Goal: Information Seeking & Learning: Learn about a topic

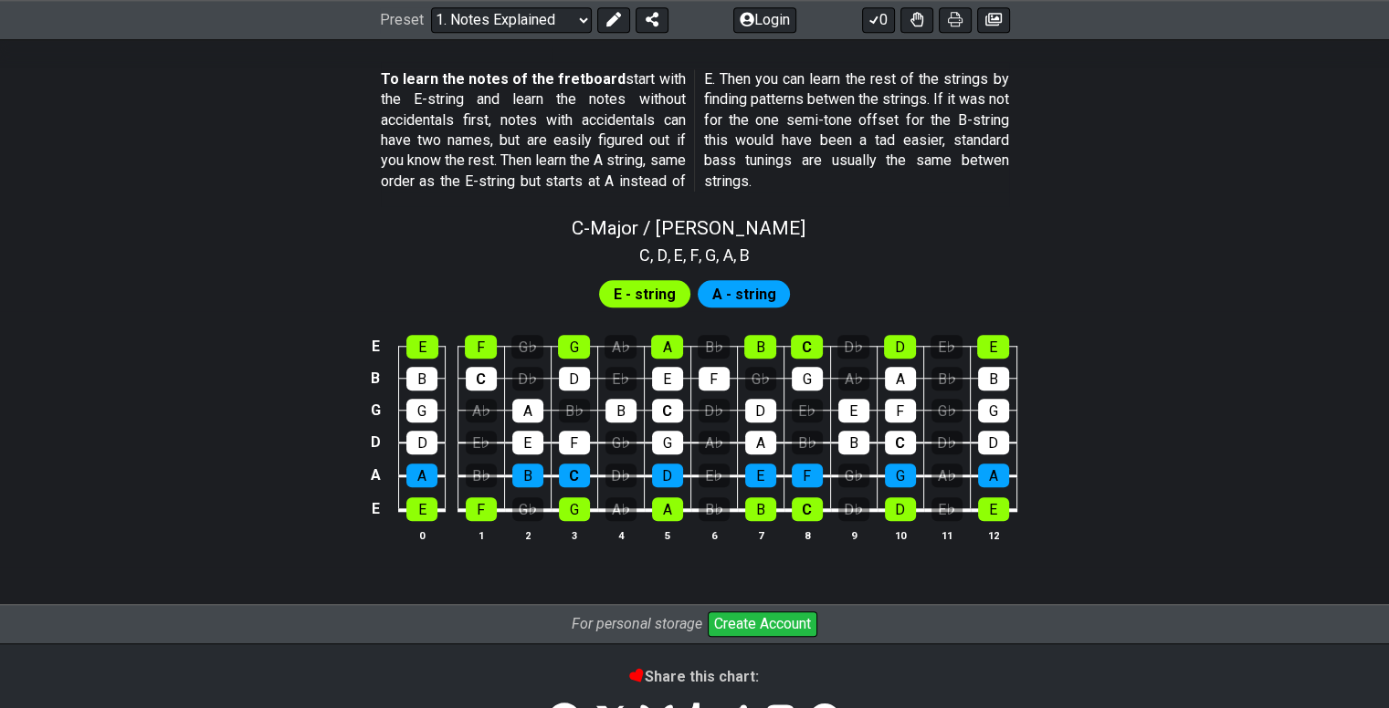
scroll to position [1651, 0]
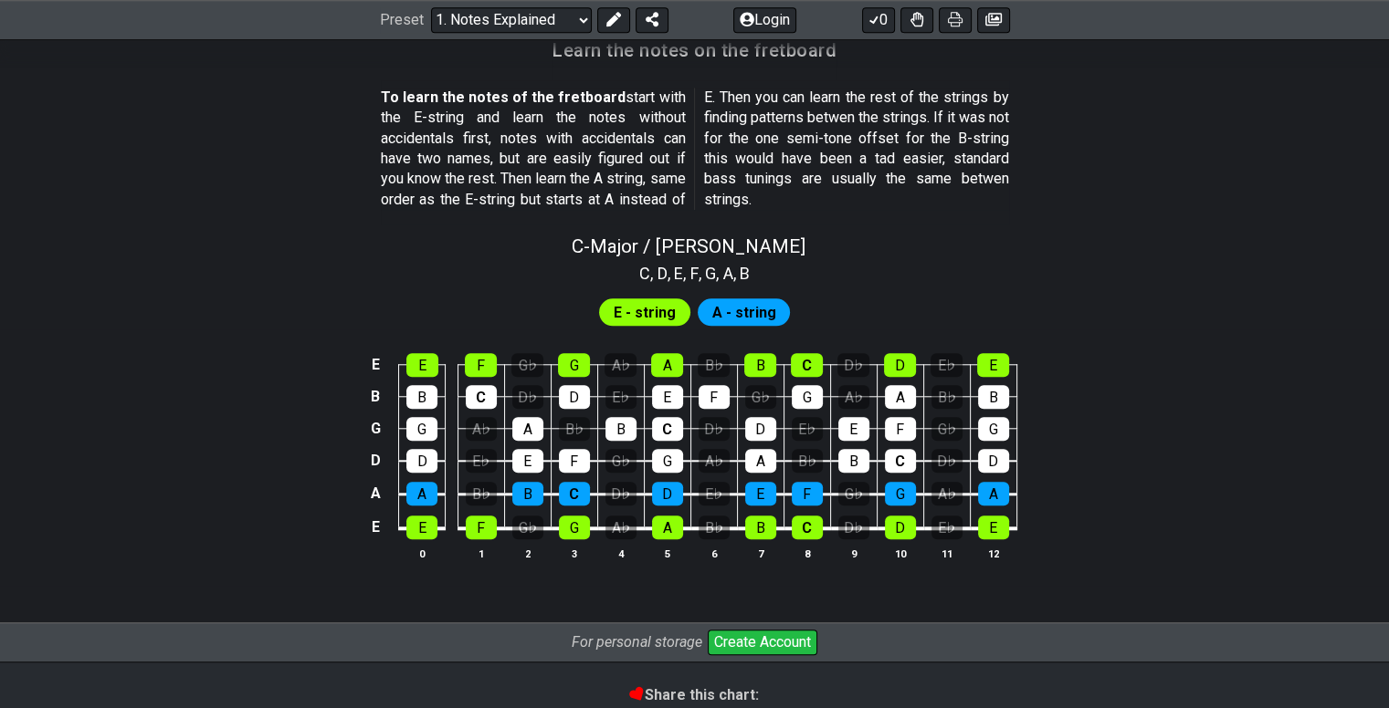
click at [662, 314] on span "E - string" at bounding box center [645, 312] width 62 height 26
click at [722, 305] on span "A - string" at bounding box center [743, 312] width 64 height 26
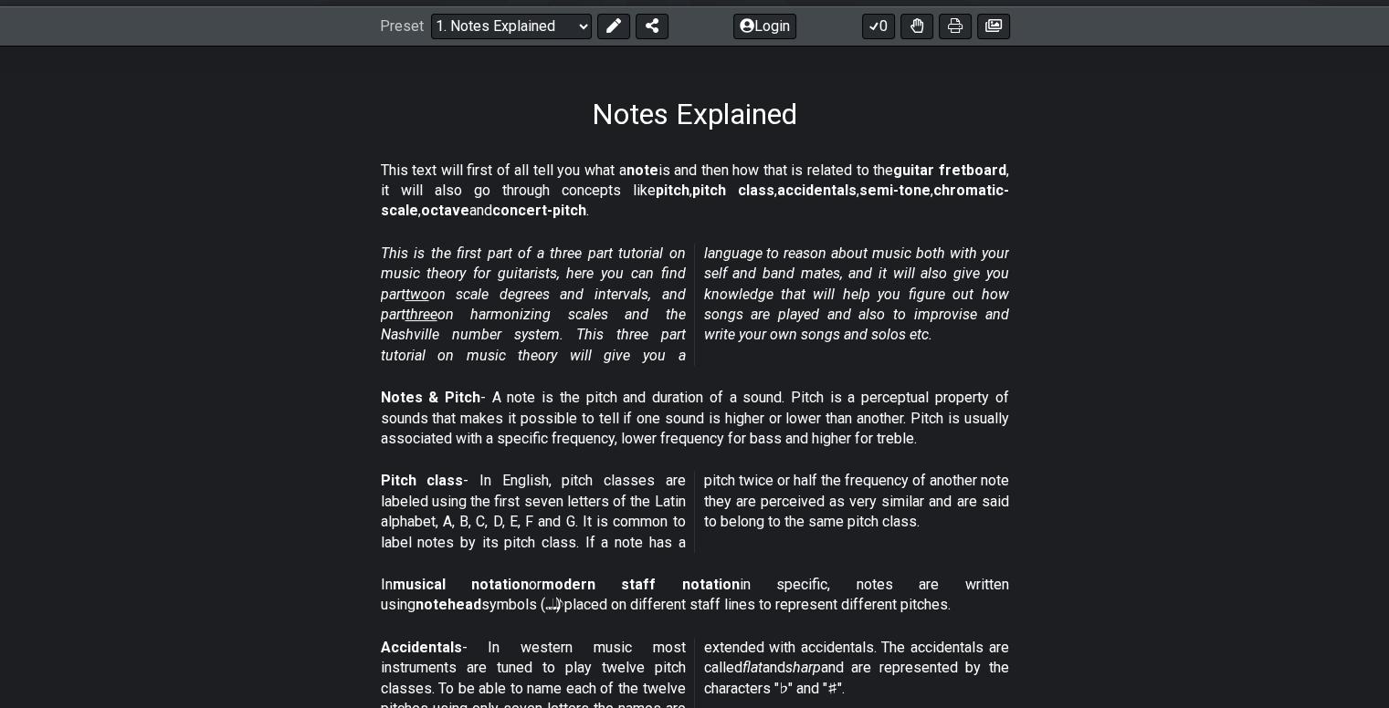
scroll to position [0, 0]
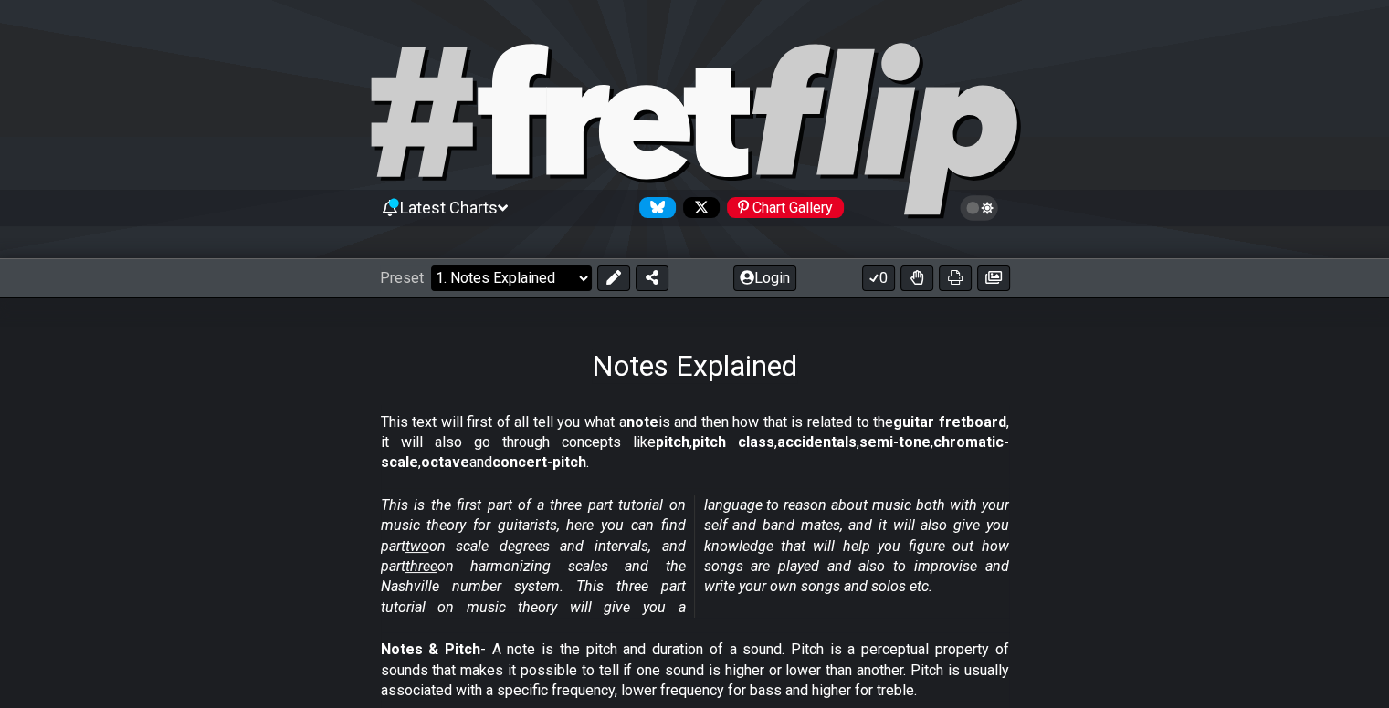
click at [576, 277] on select "Welcome to #fretflip! Initial Preset Custom Preset Minor Pentatonic Major Penta…" at bounding box center [511, 279] width 161 height 26
click at [431, 266] on select "Welcome to #fretflip! Initial Preset Custom Preset Minor Pentatonic Major Penta…" at bounding box center [511, 279] width 161 height 26
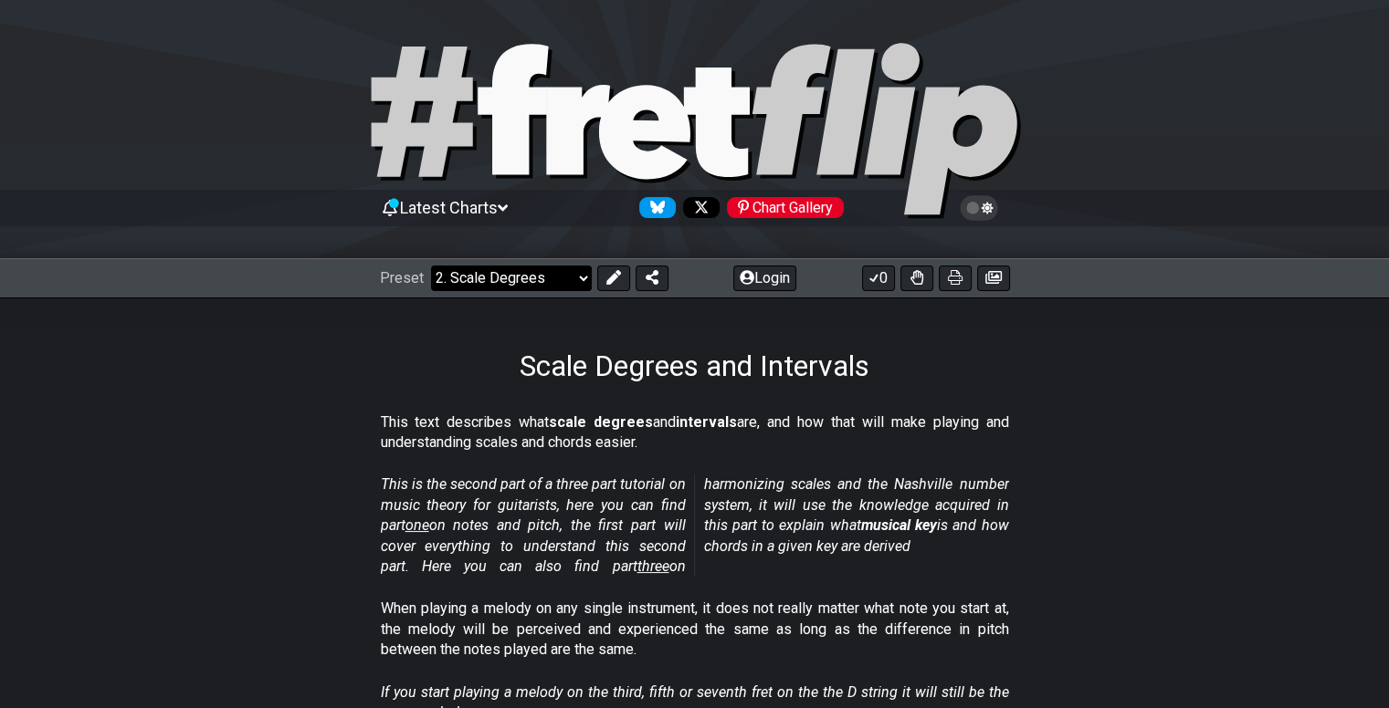
click at [546, 283] on select "Welcome to #fretflip! Initial Preset Custom Preset Minor Pentatonic Major Penta…" at bounding box center [511, 279] width 161 height 26
click at [352, 510] on section "This is the second part of a three part tutorial on music theory for guitarists…" at bounding box center [694, 529] width 1389 height 124
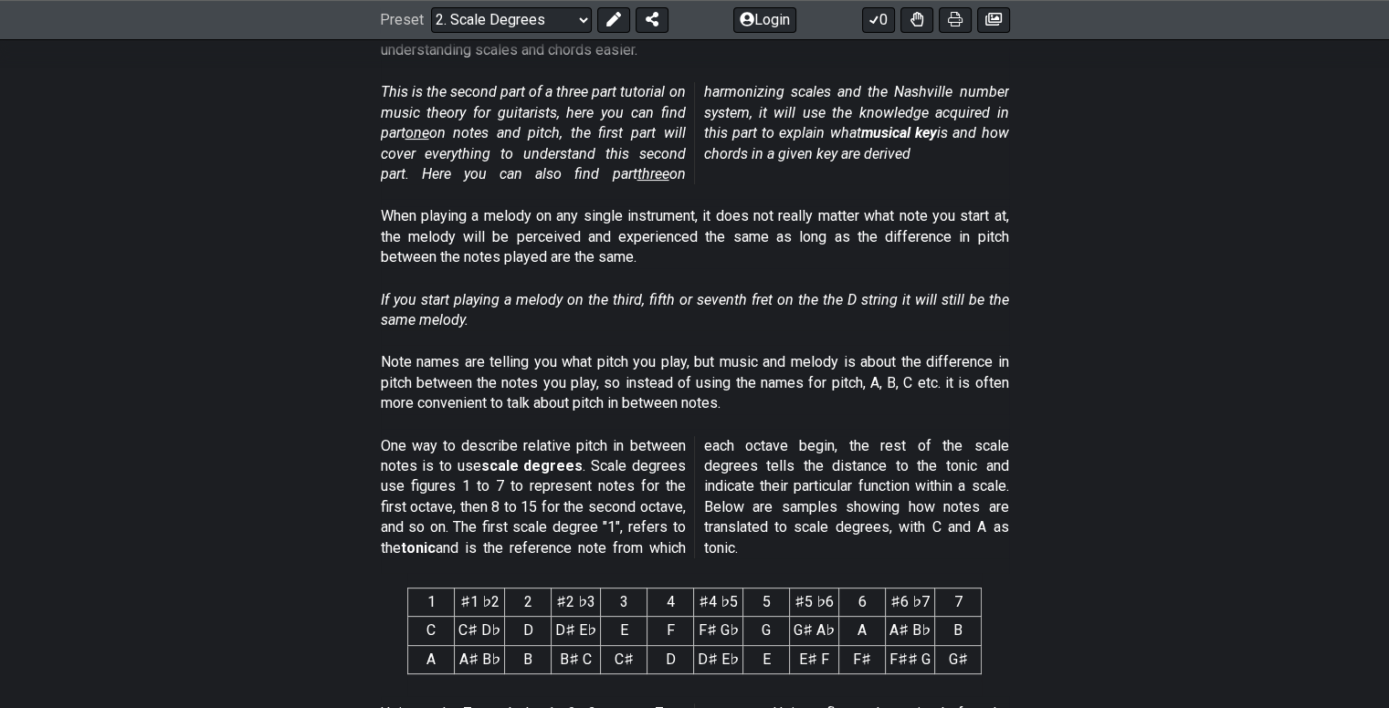
scroll to position [391, 0]
click at [692, 442] on span "One way to describe relative pitch in between notes is to use scale degrees . S…" at bounding box center [695, 499] width 628 height 122
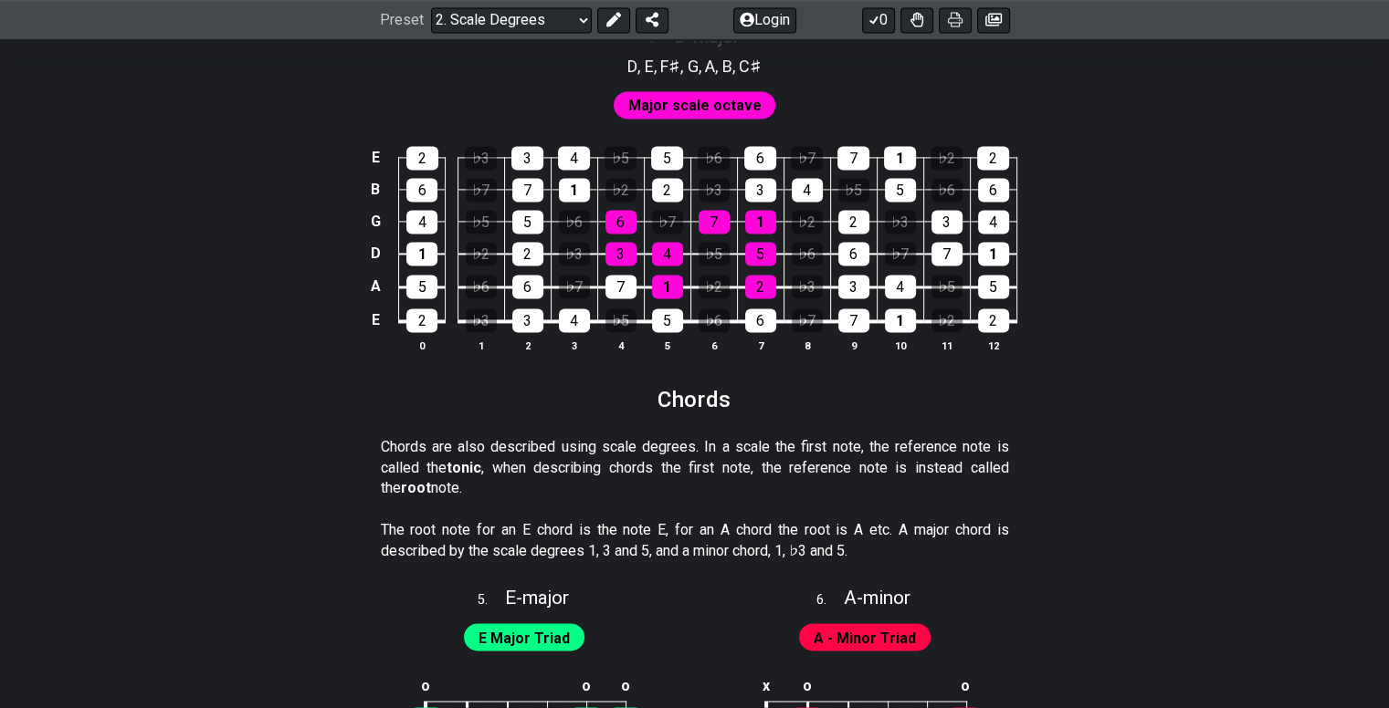
scroll to position [2664, 0]
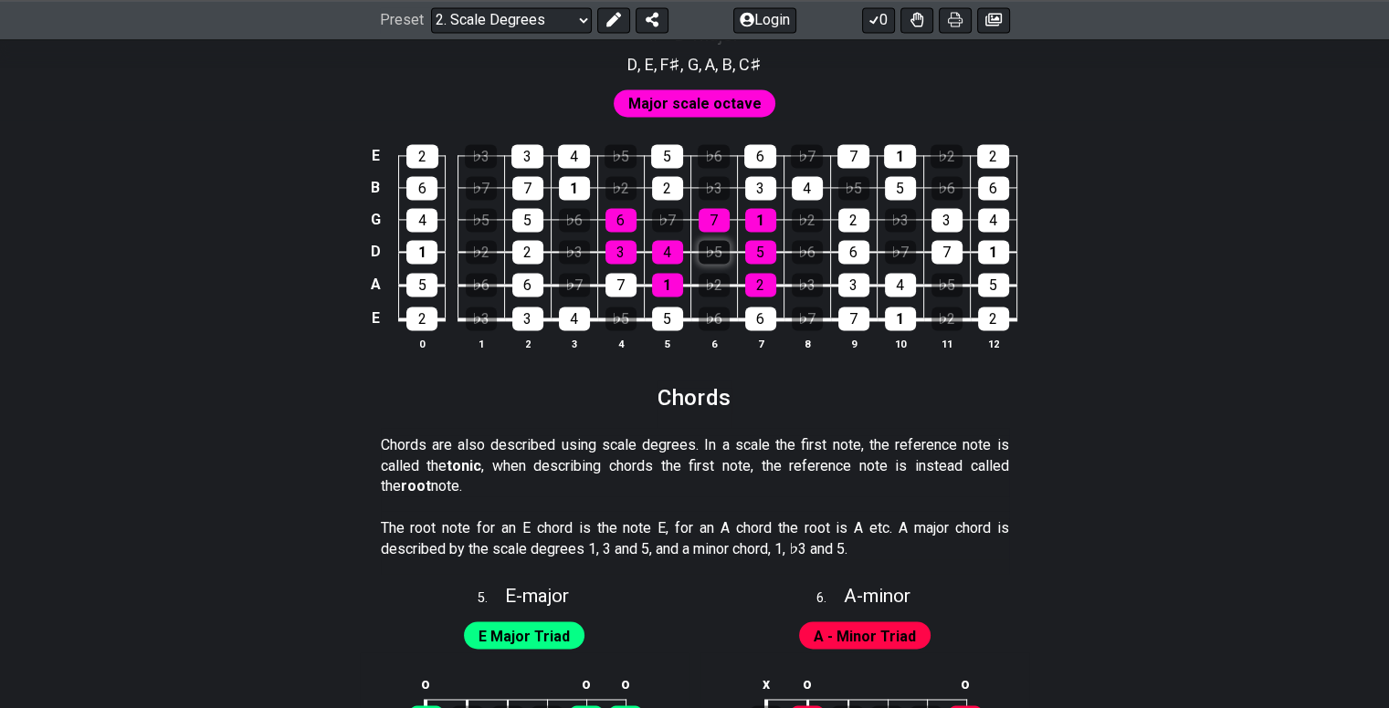
click at [715, 257] on div "♭5" at bounding box center [713, 252] width 31 height 24
click at [717, 258] on div "♭5" at bounding box center [713, 252] width 31 height 24
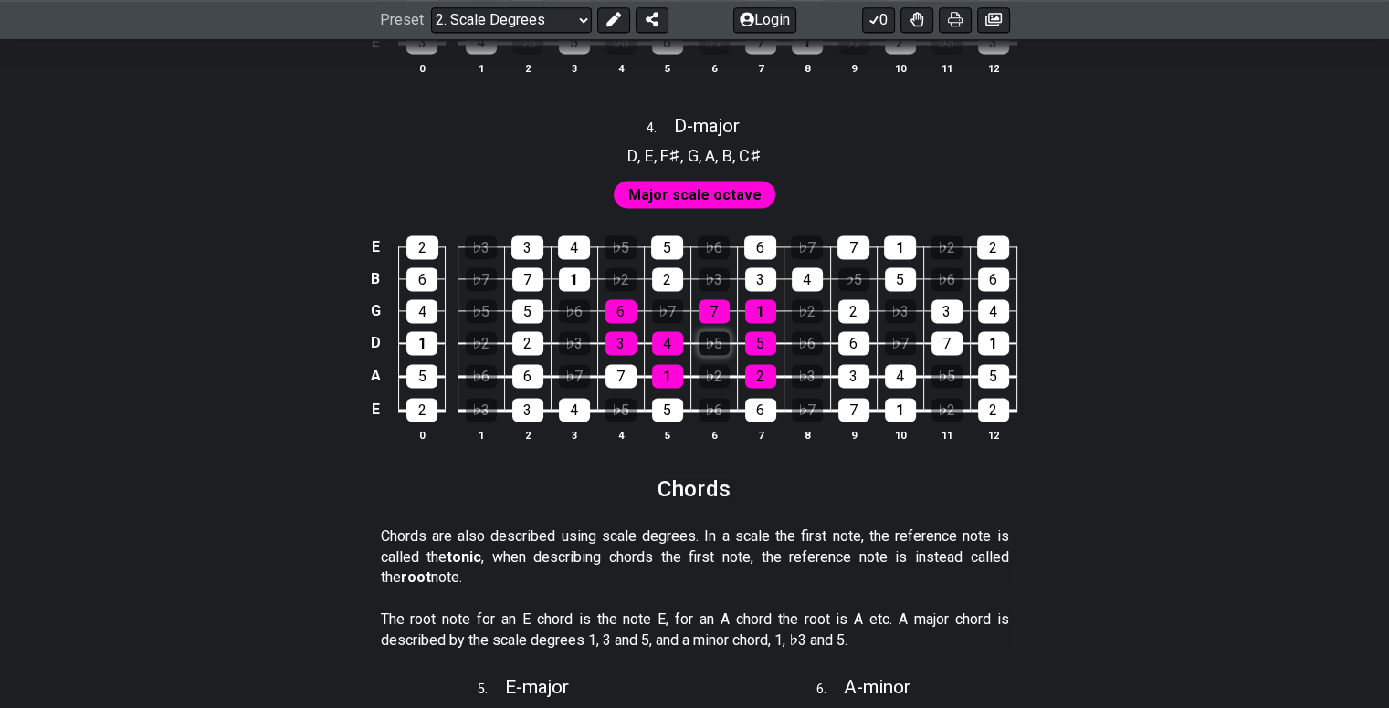
scroll to position [2569, 0]
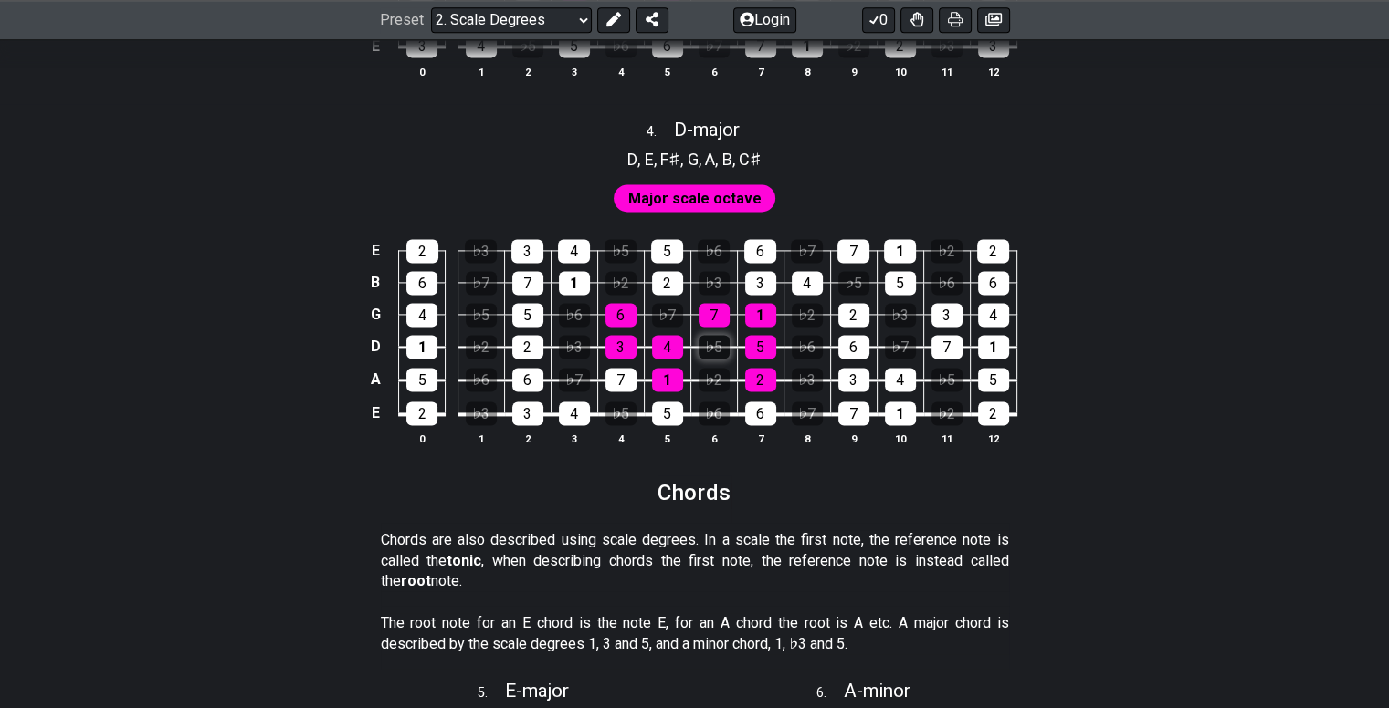
click at [719, 344] on div "♭5" at bounding box center [713, 347] width 31 height 24
click at [718, 345] on div "♭5" at bounding box center [713, 347] width 31 height 24
click at [716, 348] on div "♭5" at bounding box center [713, 347] width 31 height 24
click at [717, 351] on div "♭5" at bounding box center [713, 347] width 31 height 24
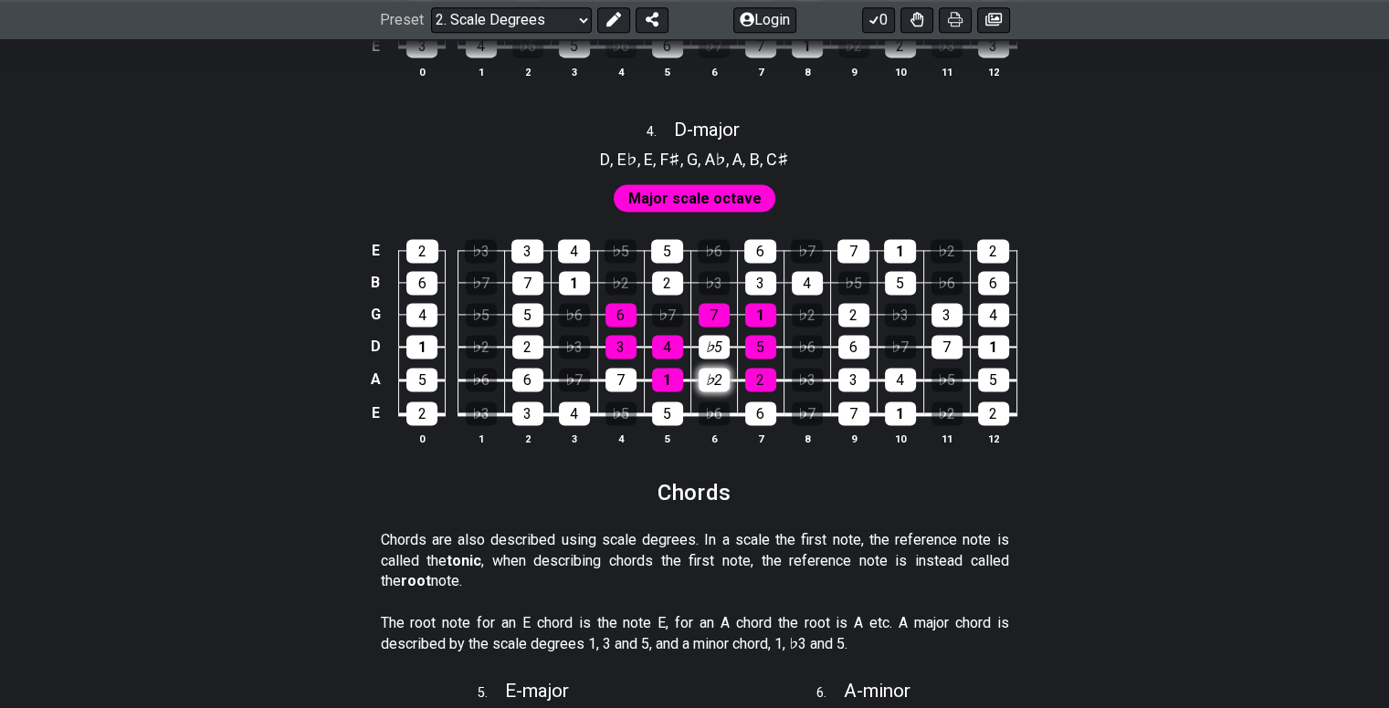
click at [713, 381] on div "♭2" at bounding box center [713, 380] width 31 height 24
click at [713, 376] on div "♭2" at bounding box center [713, 380] width 31 height 24
click at [709, 362] on td "♭2" at bounding box center [713, 364] width 47 height 34
click at [709, 355] on div "♭5" at bounding box center [713, 347] width 31 height 24
click at [565, 344] on div "♭3" at bounding box center [574, 347] width 31 height 24
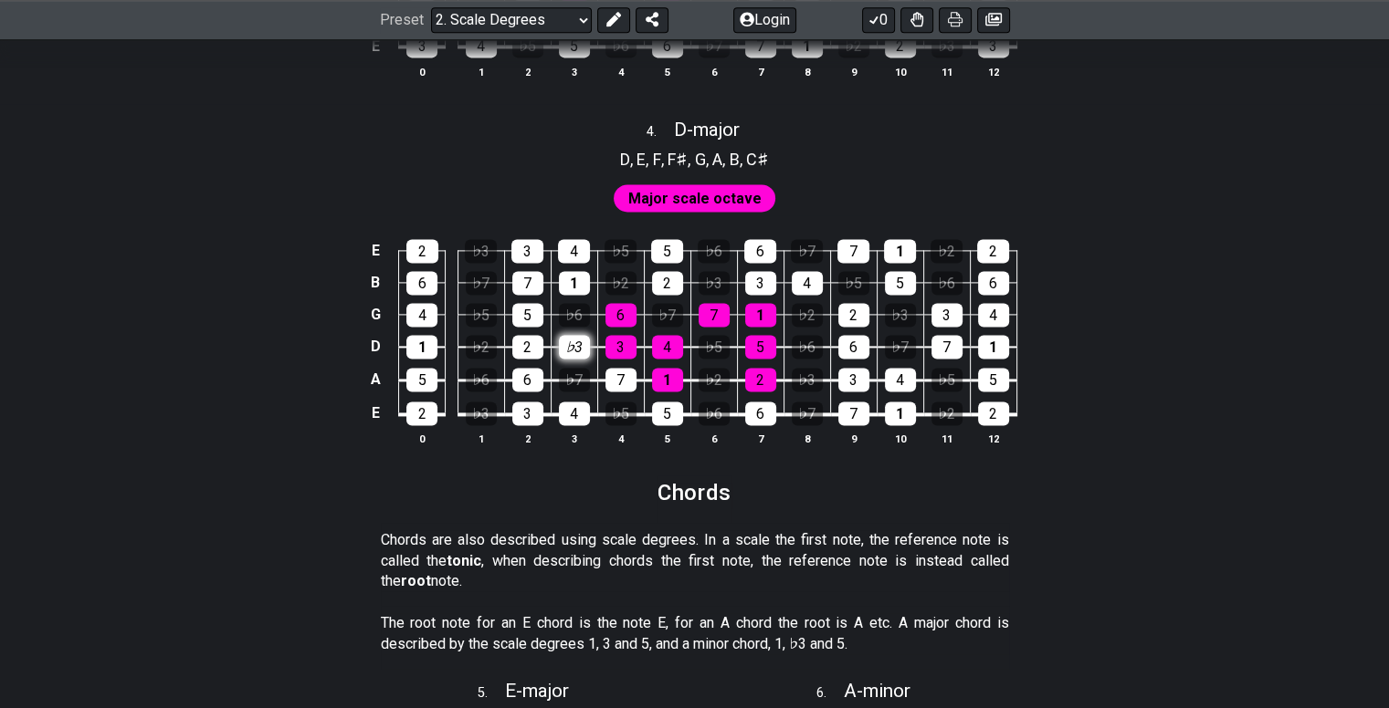
click at [568, 346] on div "♭3" at bounding box center [574, 347] width 31 height 24
click at [478, 338] on div "♭2" at bounding box center [481, 347] width 31 height 24
click at [473, 342] on div "♭2" at bounding box center [481, 347] width 31 height 24
click at [624, 278] on div "♭2" at bounding box center [620, 283] width 31 height 24
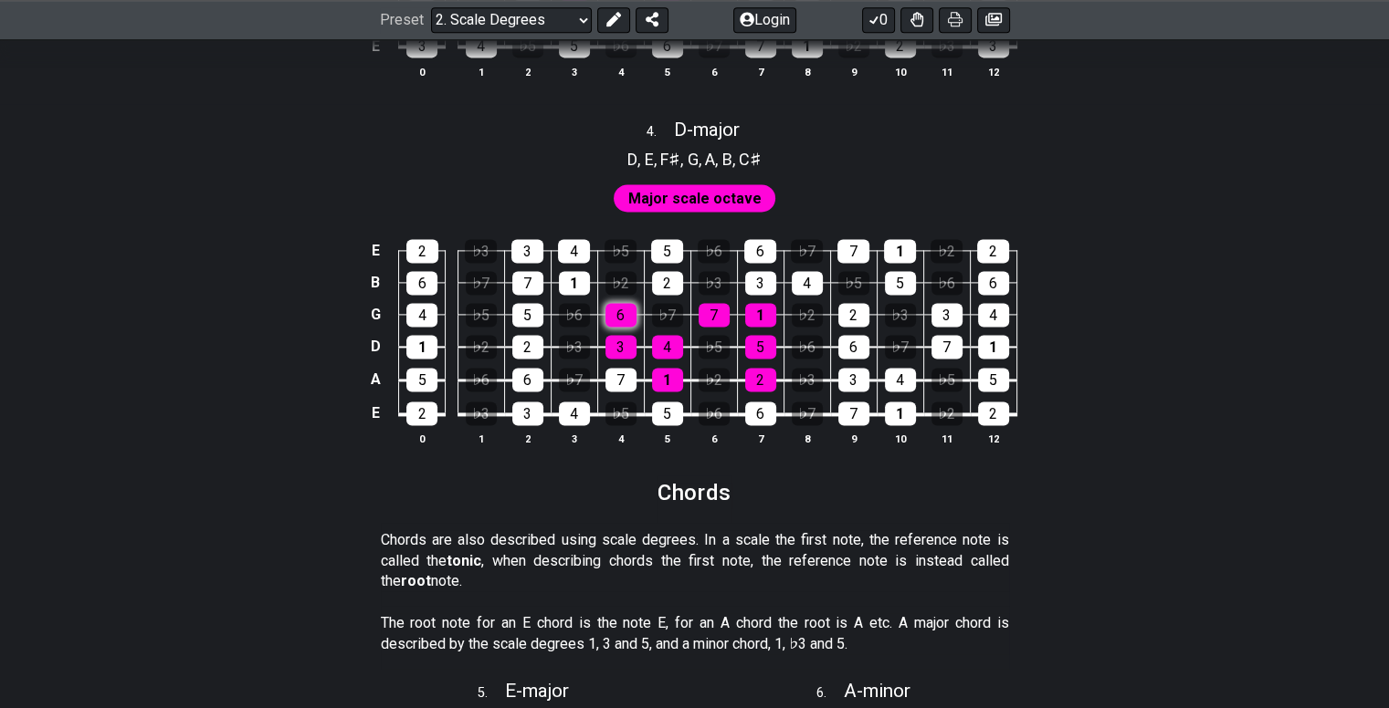
click at [617, 311] on div "6" at bounding box center [620, 315] width 31 height 24
click at [624, 313] on div "6" at bounding box center [620, 315] width 31 height 24
click at [665, 318] on div "♭7" at bounding box center [667, 315] width 31 height 24
click at [666, 316] on div "♭7" at bounding box center [667, 315] width 31 height 24
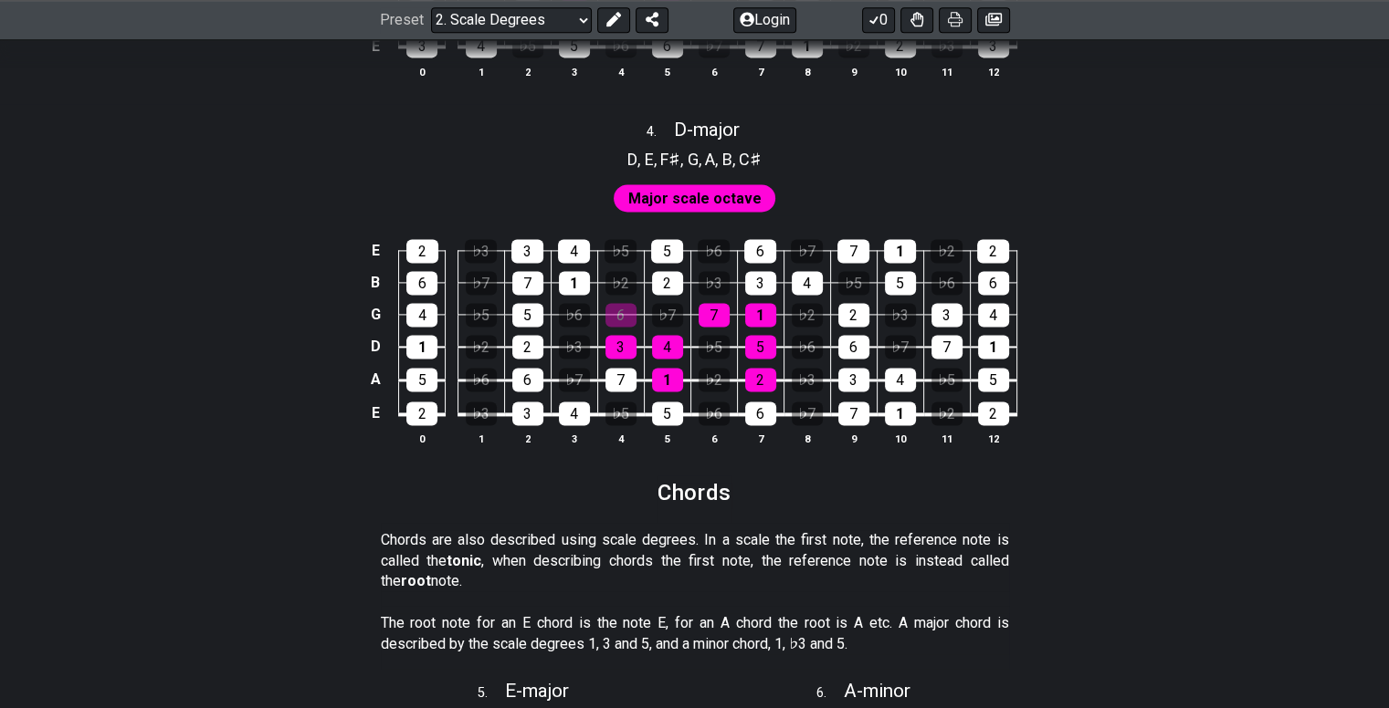
click at [639, 314] on td "6" at bounding box center [620, 298] width 47 height 32
click at [632, 314] on div "6" at bounding box center [620, 315] width 31 height 24
click at [939, 414] on div "♭2" at bounding box center [946, 414] width 31 height 24
click at [943, 412] on div "♭2" at bounding box center [946, 414] width 31 height 24
click at [669, 417] on div "5" at bounding box center [667, 414] width 31 height 24
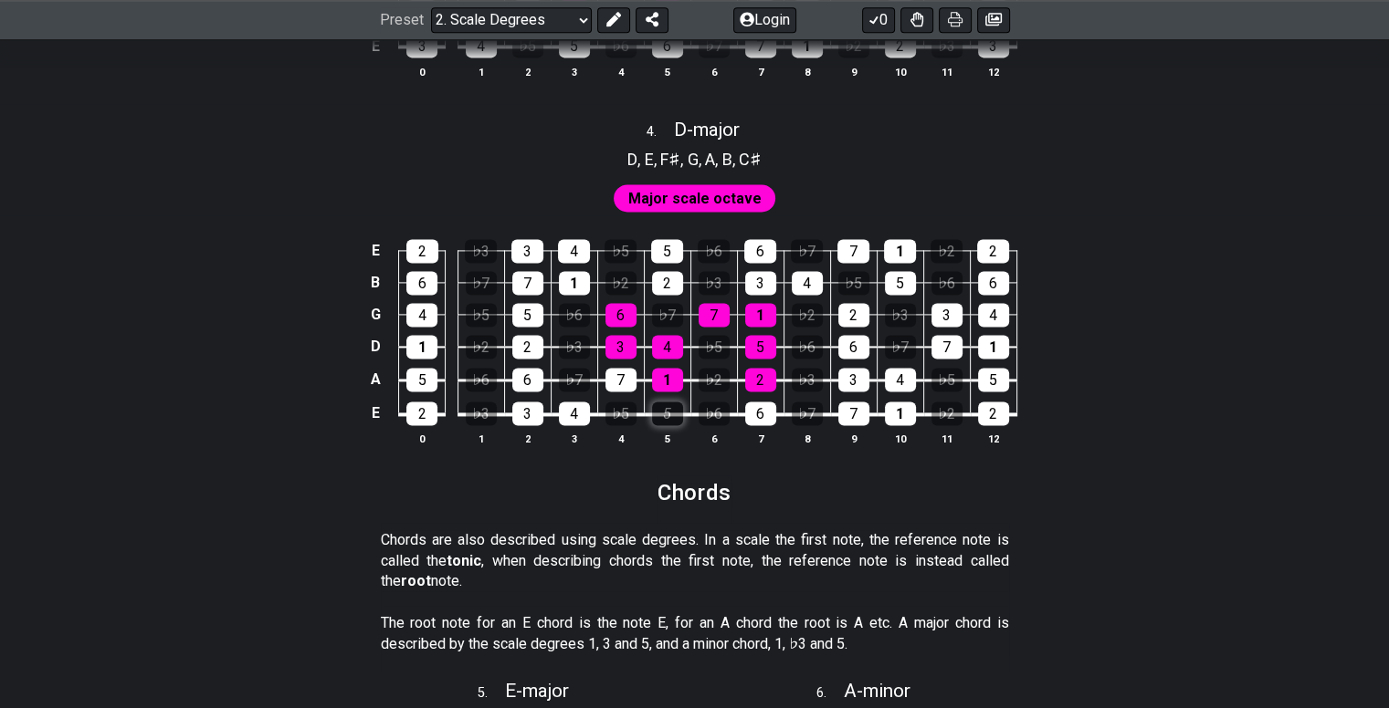
click at [669, 417] on div "5" at bounding box center [667, 414] width 31 height 24
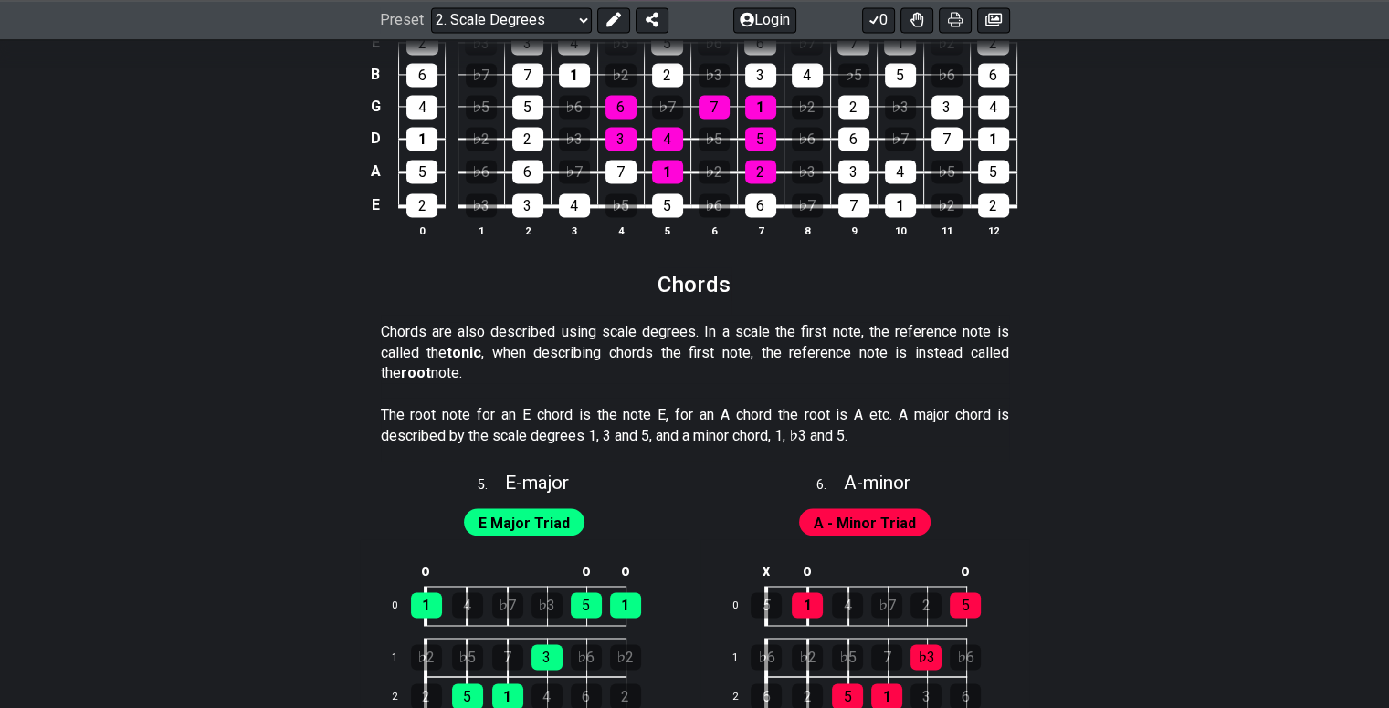
scroll to position [2534, 0]
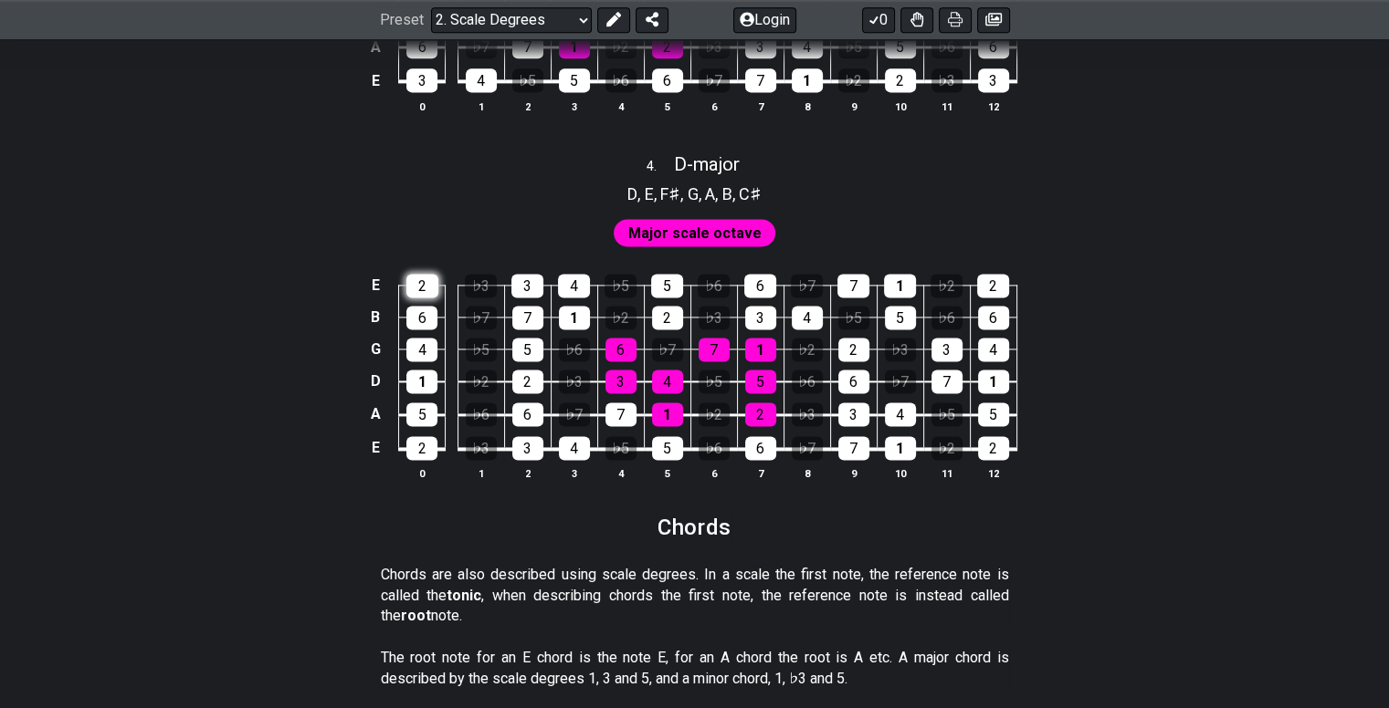
click at [425, 276] on div "2" at bounding box center [422, 286] width 32 height 24
click at [420, 318] on div "6" at bounding box center [421, 318] width 31 height 24
click at [416, 355] on div "4" at bounding box center [421, 350] width 31 height 24
click at [417, 392] on div "1" at bounding box center [421, 382] width 31 height 24
click at [417, 414] on div "5" at bounding box center [421, 415] width 31 height 24
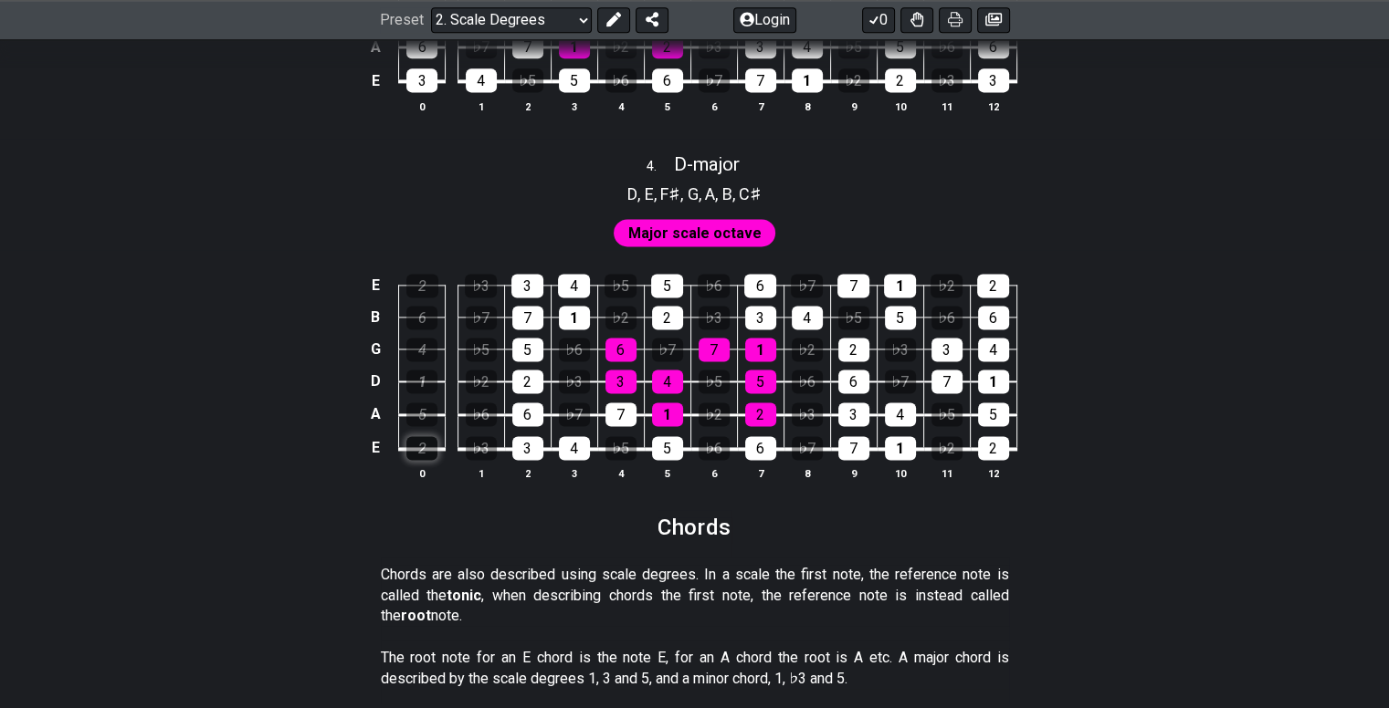
click at [420, 439] on div "2" at bounding box center [421, 448] width 31 height 24
click at [425, 282] on div "2" at bounding box center [422, 286] width 32 height 24
click at [424, 309] on div "6" at bounding box center [421, 318] width 31 height 24
click at [424, 354] on div "4" at bounding box center [421, 350] width 31 height 24
click at [425, 383] on div "1" at bounding box center [421, 382] width 31 height 24
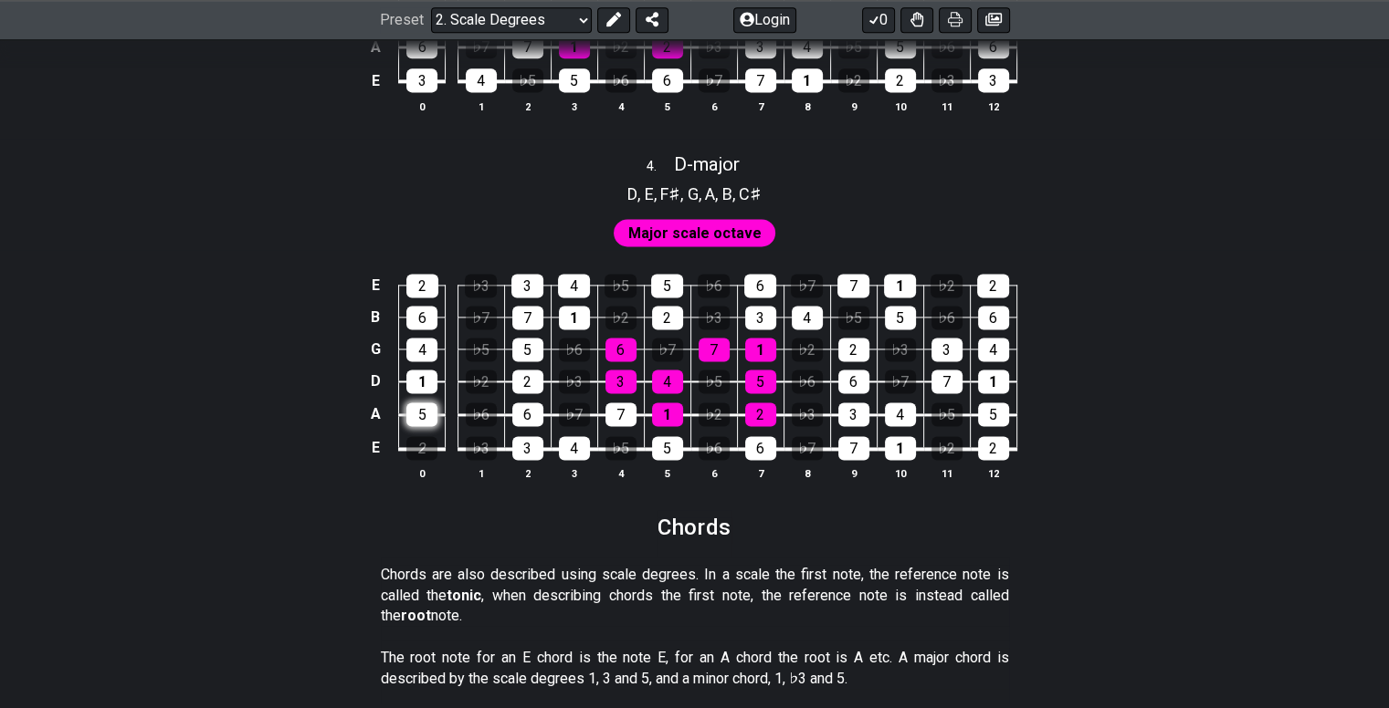
click at [424, 421] on div "5" at bounding box center [421, 415] width 31 height 24
click at [424, 434] on td "2" at bounding box center [422, 431] width 47 height 35
click at [428, 450] on div "2" at bounding box center [421, 448] width 31 height 24
click at [763, 403] on td "2" at bounding box center [760, 399] width 47 height 34
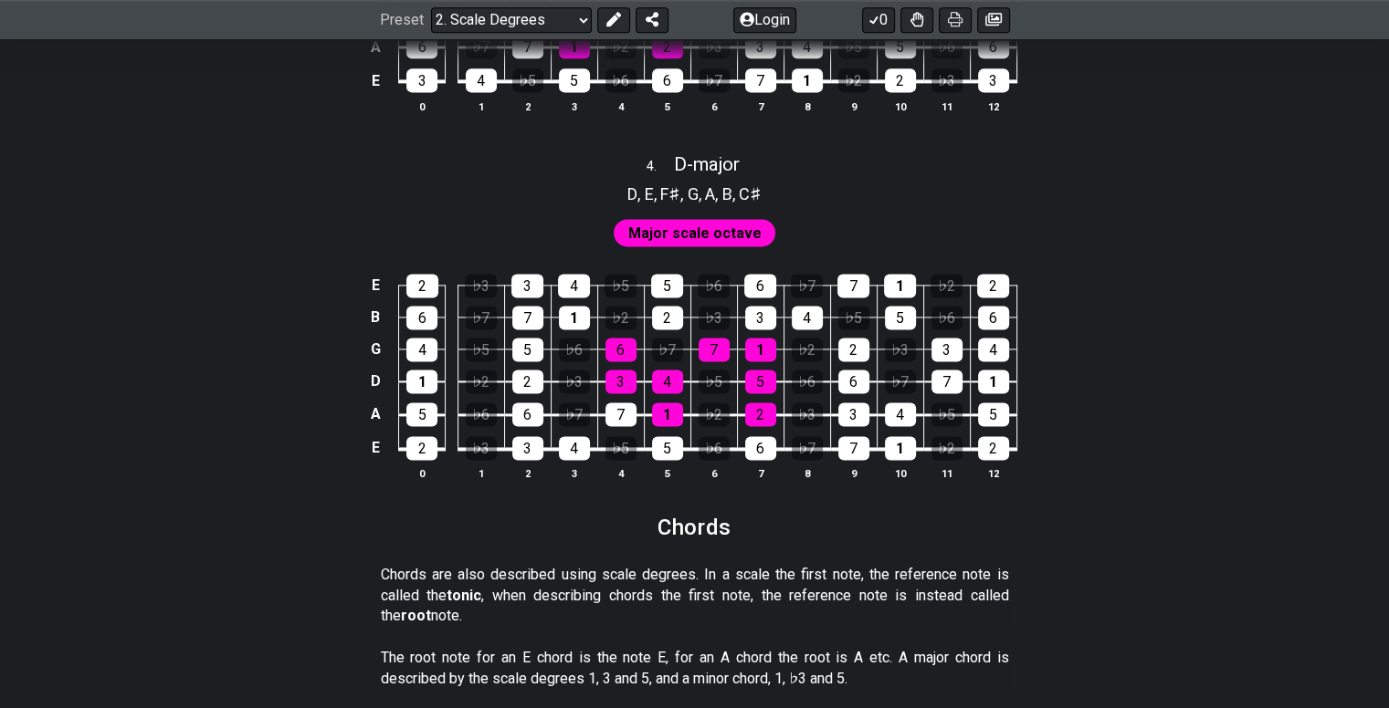
click at [752, 435] on td "6" at bounding box center [760, 431] width 47 height 35
click at [761, 407] on div "2" at bounding box center [760, 415] width 31 height 24
click at [758, 381] on div "5" at bounding box center [760, 382] width 31 height 24
click at [706, 350] on div "7" at bounding box center [713, 350] width 31 height 24
click at [715, 351] on div "7" at bounding box center [713, 350] width 31 height 24
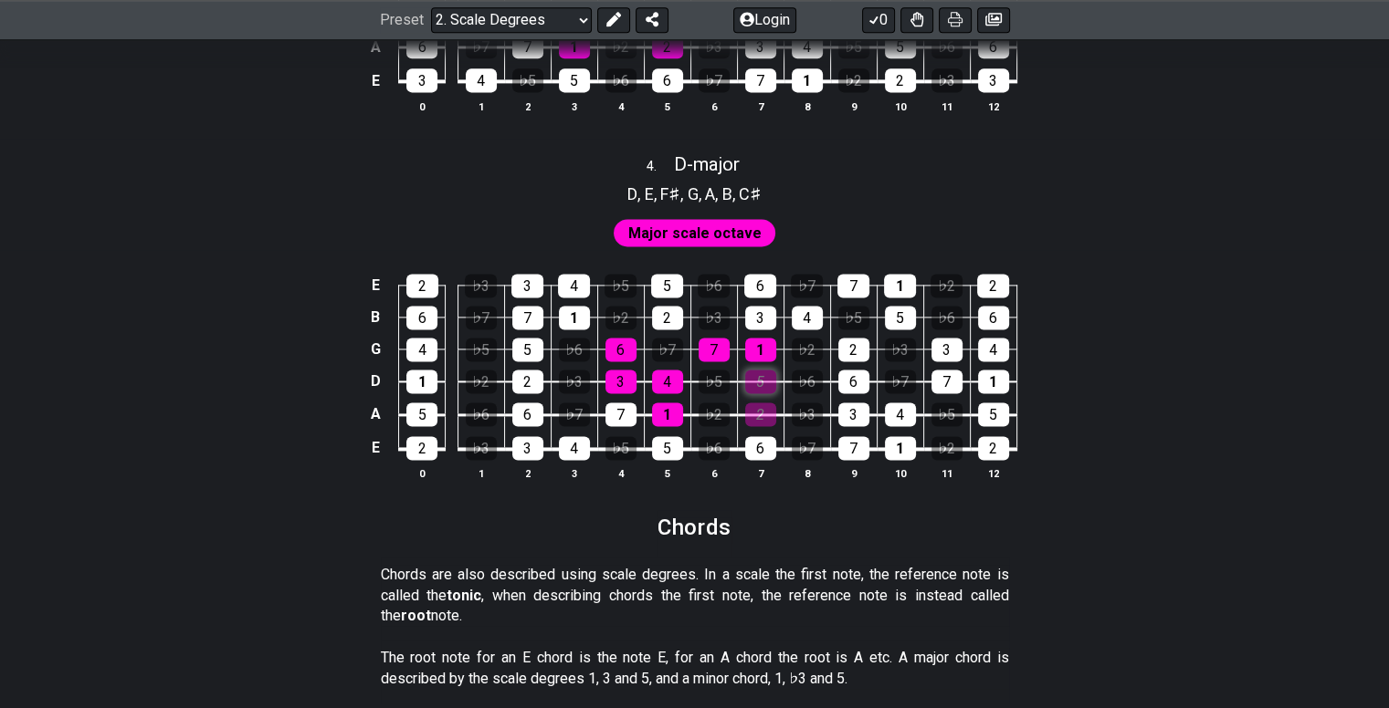
click at [766, 379] on div "5" at bounding box center [760, 382] width 31 height 24
click at [760, 403] on div "2" at bounding box center [760, 415] width 31 height 24
click at [803, 382] on div "♭6" at bounding box center [807, 382] width 31 height 24
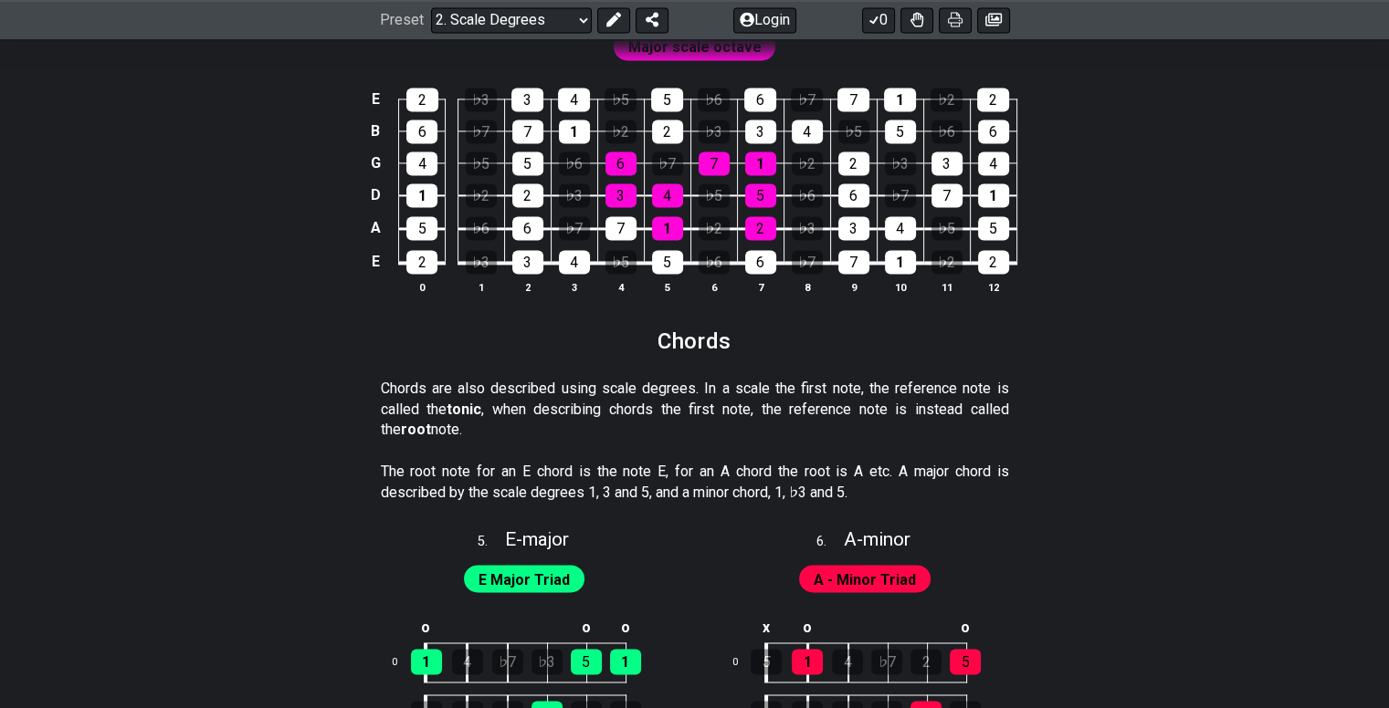
scroll to position [2717, 0]
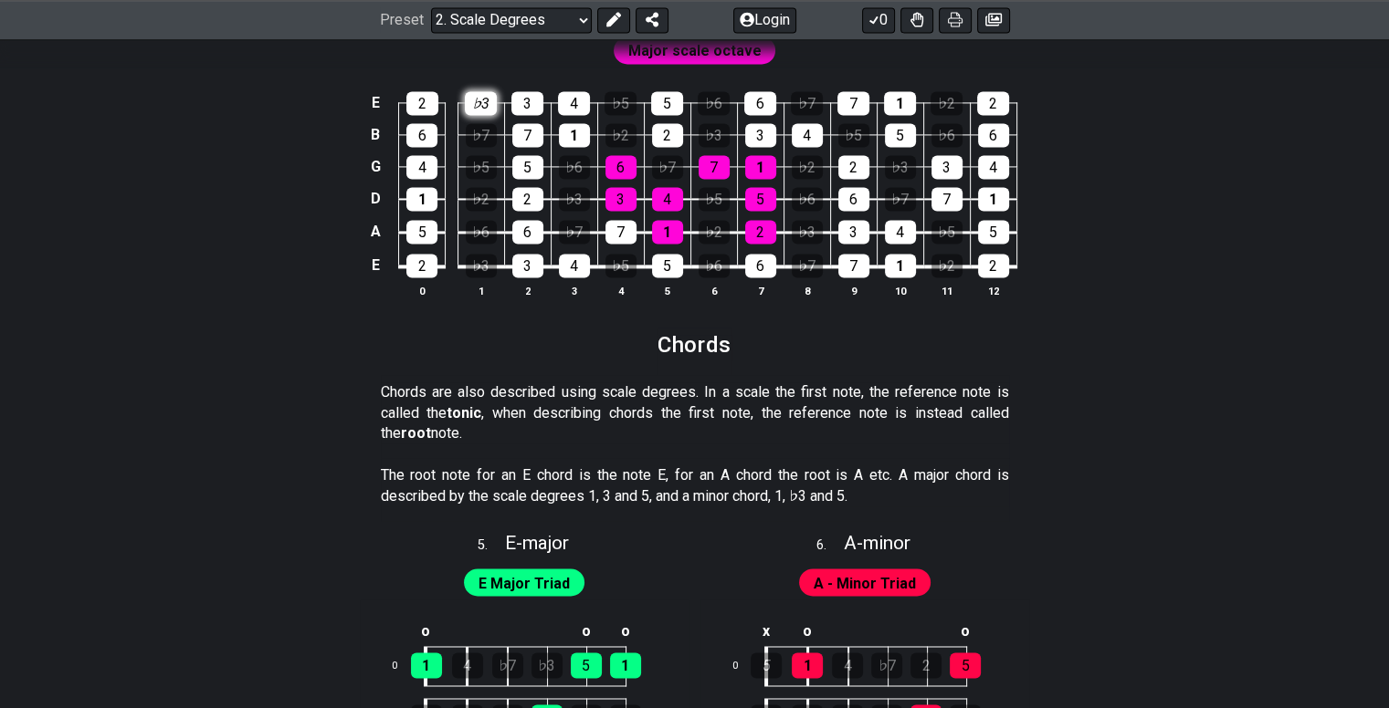
click at [483, 96] on div "♭3" at bounding box center [481, 103] width 32 height 24
click at [482, 135] on div "♭7" at bounding box center [481, 135] width 31 height 24
click at [477, 188] on div "♭2" at bounding box center [481, 199] width 31 height 24
click at [483, 224] on div "♭6" at bounding box center [481, 232] width 31 height 24
click at [483, 260] on div "♭3" at bounding box center [481, 266] width 31 height 24
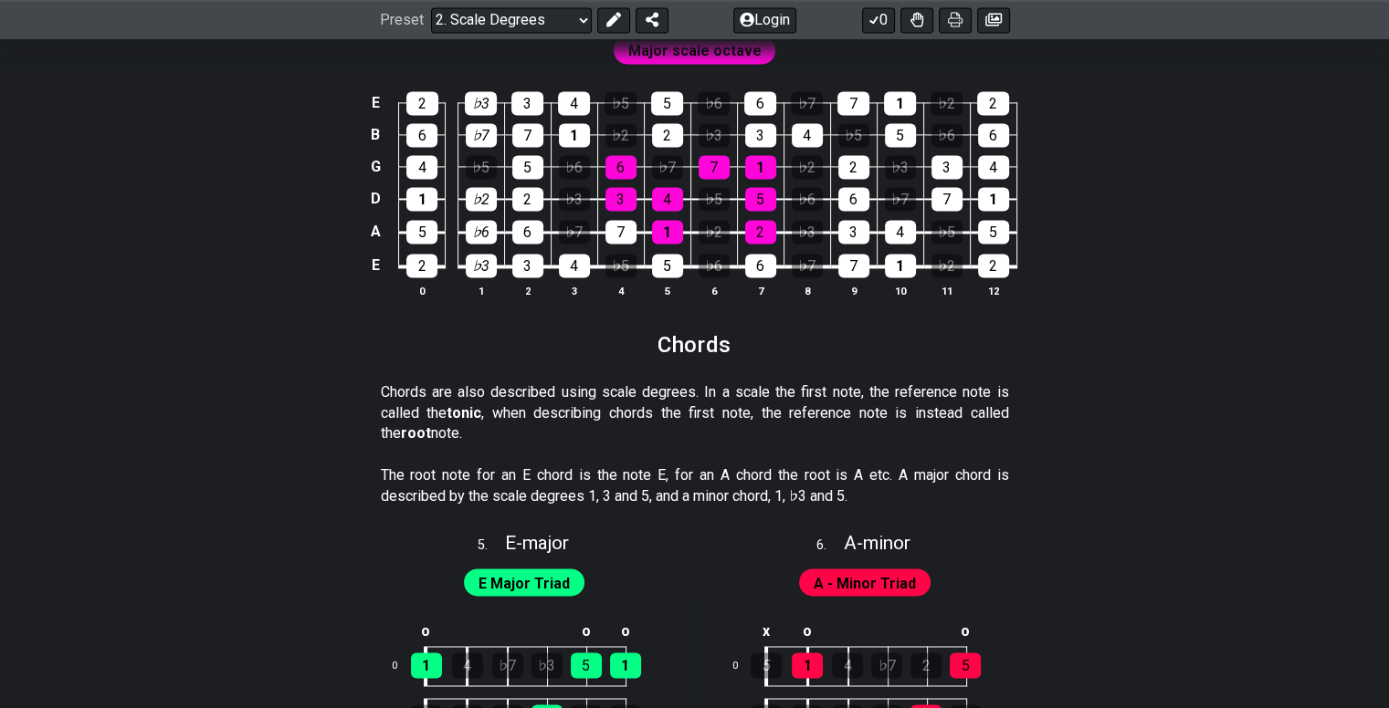
click at [484, 180] on td "♭2" at bounding box center [480, 182] width 47 height 33
click at [485, 173] on div "♭5" at bounding box center [481, 167] width 31 height 24
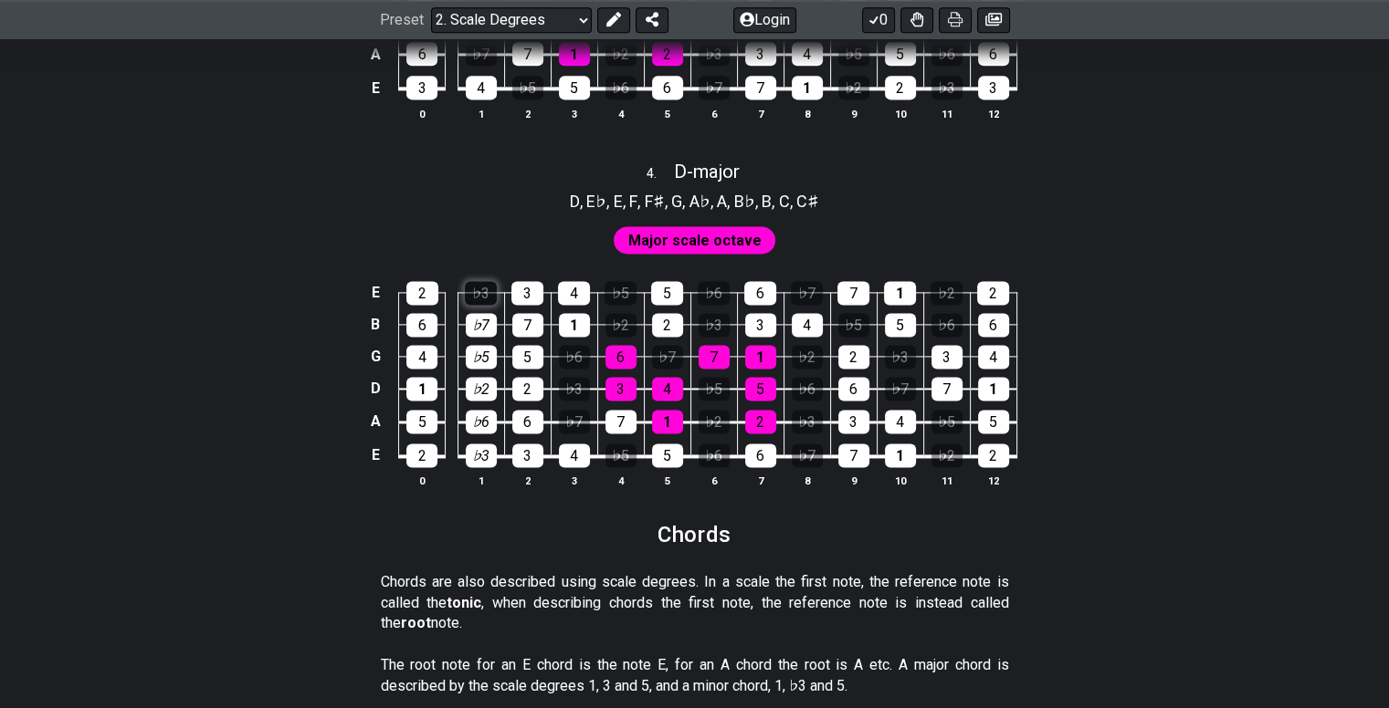
click at [476, 292] on div "♭3" at bounding box center [481, 293] width 32 height 24
click at [482, 319] on div "♭7" at bounding box center [481, 325] width 31 height 24
click at [488, 352] on div "♭5" at bounding box center [481, 357] width 31 height 24
click at [489, 377] on div "♭2" at bounding box center [481, 389] width 31 height 24
click at [482, 414] on div "♭6" at bounding box center [481, 422] width 31 height 24
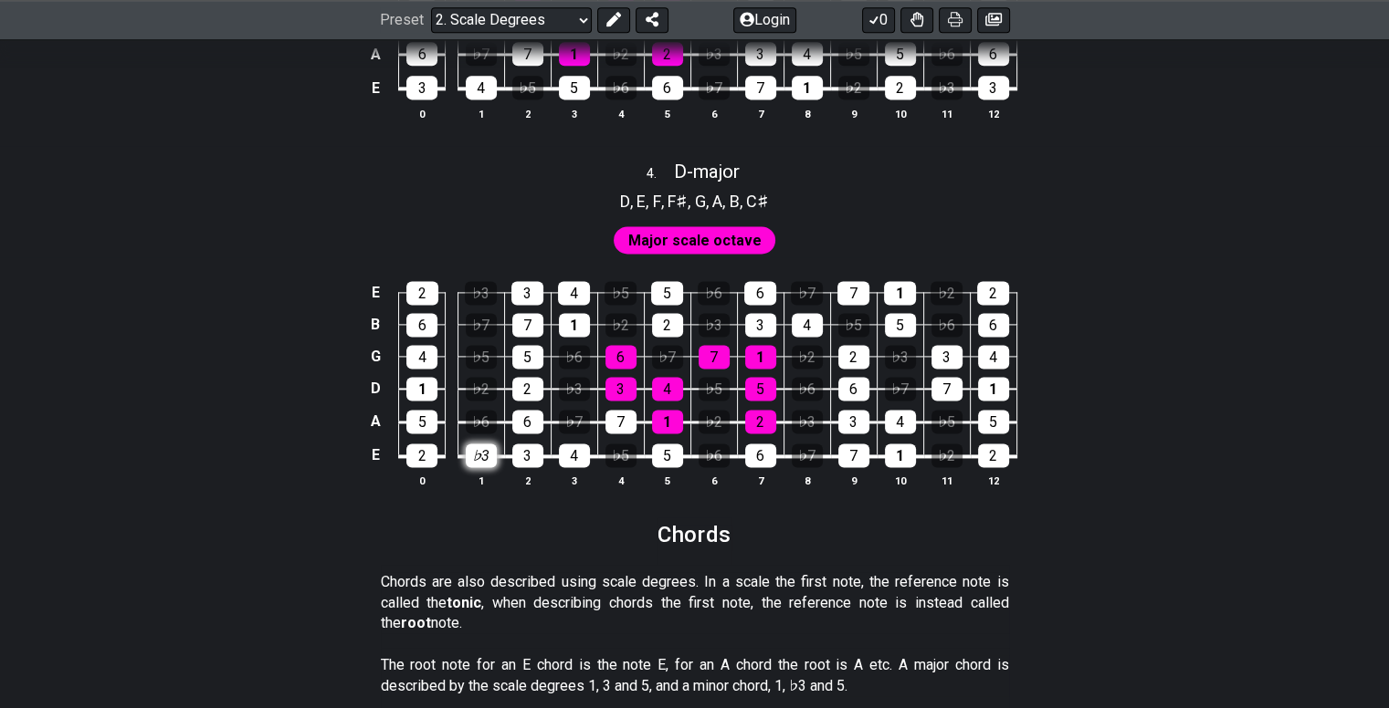
click at [486, 460] on div "♭3" at bounding box center [481, 456] width 31 height 24
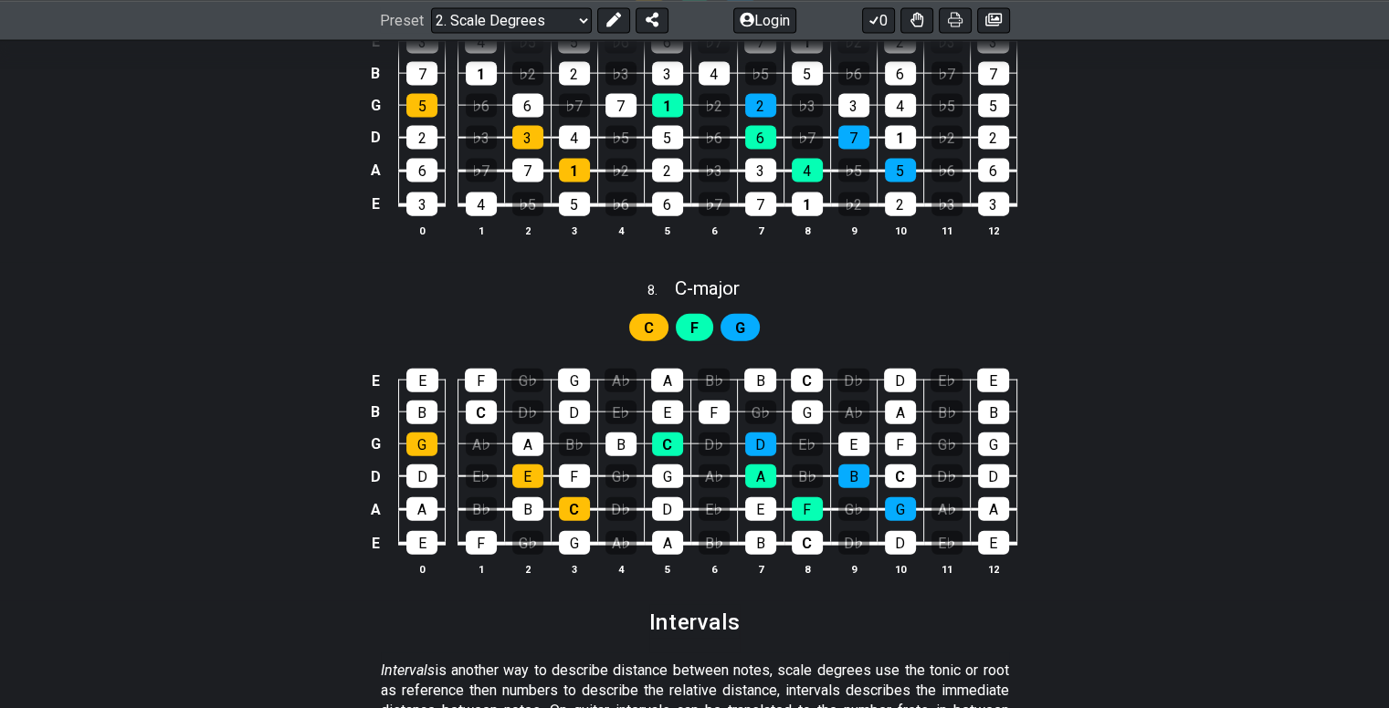
scroll to position [4137, 0]
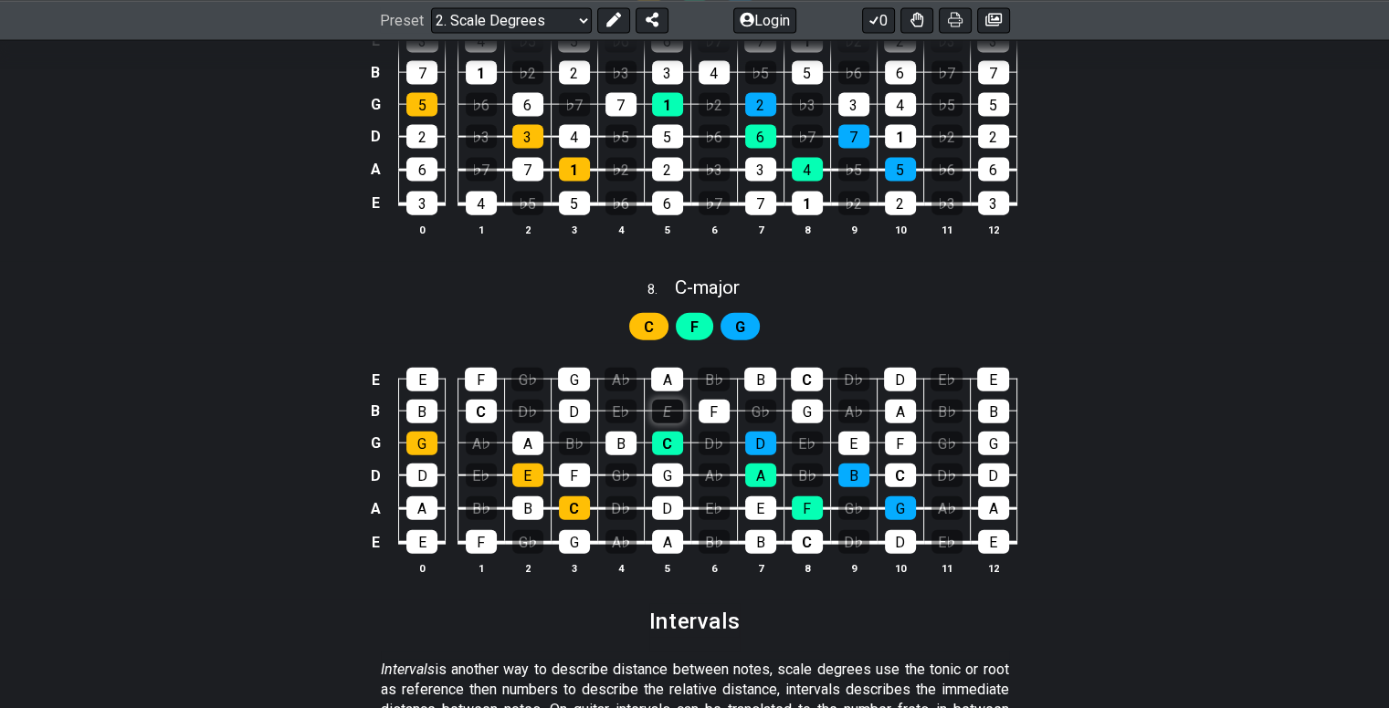
click at [665, 408] on div "E" at bounding box center [667, 412] width 31 height 24
click at [668, 411] on div "E" at bounding box center [667, 412] width 31 height 24
click at [701, 454] on div "D♭" at bounding box center [713, 444] width 31 height 24
click at [708, 451] on div "D♭" at bounding box center [713, 444] width 31 height 24
click at [716, 478] on div "A♭" at bounding box center [713, 476] width 31 height 24
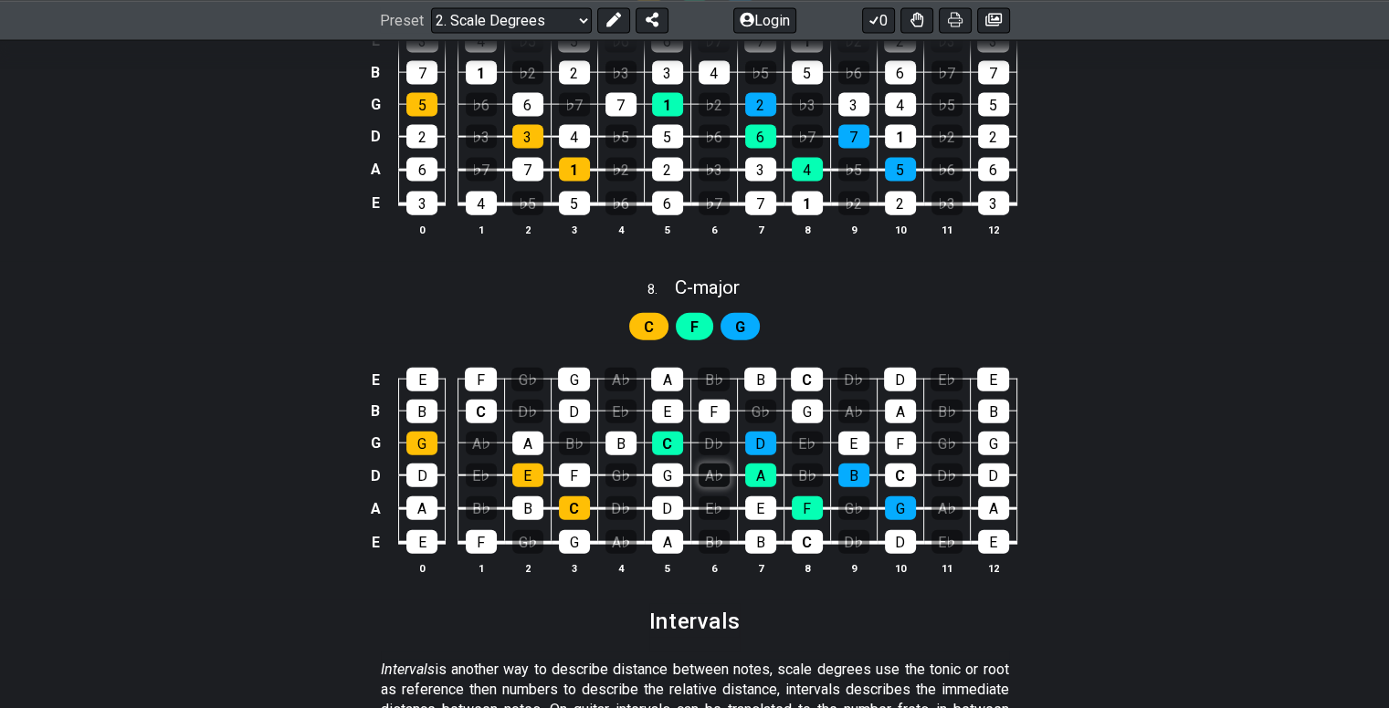
click at [715, 485] on div "A♭" at bounding box center [713, 476] width 31 height 24
click at [645, 444] on td "G" at bounding box center [667, 460] width 47 height 33
click at [650, 444] on td "G" at bounding box center [667, 460] width 47 height 33
click at [656, 443] on div "C" at bounding box center [667, 444] width 31 height 24
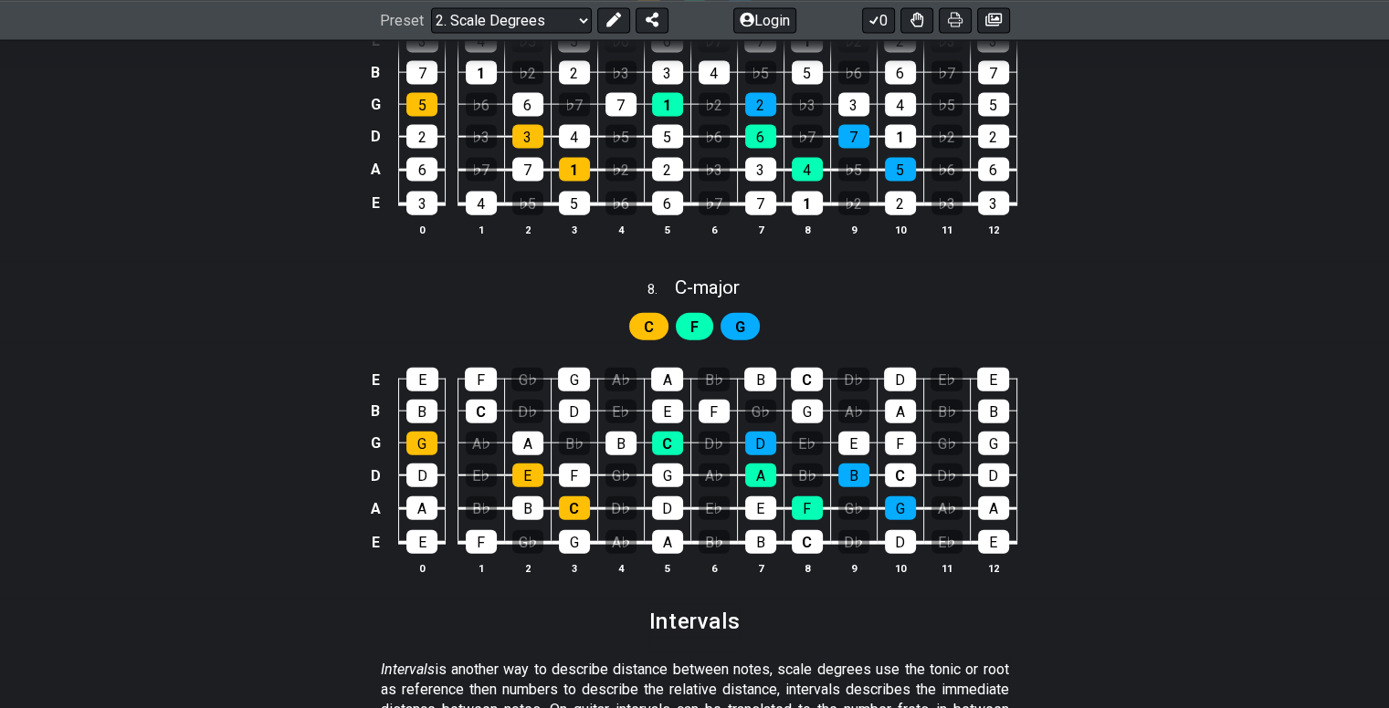
click at [650, 326] on span "C" at bounding box center [649, 328] width 10 height 26
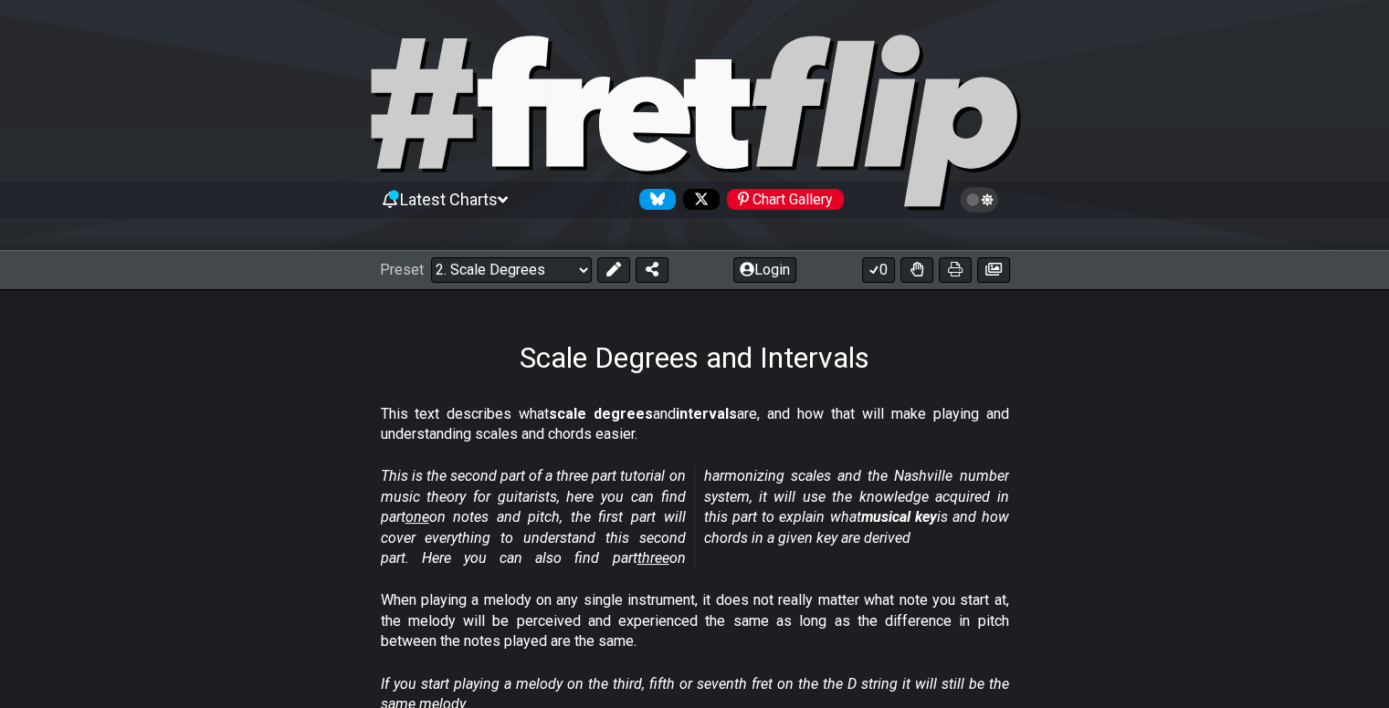
scroll to position [0, 0]
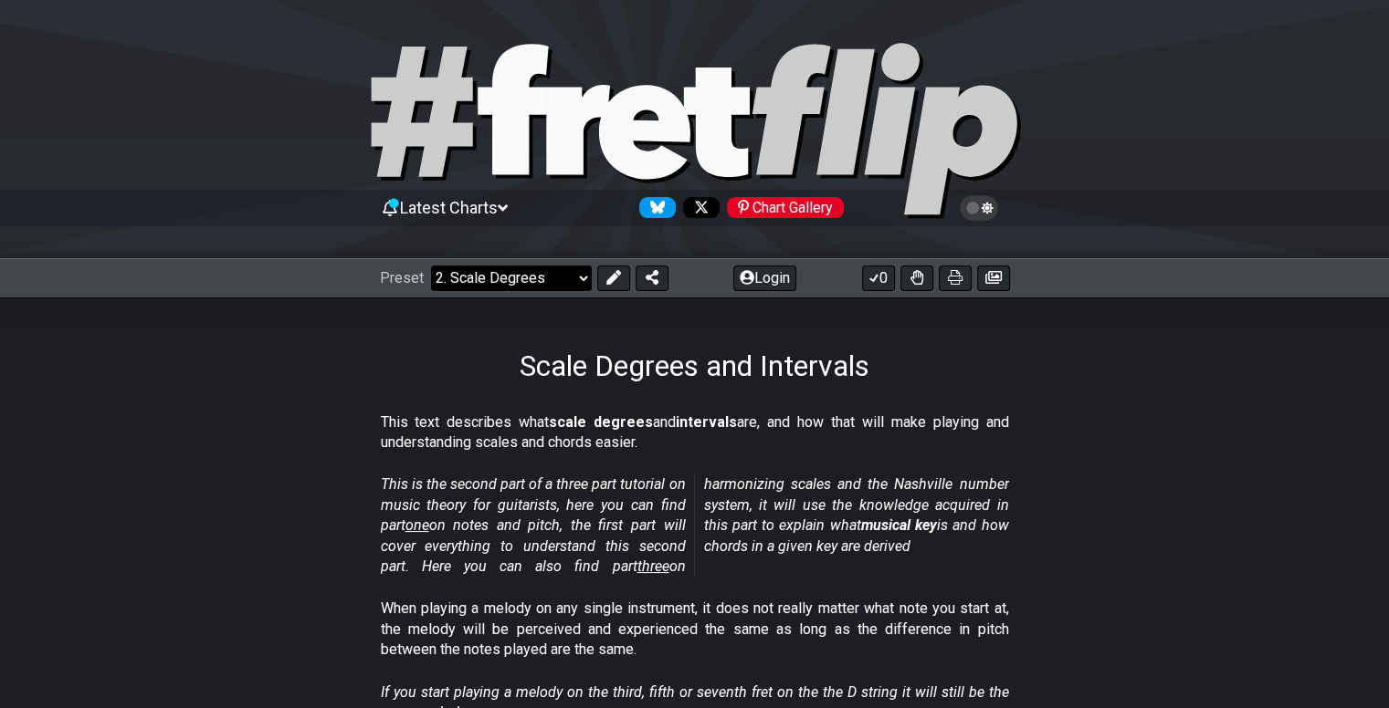
click at [566, 278] on select "Welcome to #fretflip! Initial Preset Custom Preset Minor Pentatonic Major Penta…" at bounding box center [511, 279] width 161 height 26
click at [431, 266] on select "Welcome to #fretflip! Initial Preset Custom Preset Minor Pentatonic Major Penta…" at bounding box center [511, 279] width 161 height 26
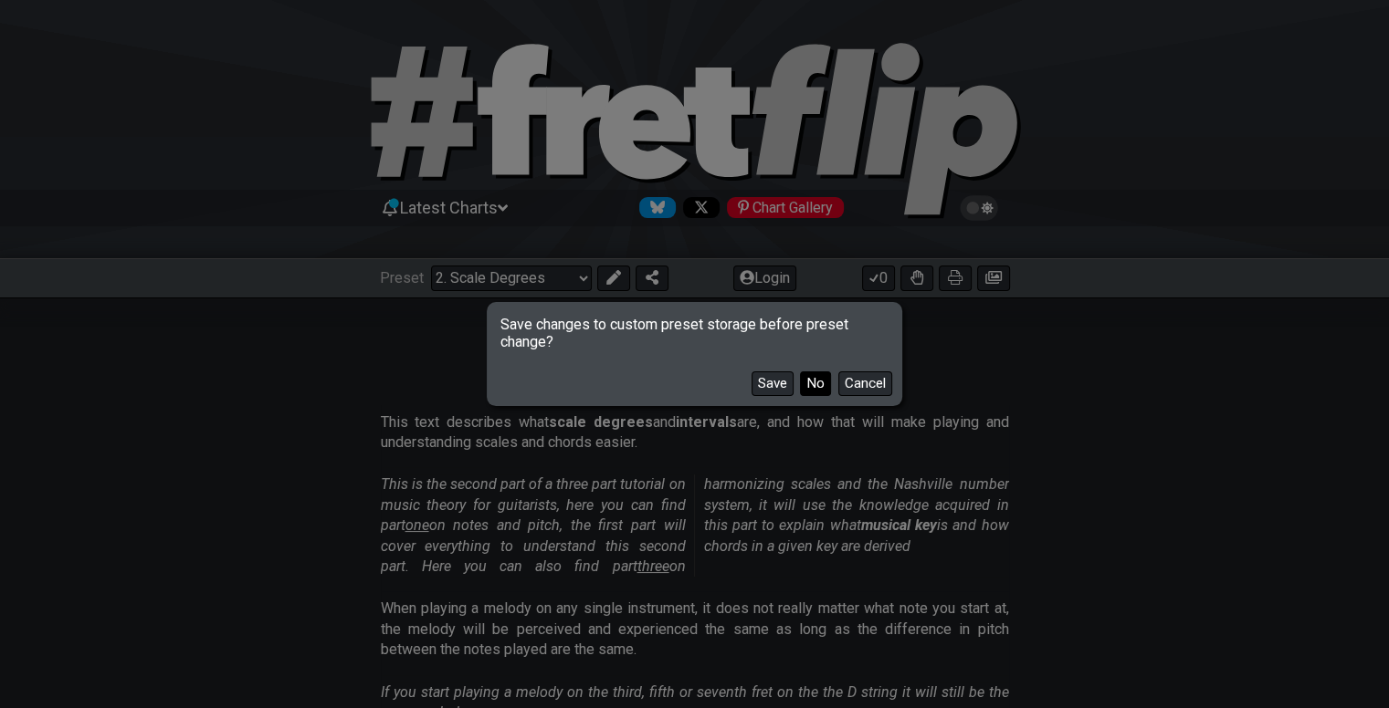
click at [810, 383] on button "No" at bounding box center [815, 384] width 31 height 25
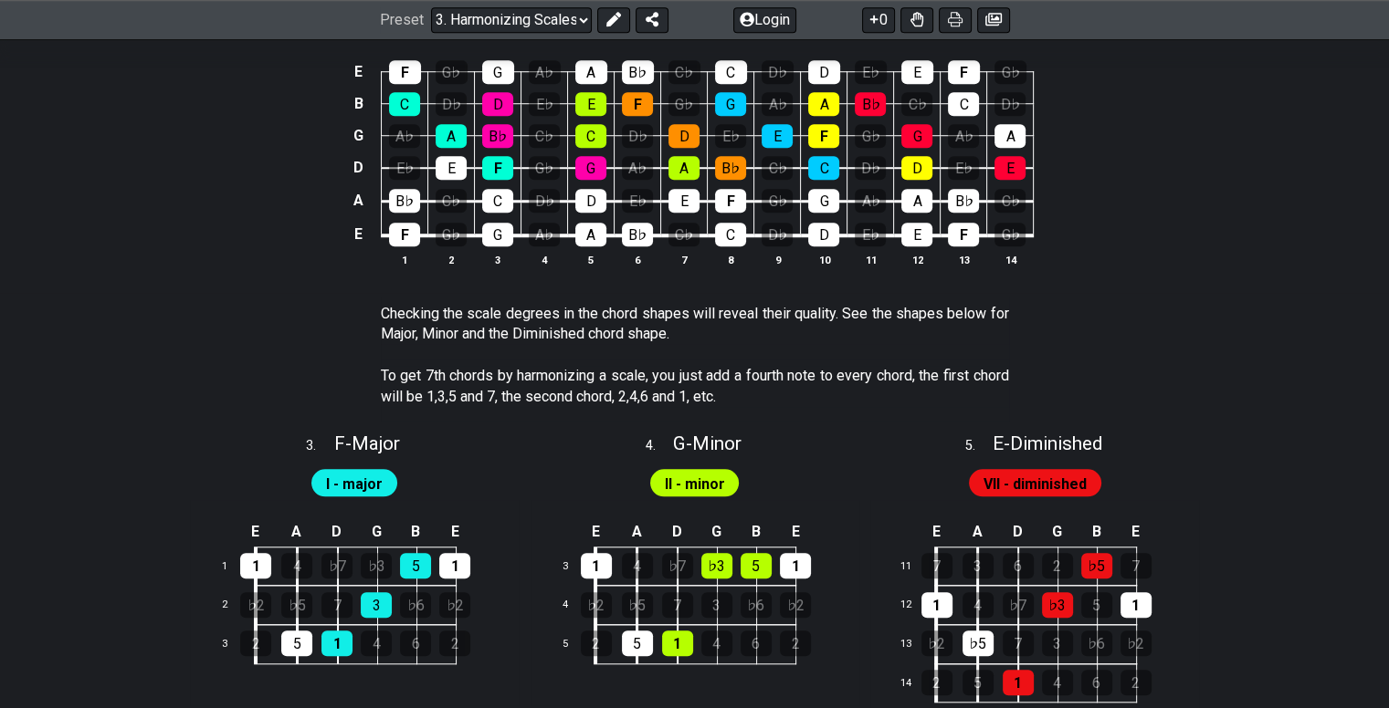
scroll to position [1467, 0]
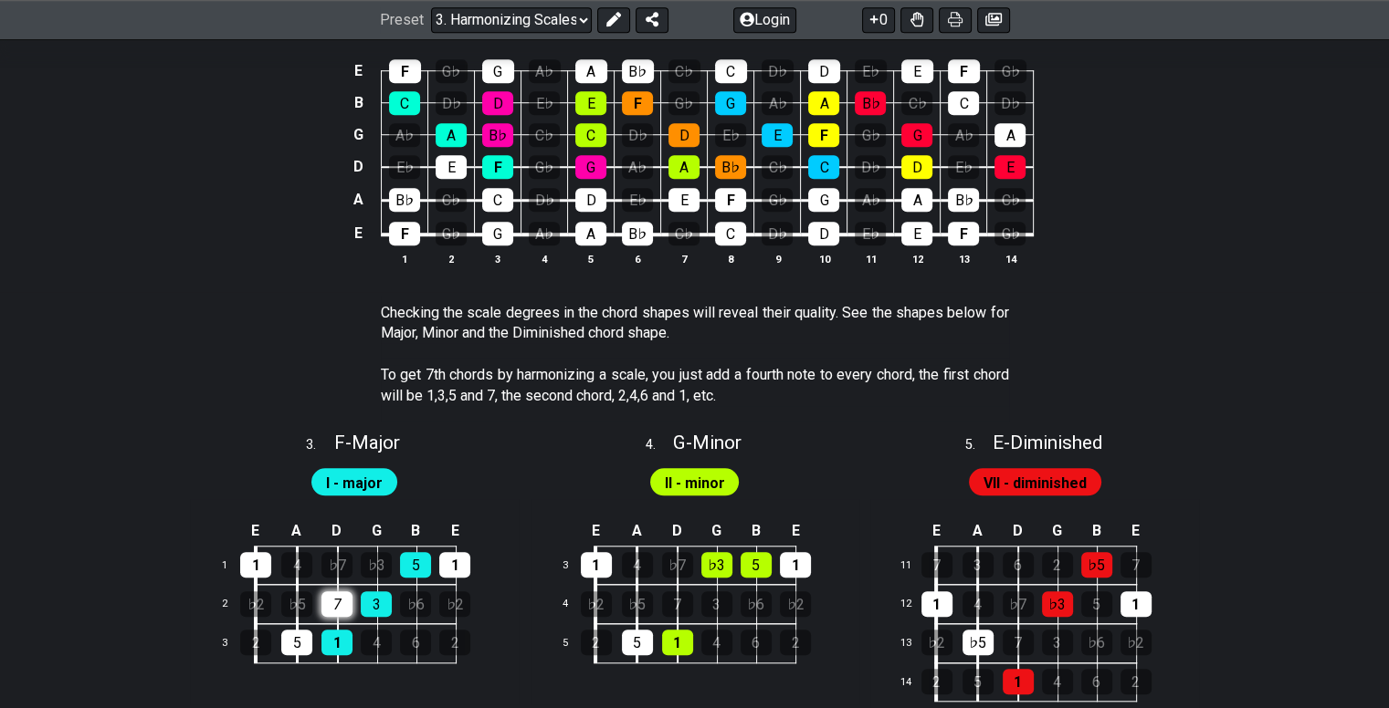
click at [330, 610] on div "7" at bounding box center [336, 605] width 31 height 26
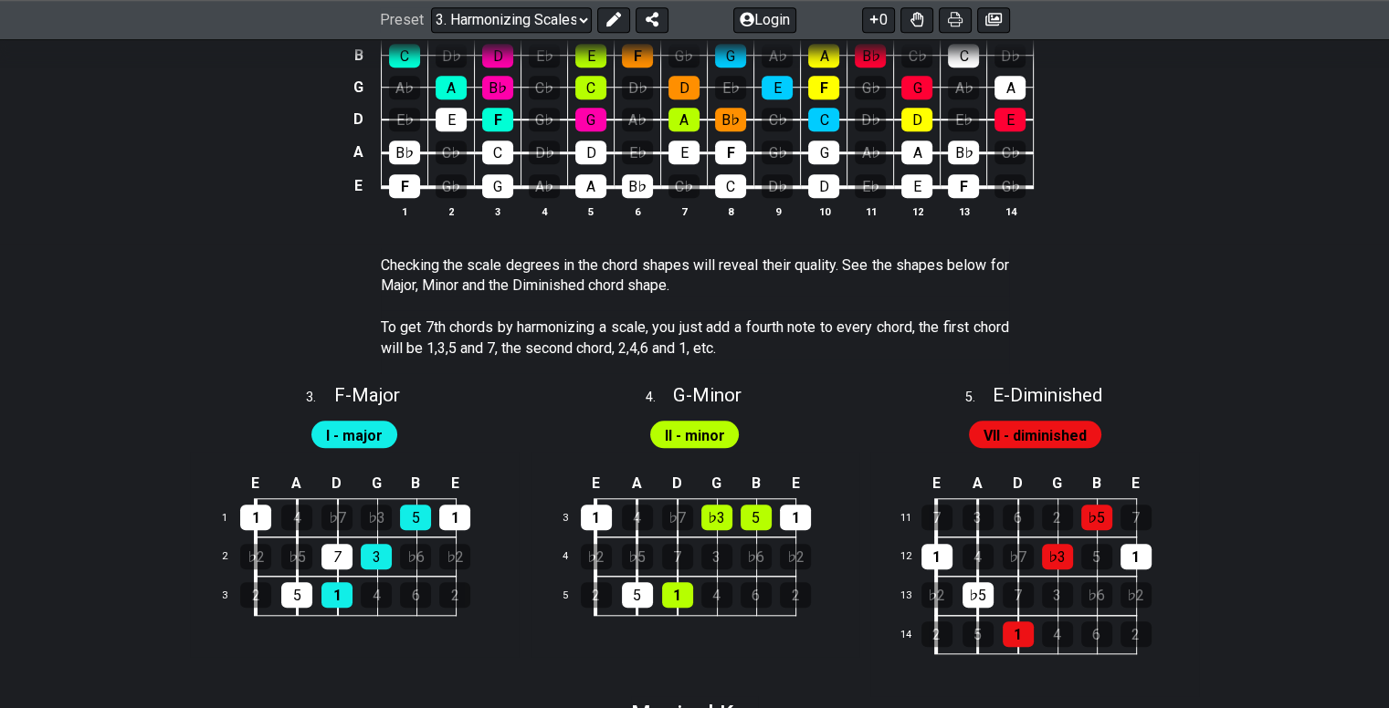
scroll to position [1516, 0]
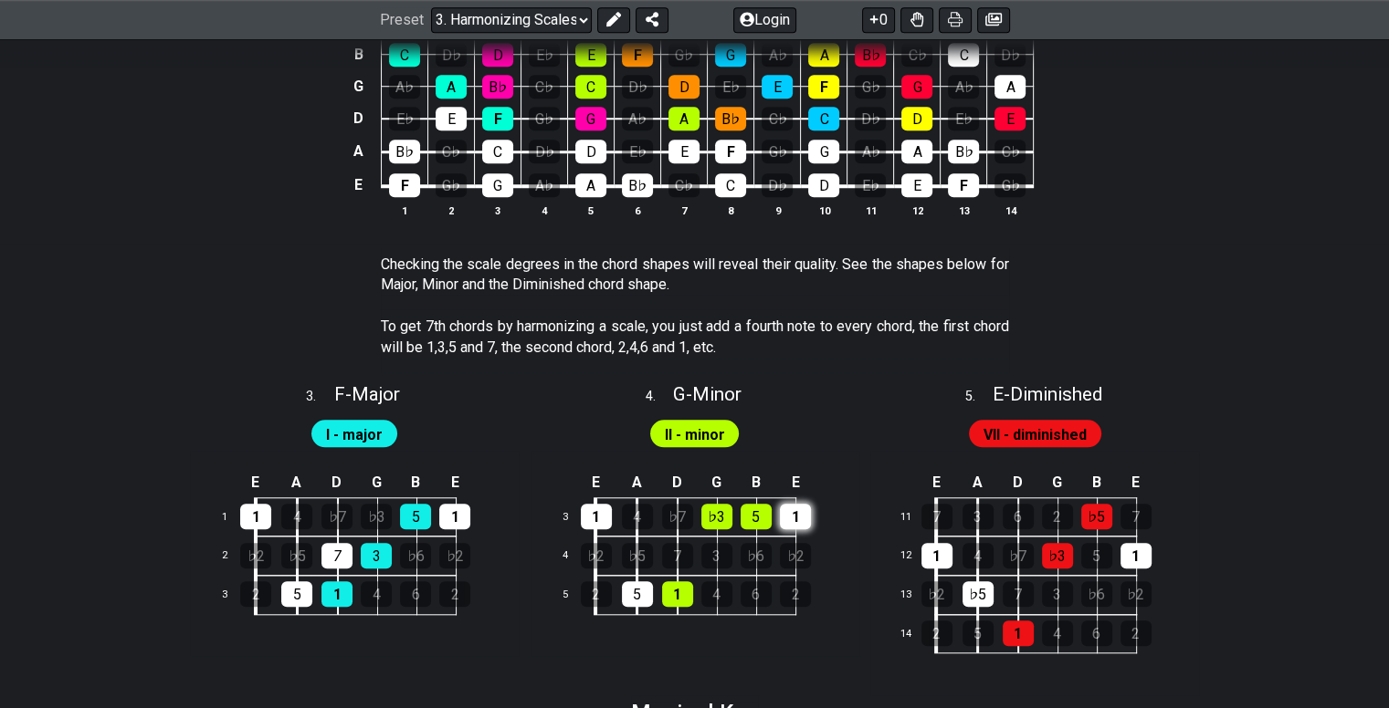
click at [792, 509] on div "1" at bounding box center [795, 517] width 31 height 26
click at [799, 521] on div "1" at bounding box center [795, 517] width 31 height 26
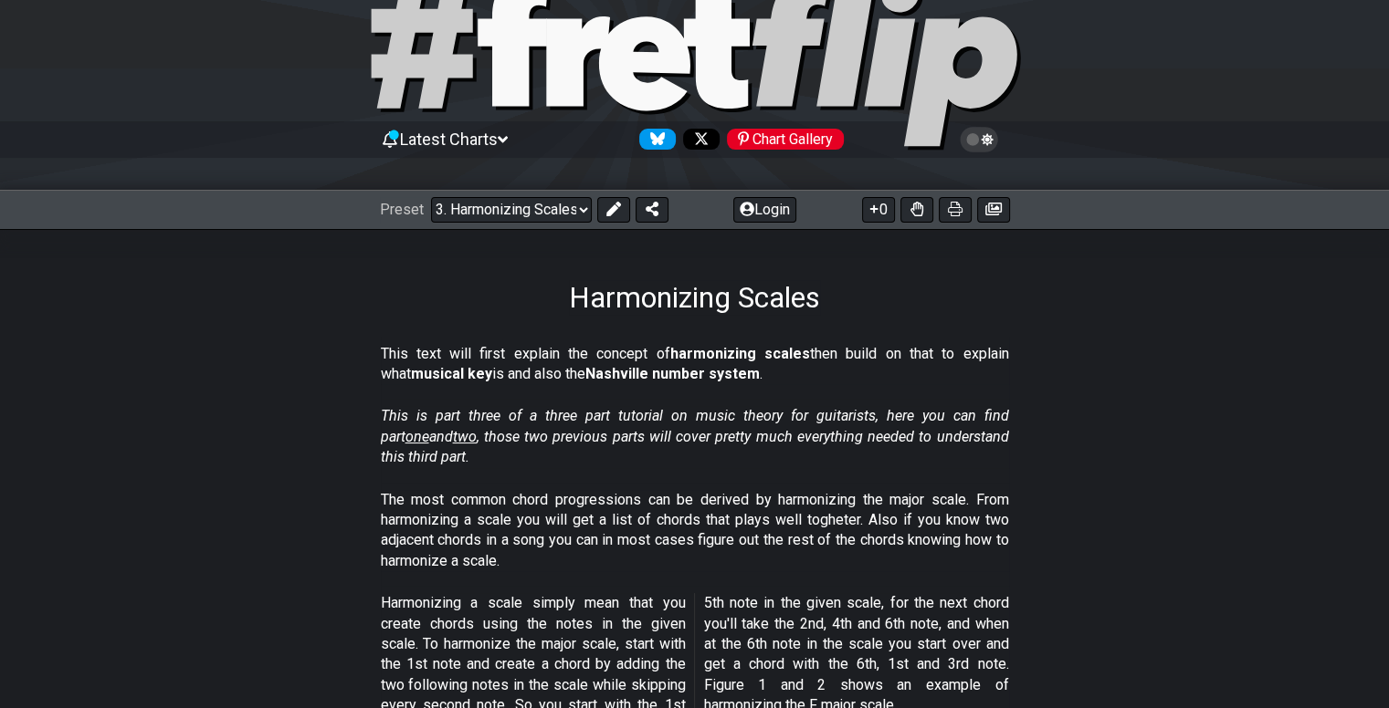
scroll to position [0, 0]
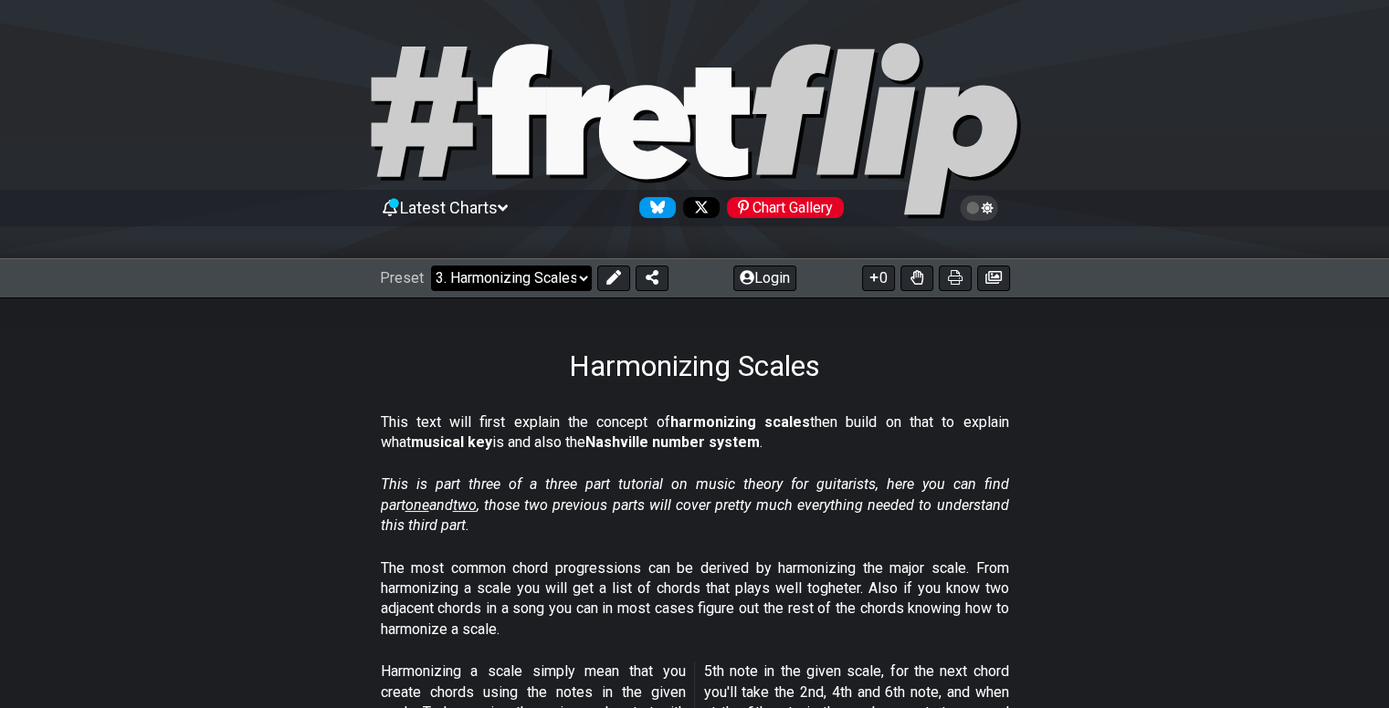
click at [530, 266] on select "Welcome to #fretflip! Initial Preset Custom Preset Minor Pentatonic Major Penta…" at bounding box center [511, 279] width 161 height 26
click at [431, 266] on select "Welcome to #fretflip! Initial Preset Custom Preset Minor Pentatonic Major Penta…" at bounding box center [511, 279] width 161 height 26
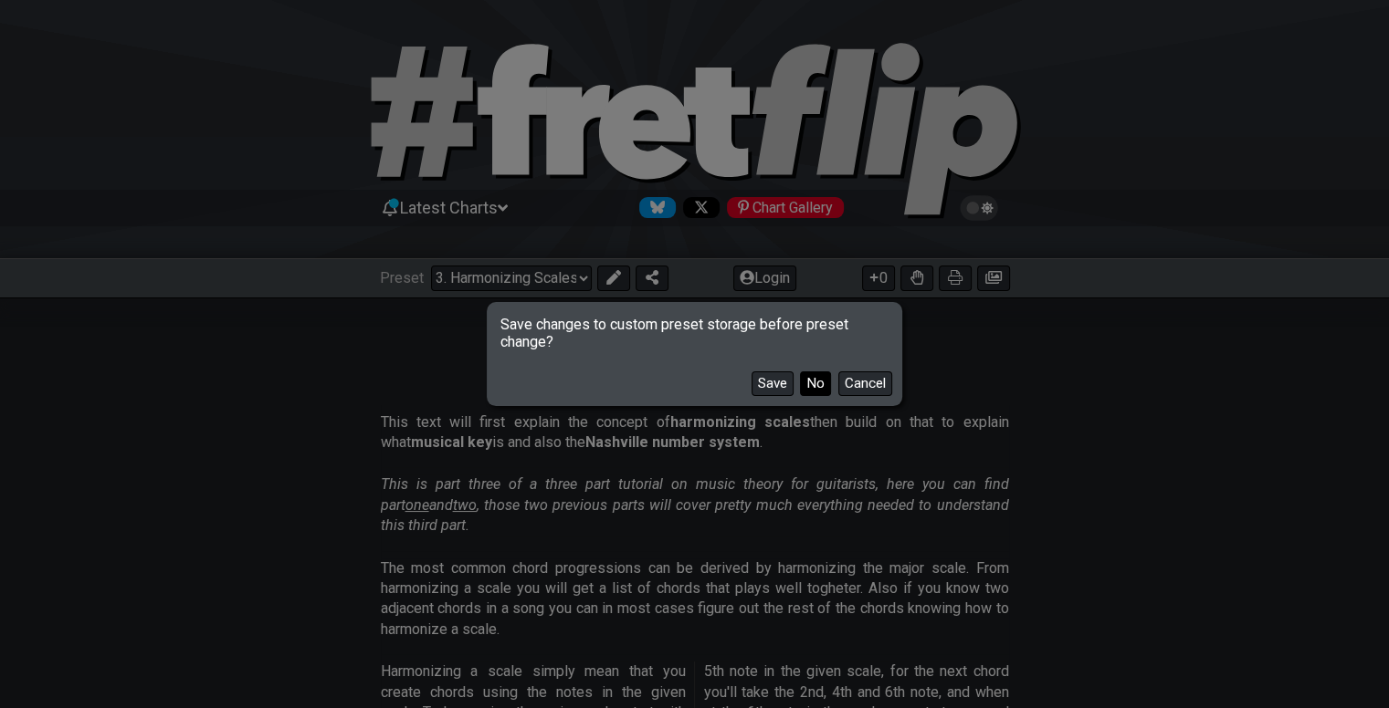
click at [819, 377] on button "No" at bounding box center [815, 384] width 31 height 25
select select "/the-caged-system"
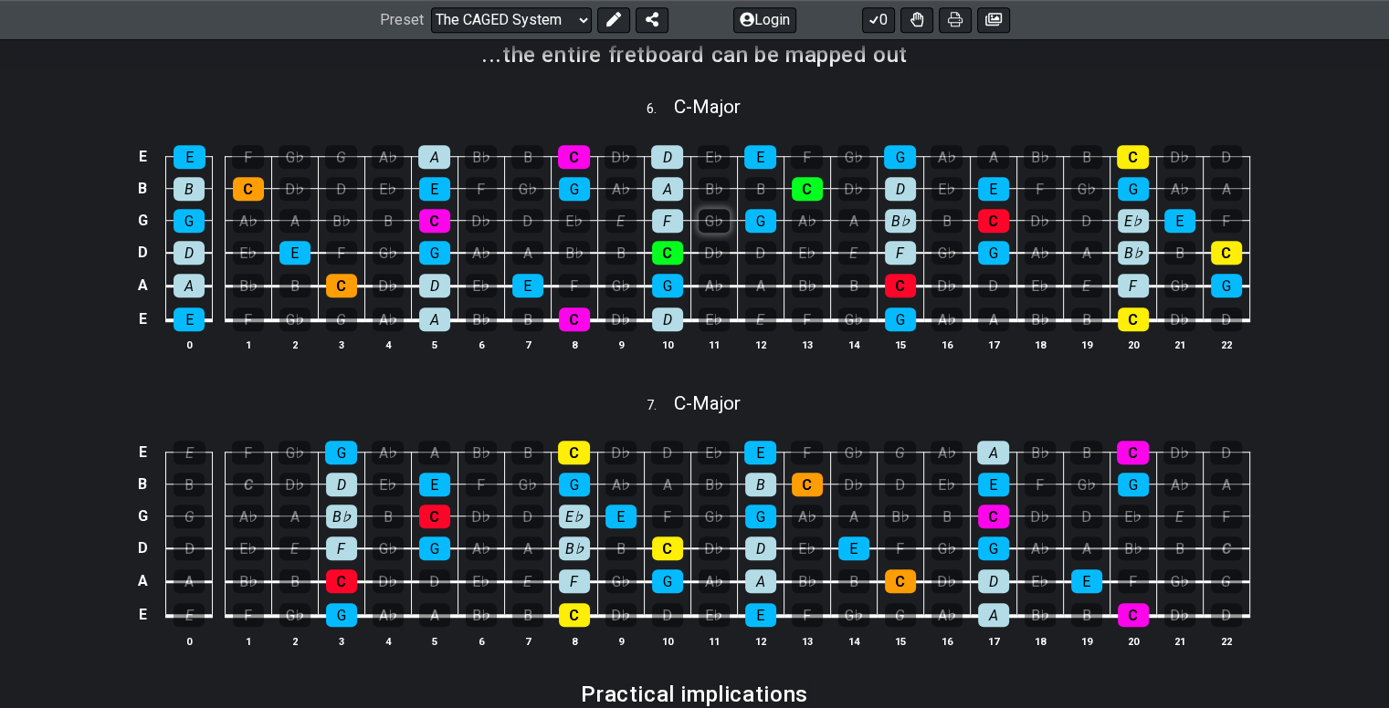
scroll to position [1264, 0]
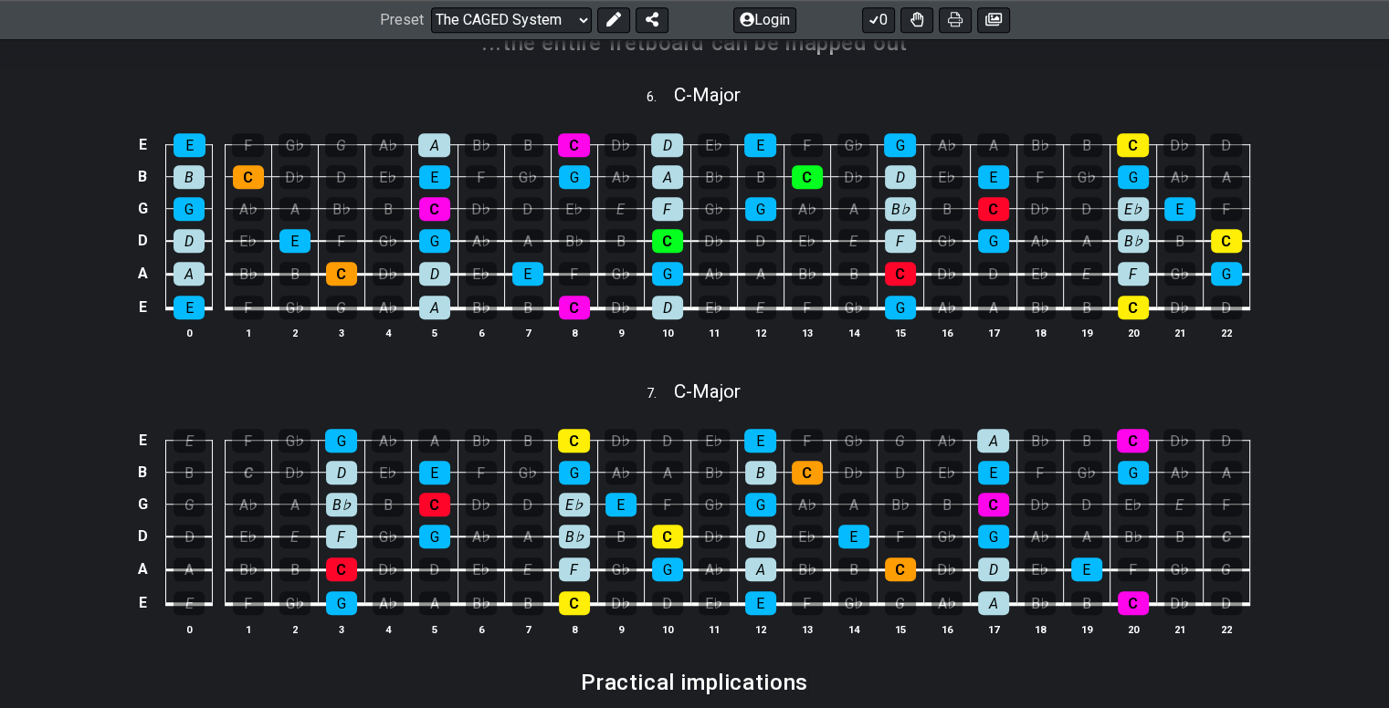
click at [778, 284] on td "E" at bounding box center [760, 291] width 47 height 35
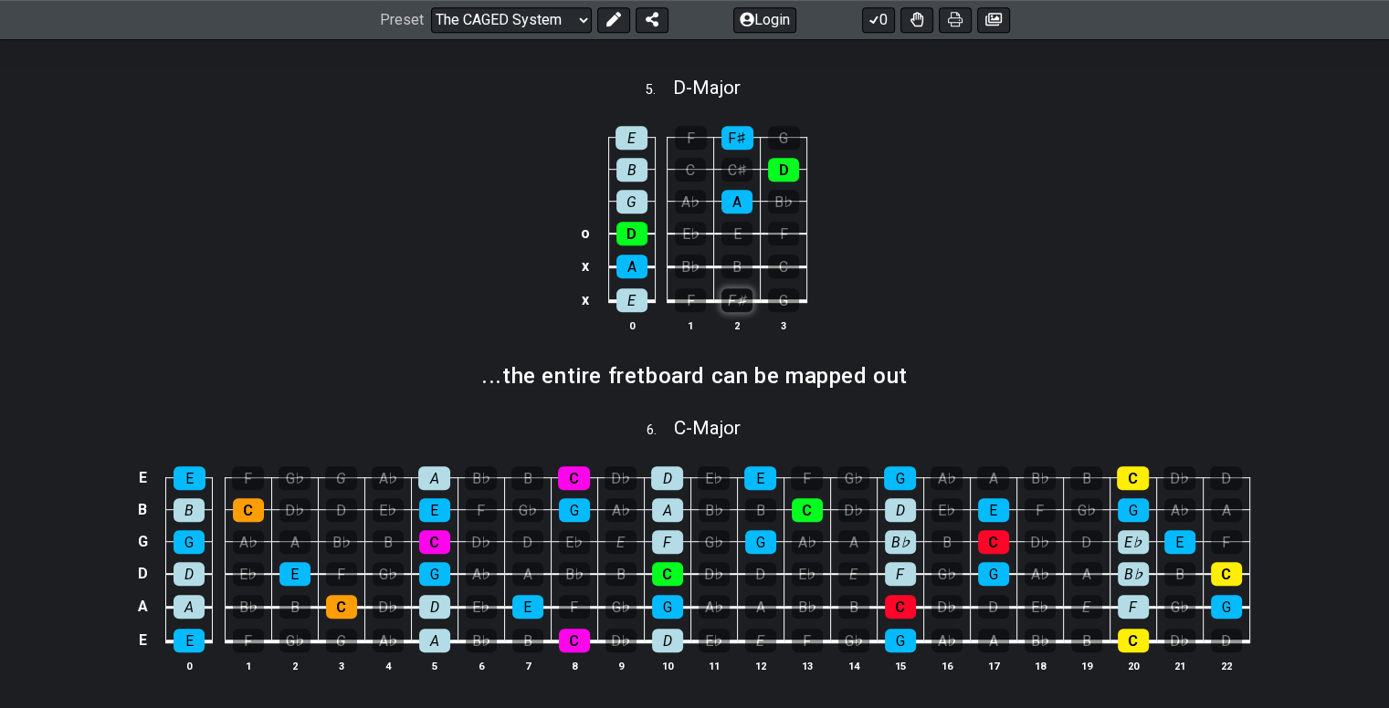
scroll to position [902, 0]
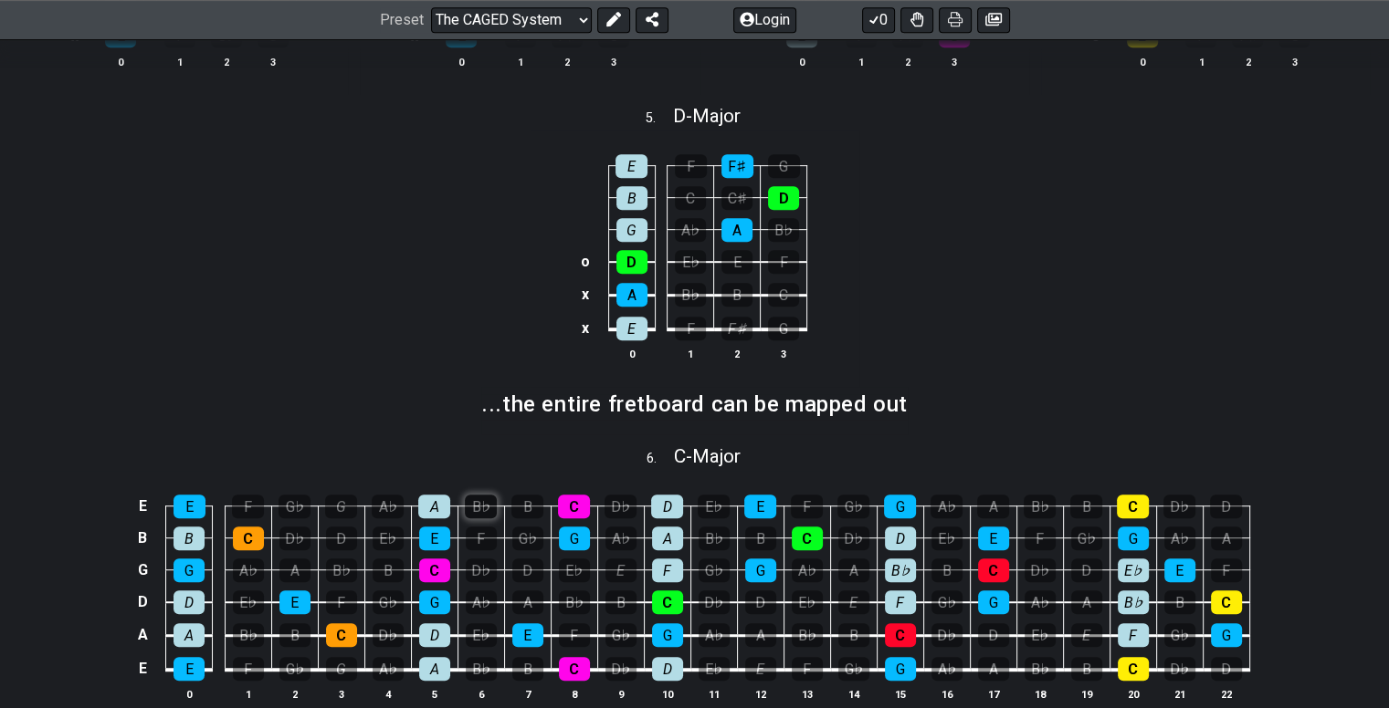
click at [475, 511] on div "B♭" at bounding box center [481, 507] width 32 height 24
click at [479, 511] on div "B♭" at bounding box center [481, 507] width 32 height 24
click at [509, 509] on td "G♭" at bounding box center [527, 522] width 47 height 32
click at [511, 509] on td "G♭" at bounding box center [527, 522] width 47 height 32
click at [517, 509] on div "B" at bounding box center [527, 507] width 32 height 24
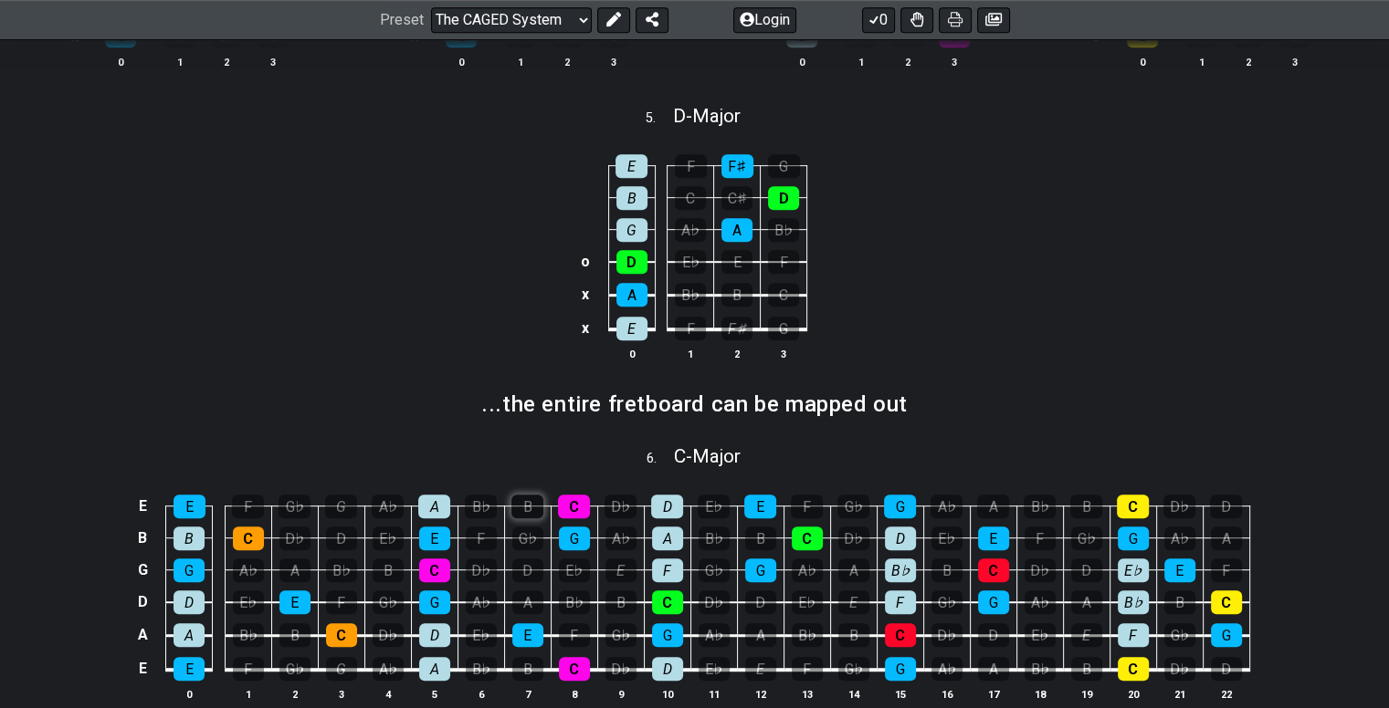
click at [517, 509] on div "B" at bounding box center [527, 507] width 32 height 24
click at [435, 534] on div "E" at bounding box center [434, 539] width 31 height 24
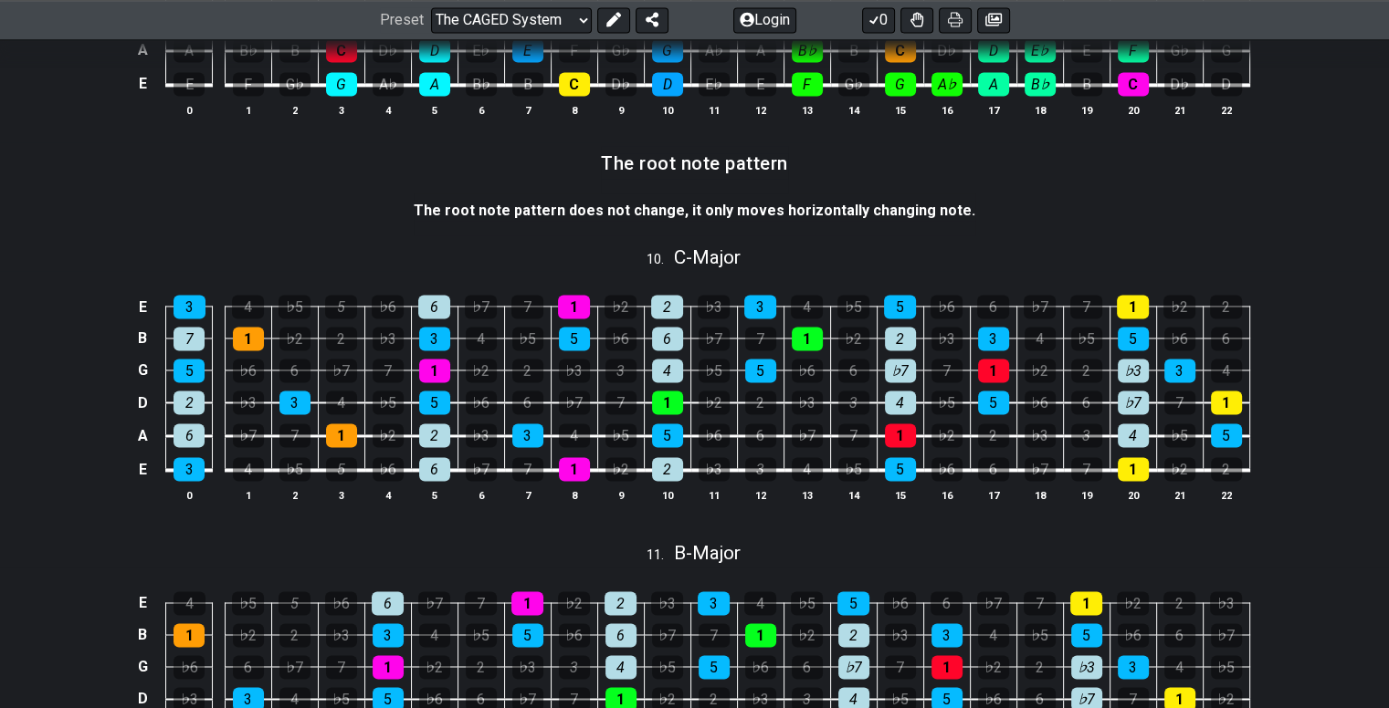
scroll to position [2728, 0]
click at [436, 311] on div "6" at bounding box center [434, 307] width 32 height 24
click at [438, 427] on td "2" at bounding box center [434, 420] width 47 height 34
click at [438, 440] on div "2" at bounding box center [434, 436] width 31 height 24
click at [435, 474] on div "6" at bounding box center [434, 469] width 31 height 24
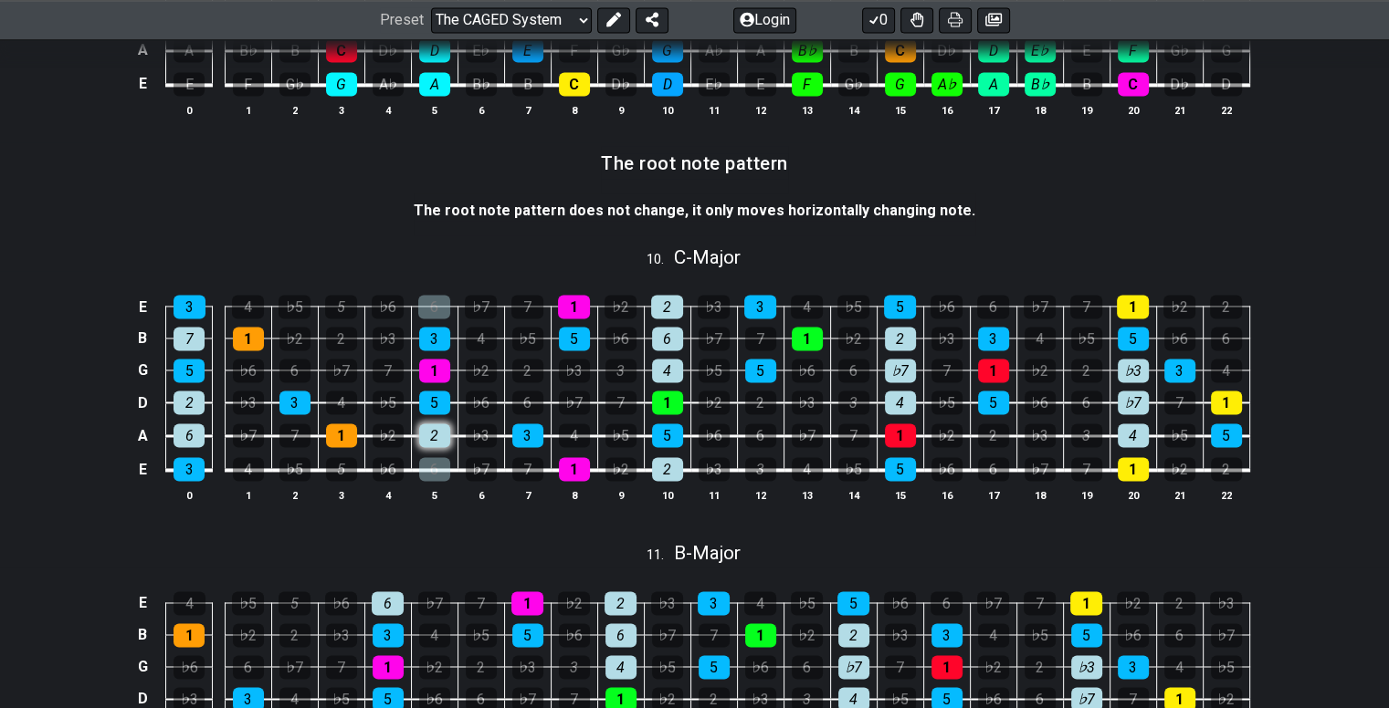
click at [439, 447] on div "2" at bounding box center [434, 436] width 31 height 24
click at [429, 476] on div "6" at bounding box center [434, 469] width 31 height 24
click at [428, 310] on div "6" at bounding box center [434, 307] width 32 height 24
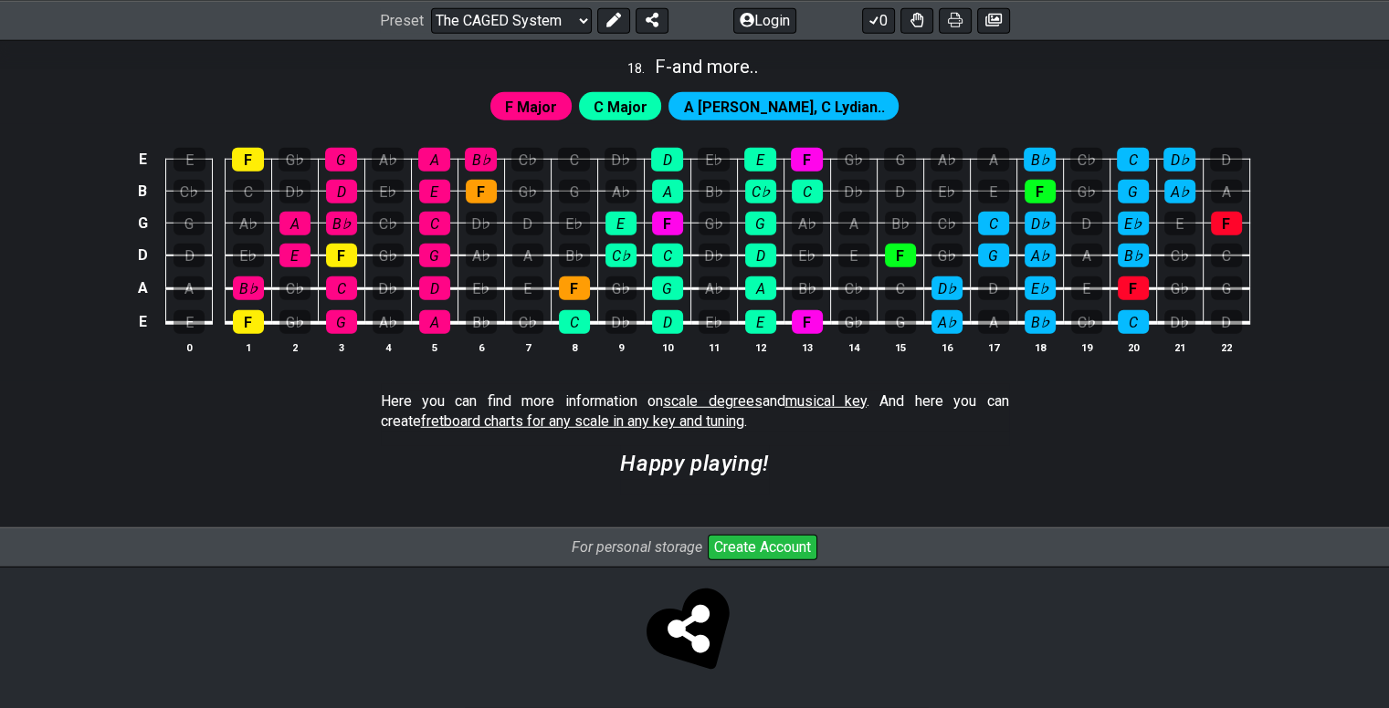
scroll to position [5006, 0]
click at [647, 107] on span "C Major" at bounding box center [620, 107] width 54 height 26
click at [716, 194] on div "B♭" at bounding box center [713, 192] width 31 height 24
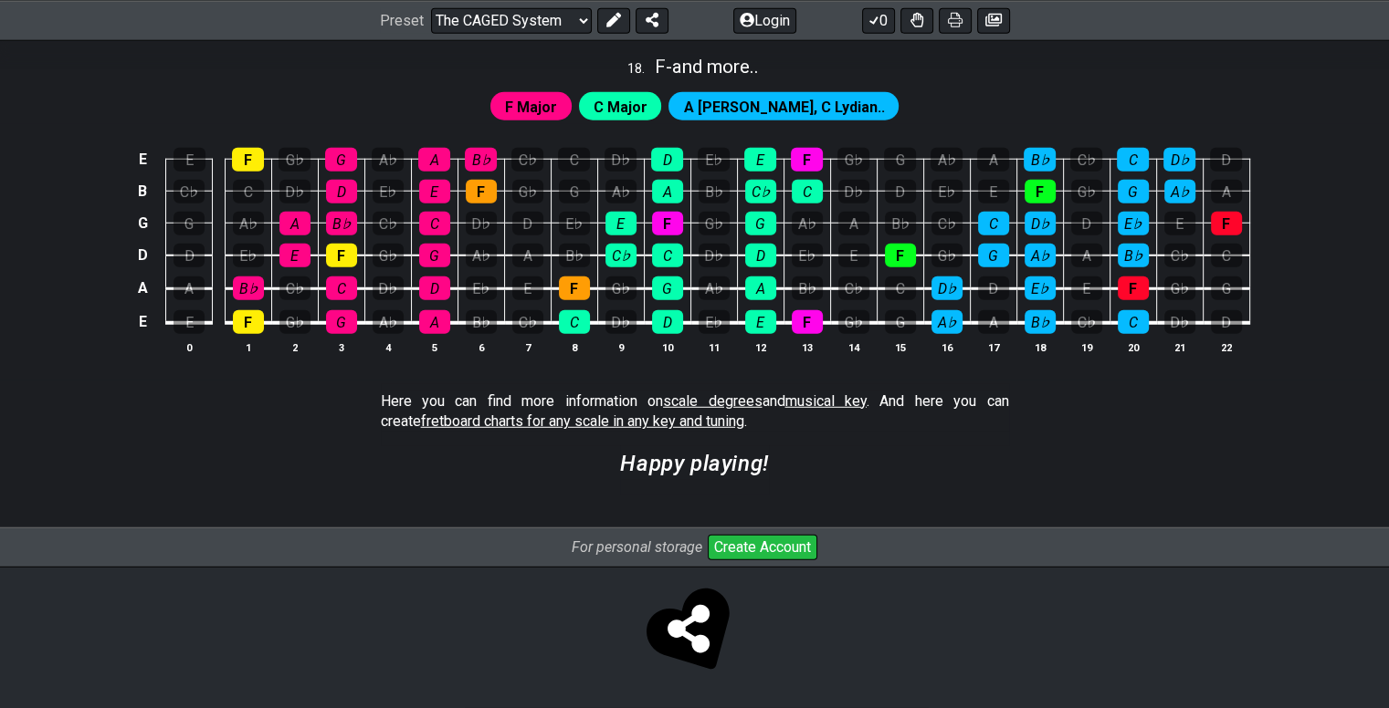
click at [743, 192] on td "G" at bounding box center [760, 207] width 47 height 32
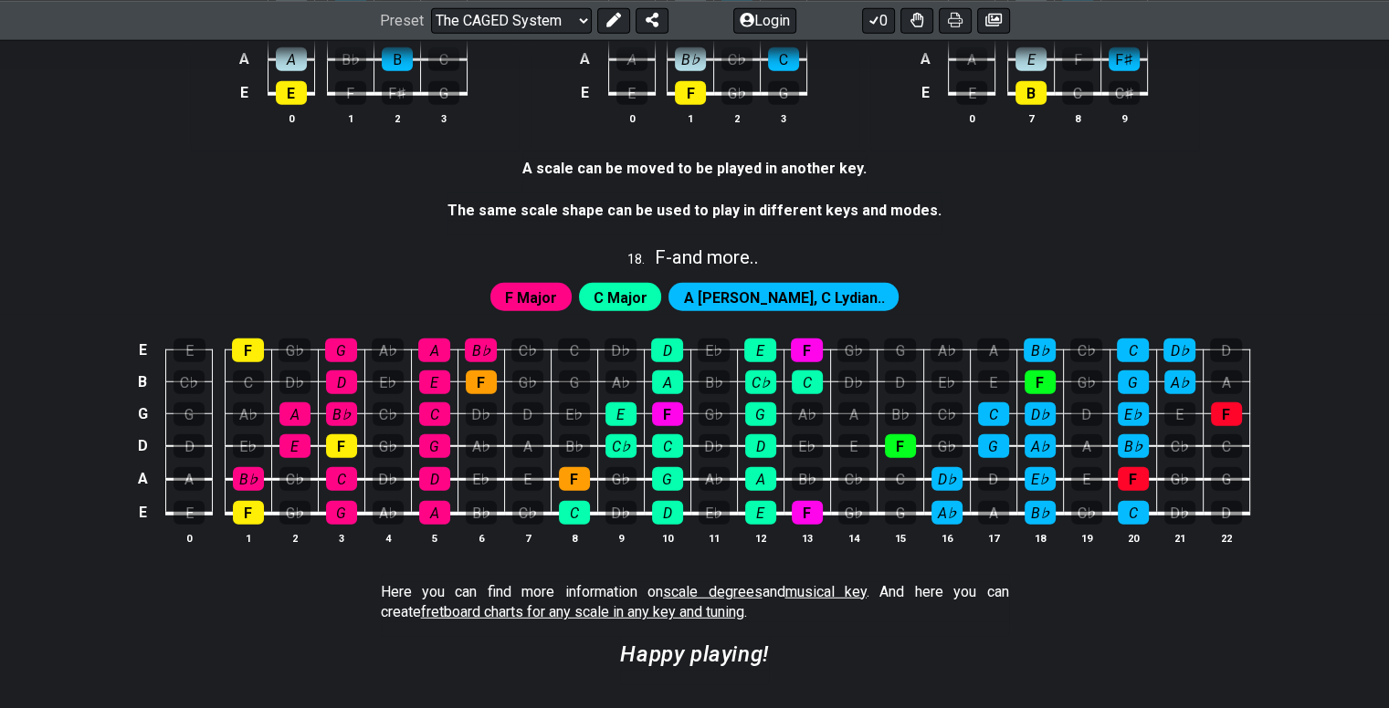
scroll to position [4806, 0]
click at [726, 268] on span "F - and more.." at bounding box center [707, 258] width 104 height 22
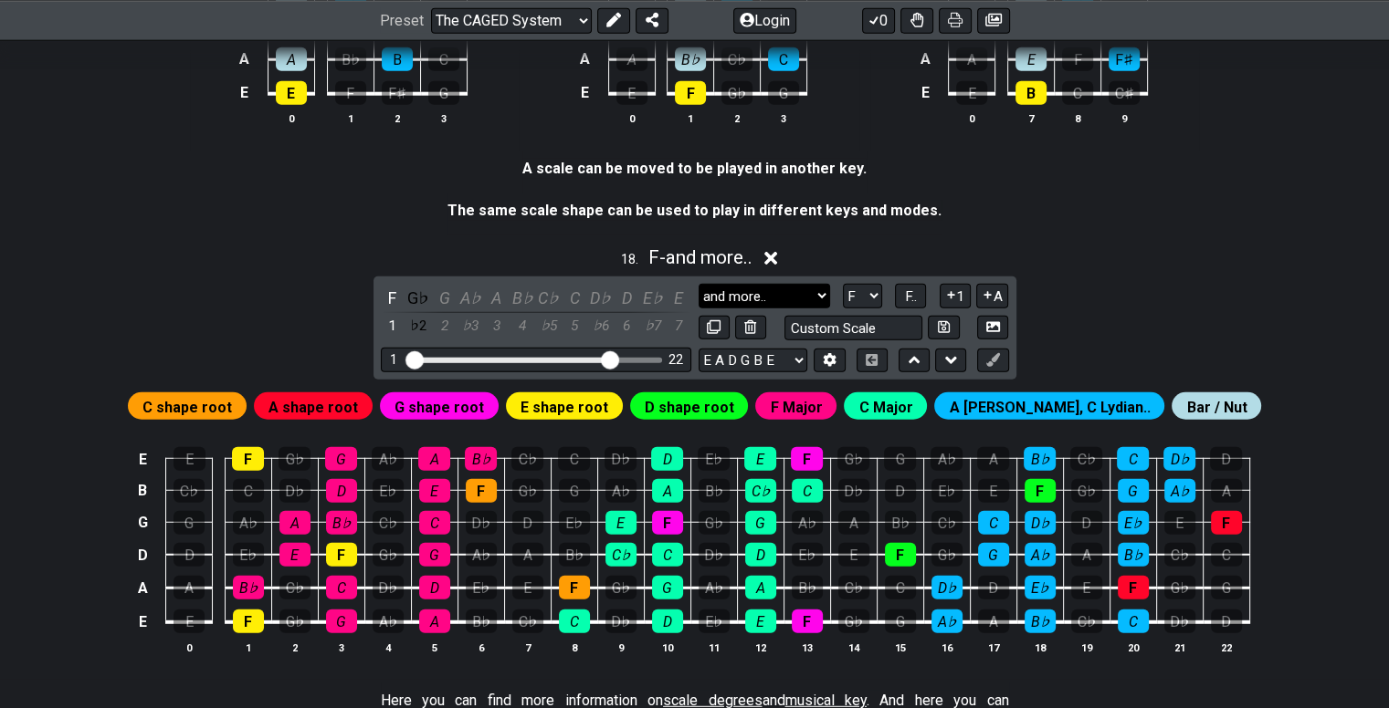
click at [756, 303] on select "and more.. and more.. Minor Pentatonic Major Pentatonic Minor Blues Major Blues…" at bounding box center [763, 296] width 131 height 25
click at [745, 309] on select "and more.. and more.. Minor Pentatonic Major Pentatonic Minor Blues Major Blues…" at bounding box center [763, 296] width 131 height 25
click at [449, 304] on div "G" at bounding box center [445, 298] width 24 height 25
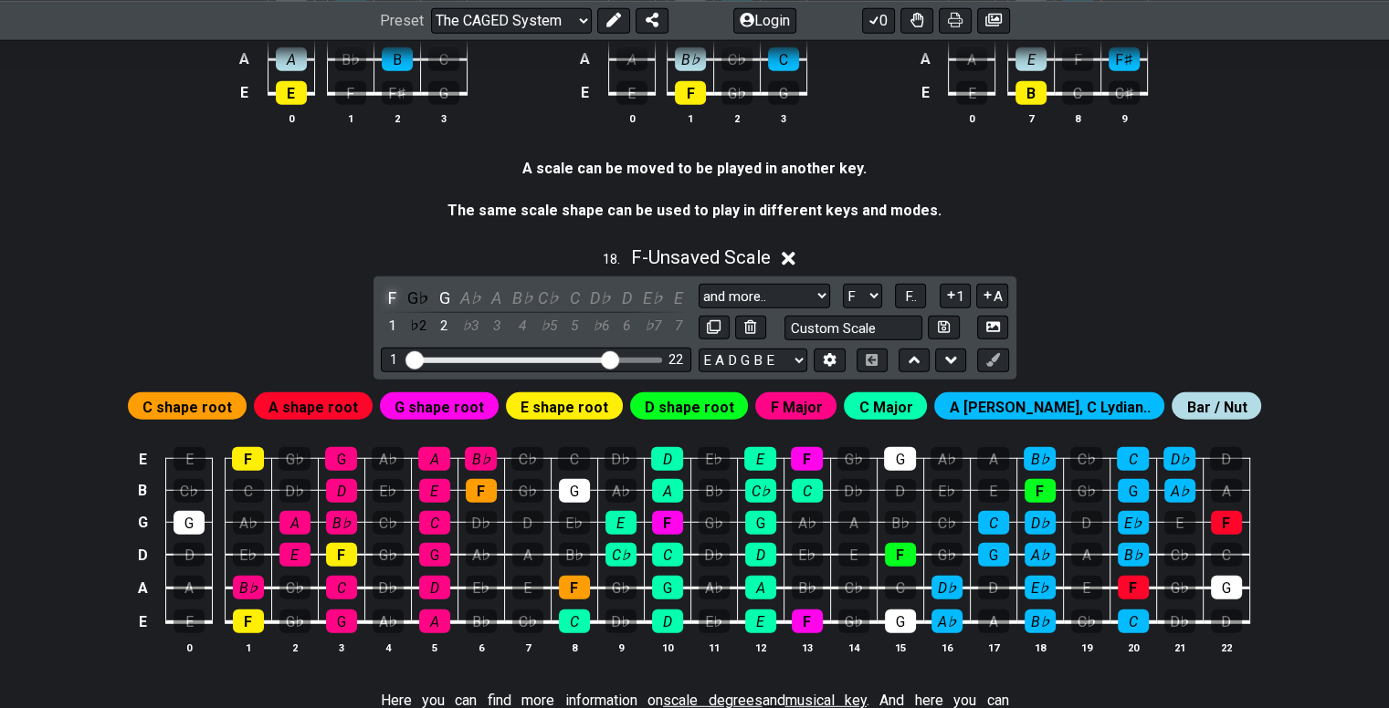
click at [389, 300] on div "F" at bounding box center [393, 298] width 24 height 25
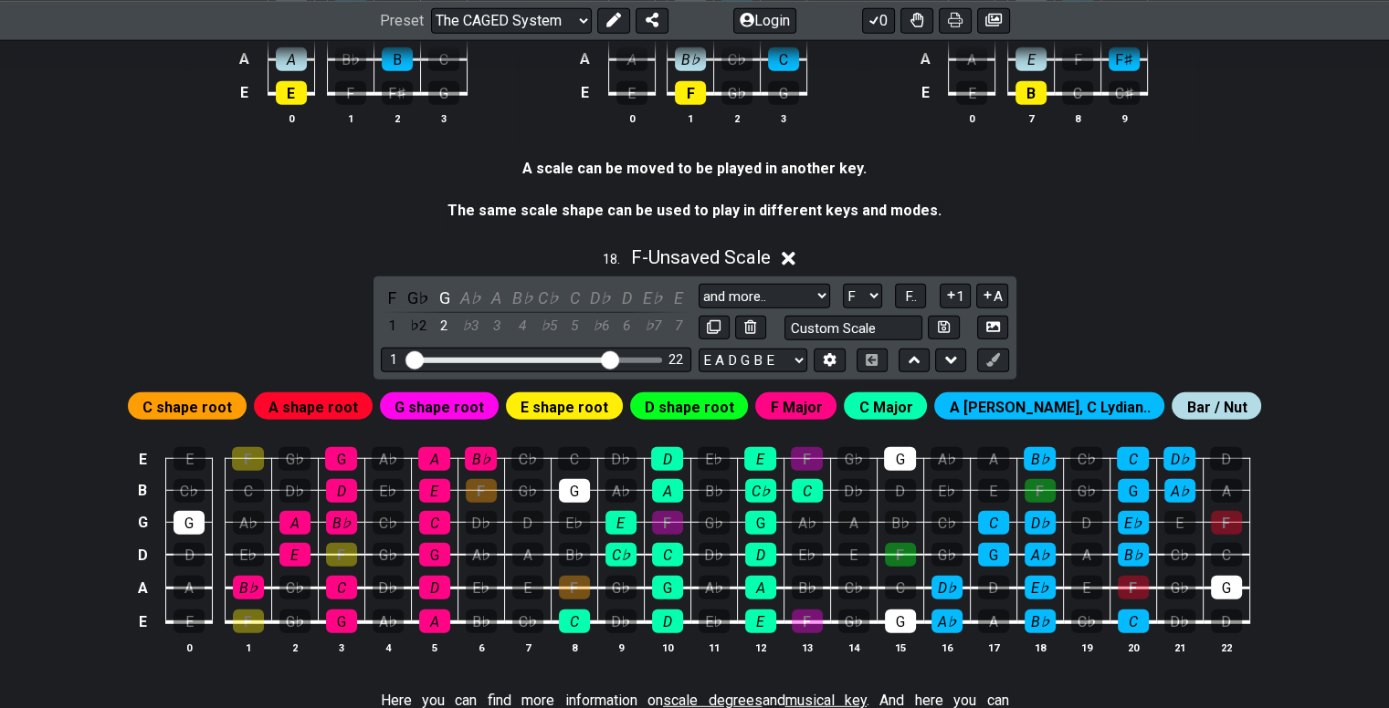
click at [482, 418] on span "G shape root" at bounding box center [438, 407] width 89 height 26
click at [394, 295] on div "F" at bounding box center [393, 298] width 24 height 25
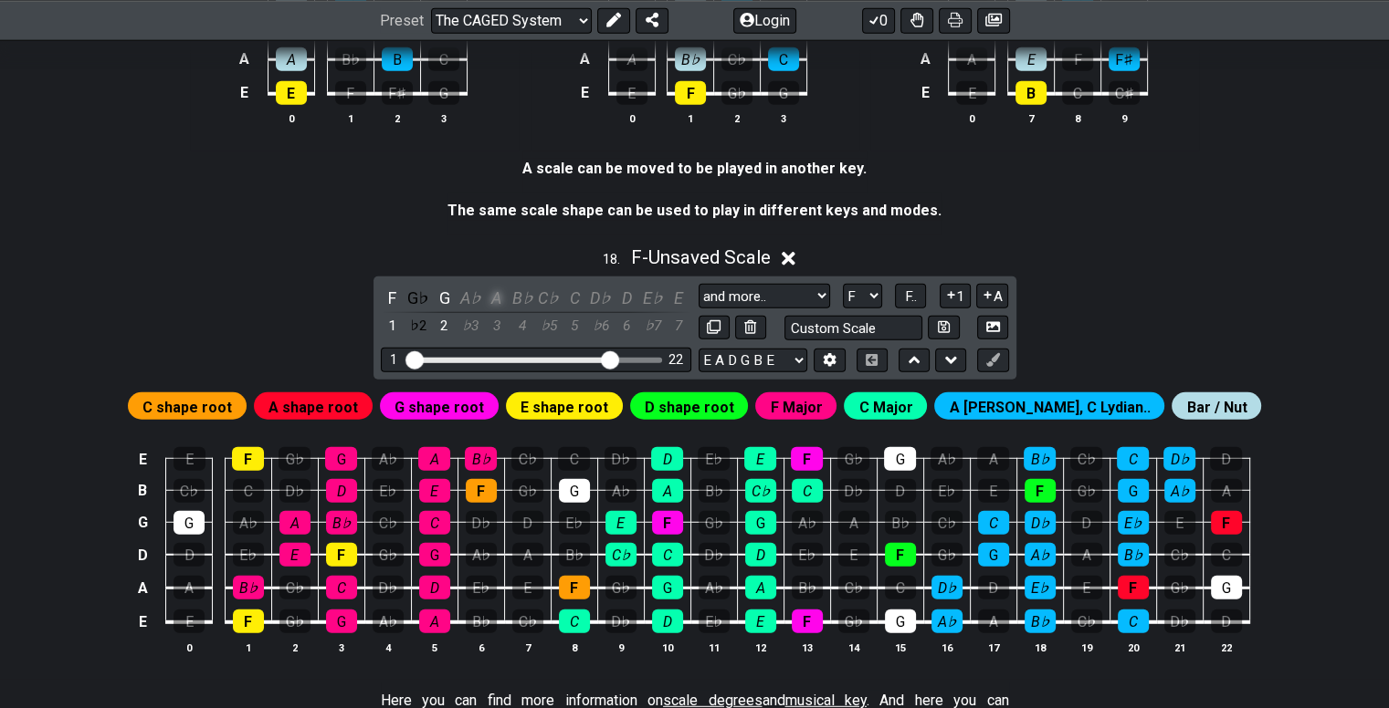
click at [490, 304] on div "A" at bounding box center [497, 298] width 24 height 25
click at [232, 413] on span "C shape root" at bounding box center [186, 407] width 89 height 26
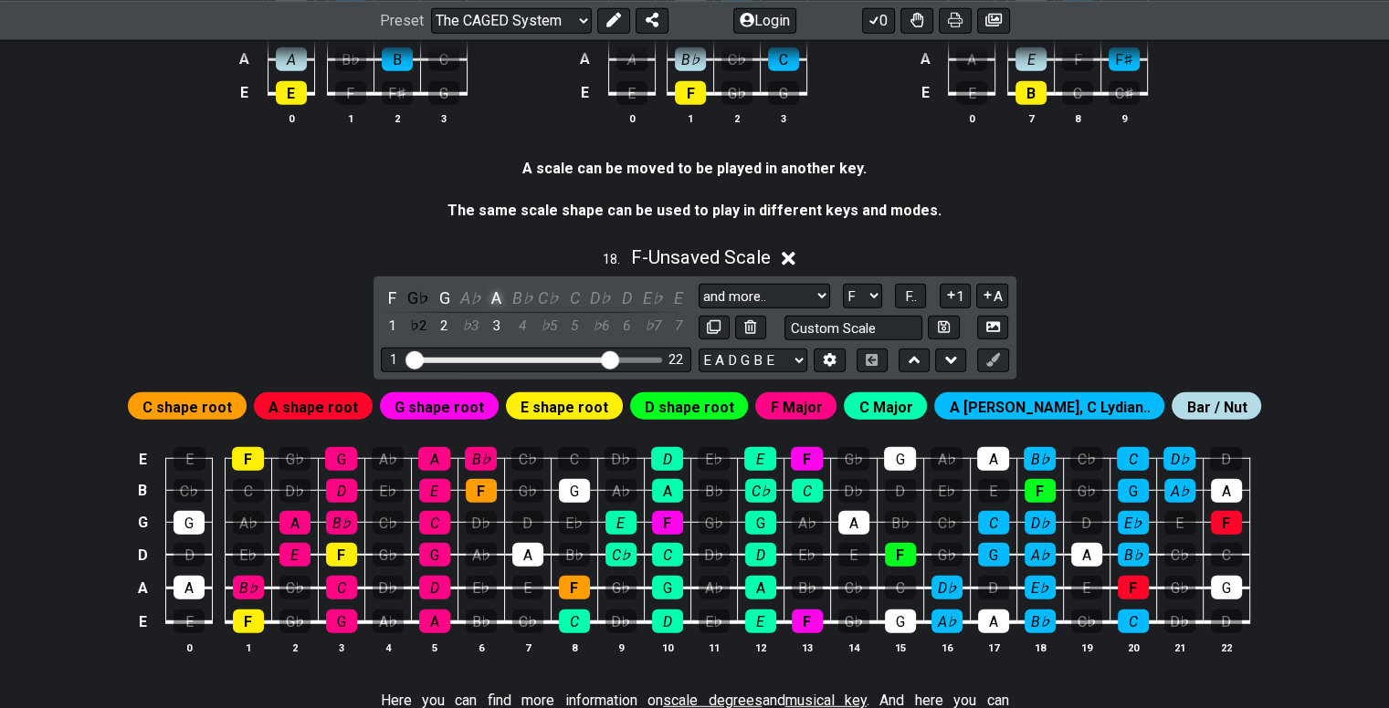
click at [493, 310] on div "A" at bounding box center [497, 298] width 24 height 25
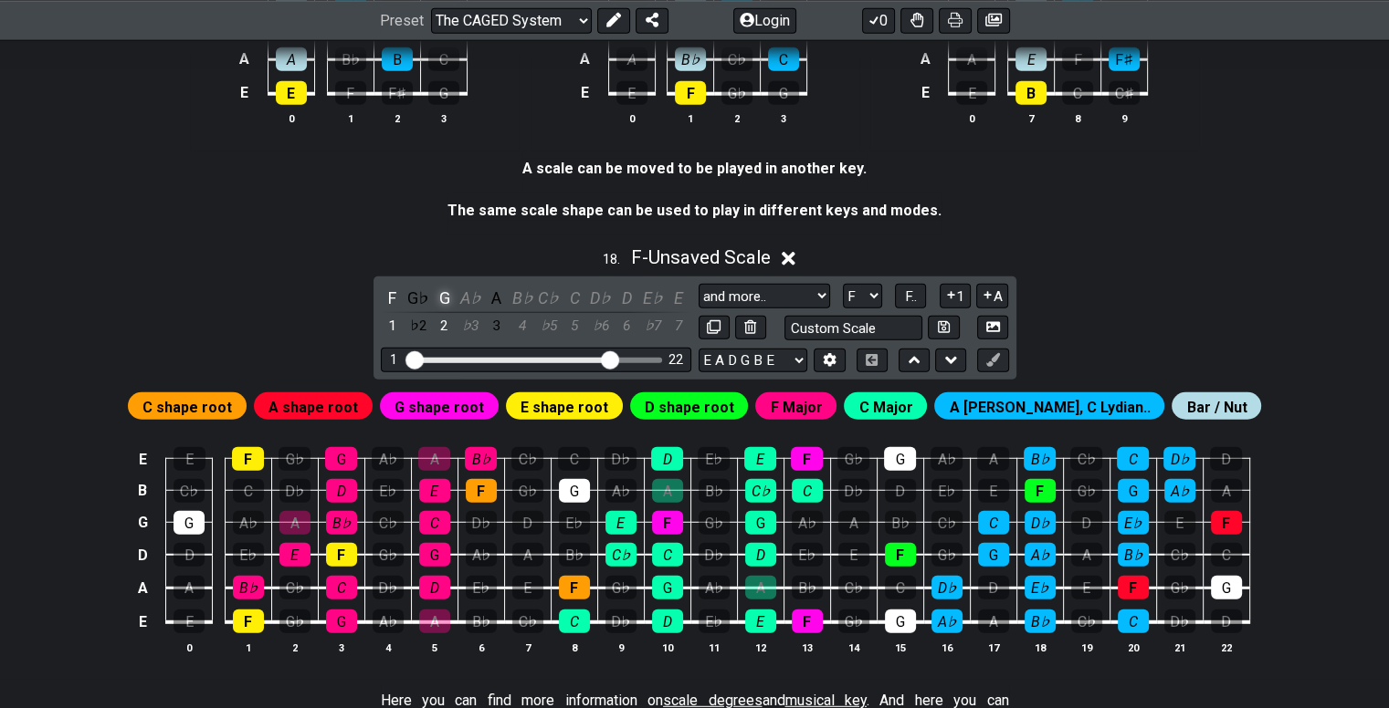
click at [447, 306] on div "G" at bounding box center [445, 298] width 24 height 25
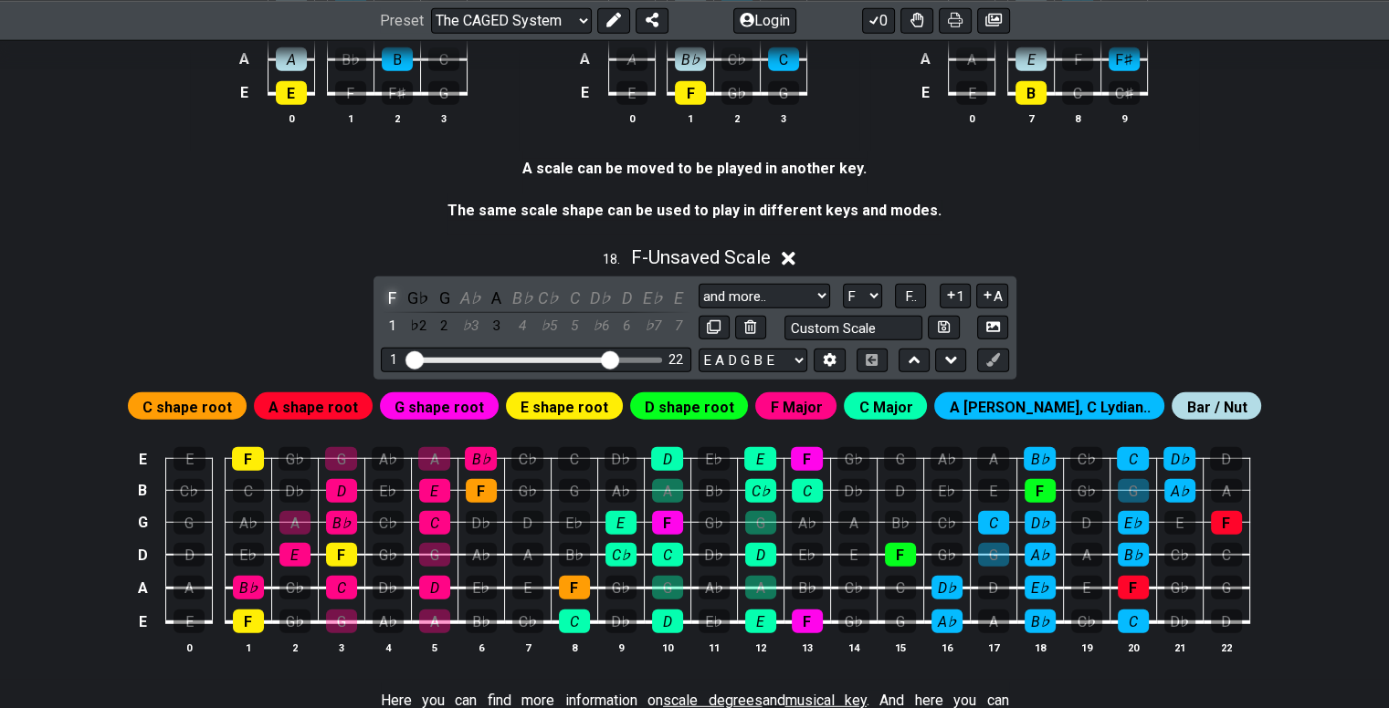
click at [398, 301] on div "F" at bounding box center [393, 298] width 24 height 25
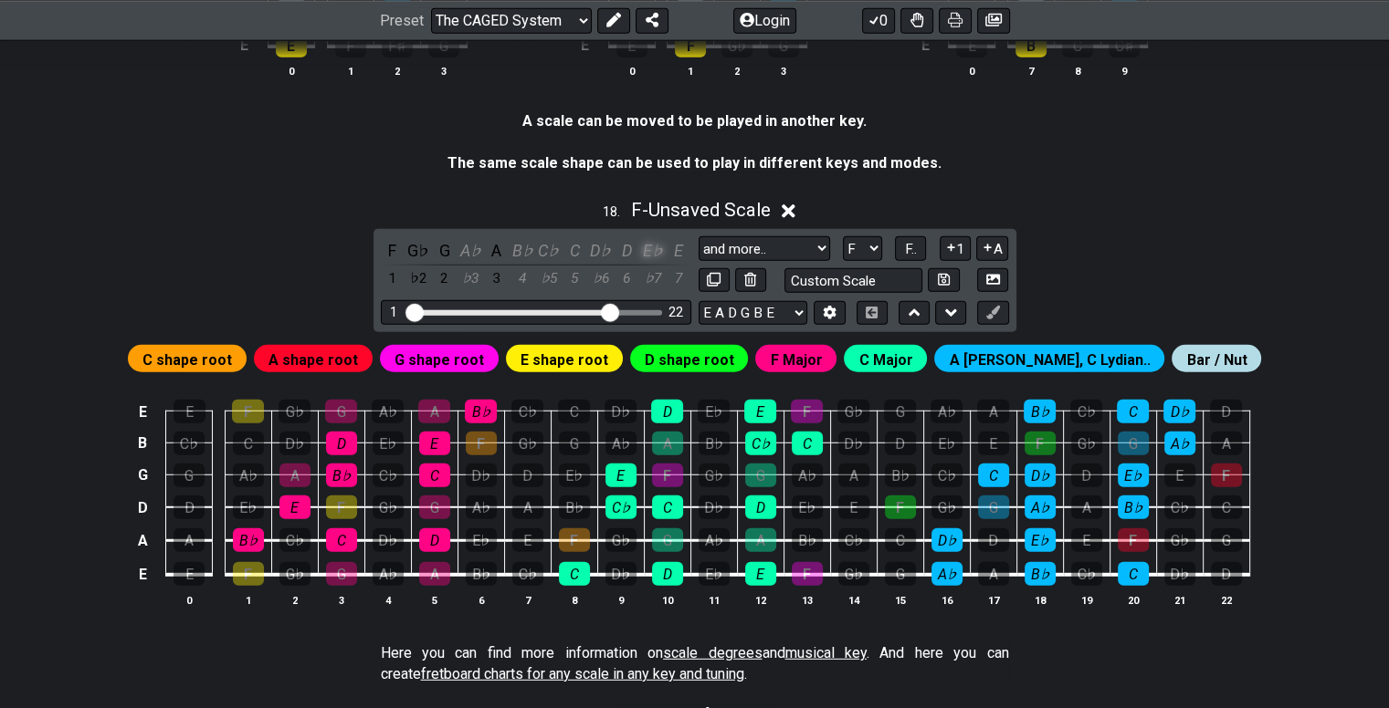
scroll to position [4853, 0]
click at [629, 260] on div "D" at bounding box center [626, 250] width 24 height 25
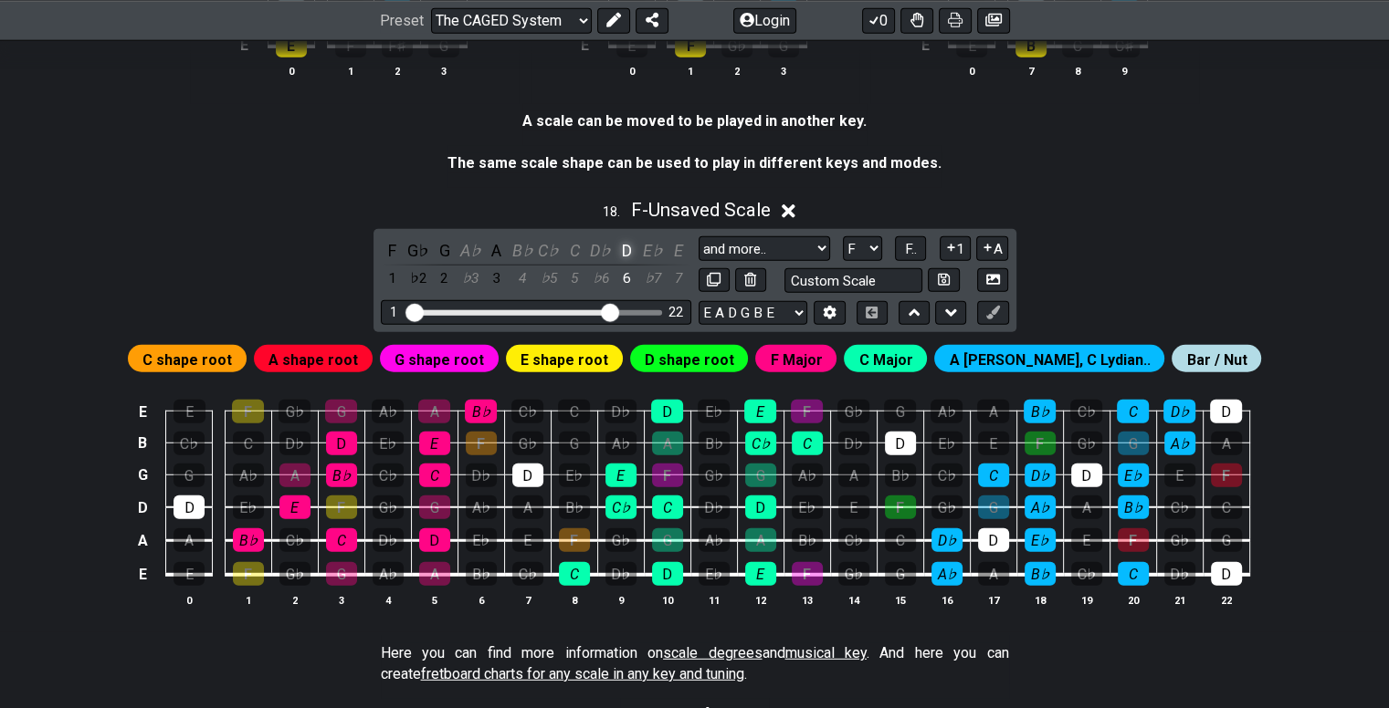
click at [629, 260] on div "D" at bounding box center [626, 250] width 24 height 25
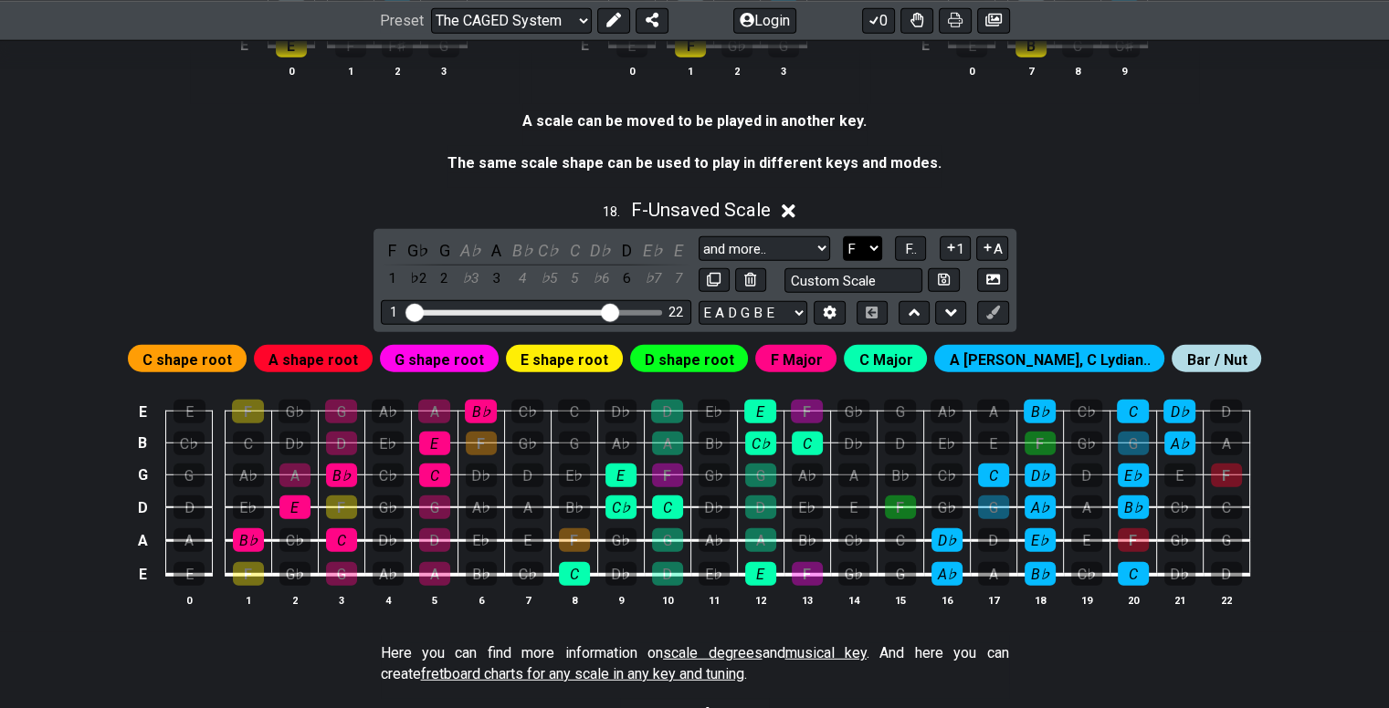
click at [868, 254] on select "A♭ A A♯ B♭ B C C♯ D♭ D D♯ E♭ E F F♯ G♭ G G♯" at bounding box center [862, 248] width 39 height 25
click at [874, 253] on select "A♭ A A♯ B♭ B C C♯ D♭ D D♯ E♭ E F F♯ G♭ G G♯" at bounding box center [862, 248] width 39 height 25
click at [862, 254] on select "A♭ A A♯ B♭ B C C♯ D♭ D D♯ E♭ E F F♯ G♭ G G♯" at bounding box center [862, 248] width 39 height 25
select select "B"
click at [843, 245] on select "A♭ A A♯ B♭ B C C♯ D♭ D D♯ E♭ E F F♯ G♭ G G♯" at bounding box center [862, 248] width 39 height 25
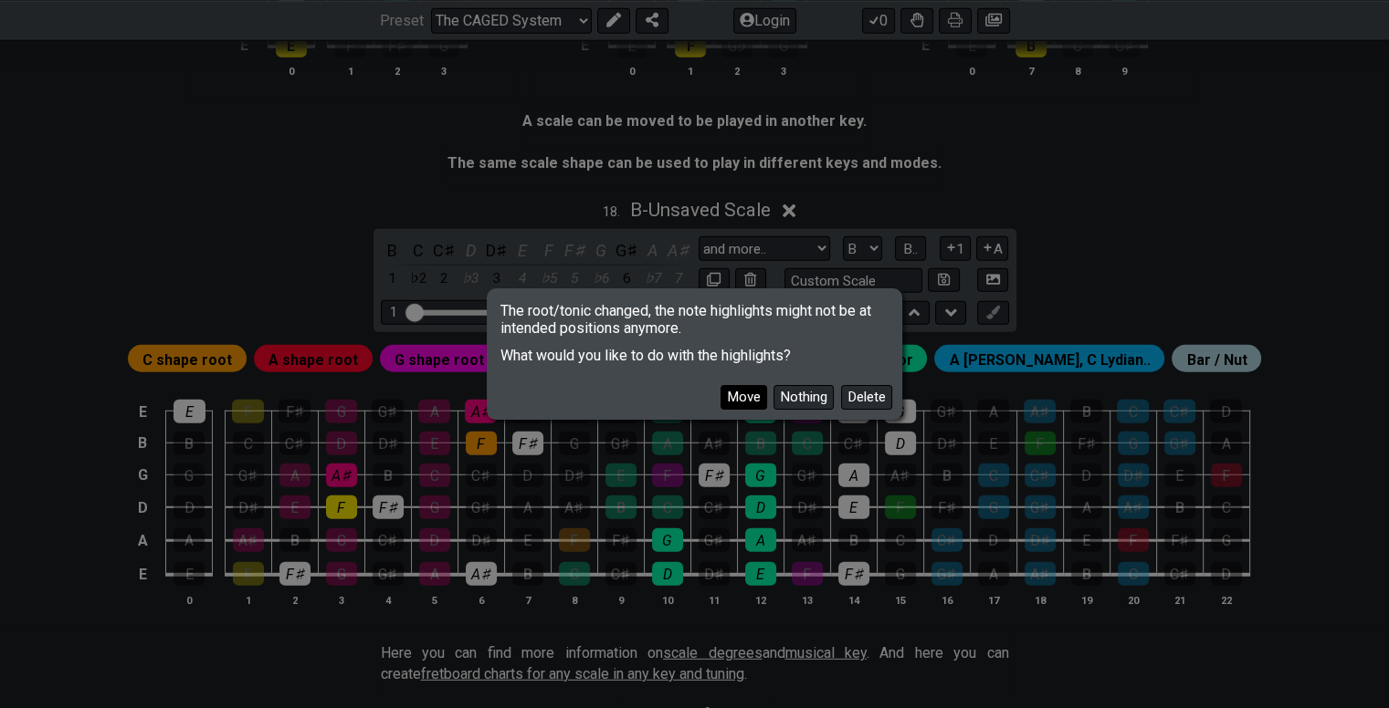
click at [747, 399] on button "Move" at bounding box center [743, 397] width 47 height 25
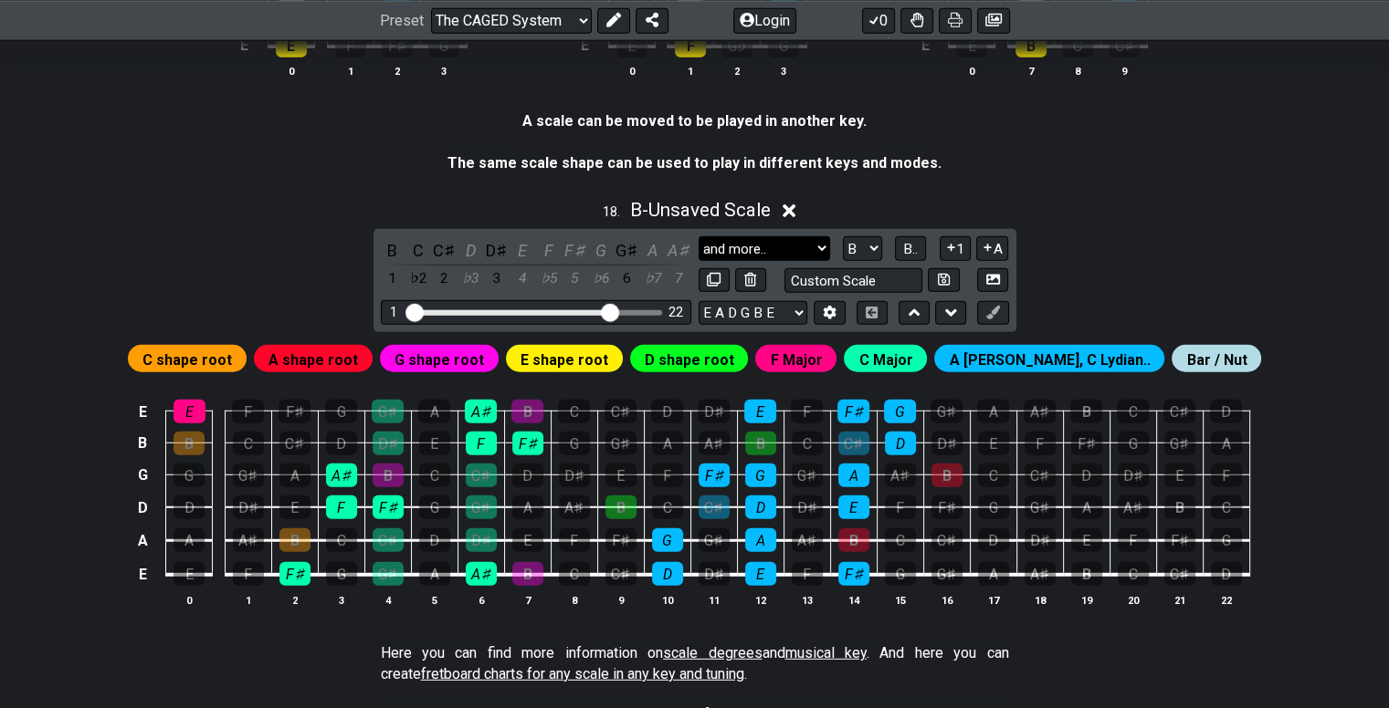
click at [781, 251] on select "and more.. and more.. Minor Pentatonic Major Pentatonic Minor Blues Major Blues…" at bounding box center [763, 248] width 131 height 25
click at [813, 257] on select "and more.. and more.. Minor Pentatonic Major Pentatonic Minor Blues Major Blues…" at bounding box center [763, 248] width 131 height 25
click at [870, 251] on select "A♭ A A♯ B♭ B C C♯ D♭ D D♯ E♭ E F F♯ G♭ G G♯" at bounding box center [862, 248] width 39 height 25
click at [843, 245] on select "A♭ A A♯ B♭ B C C♯ D♭ D D♯ E♭ E F F♯ G♭ G G♯" at bounding box center [862, 248] width 39 height 25
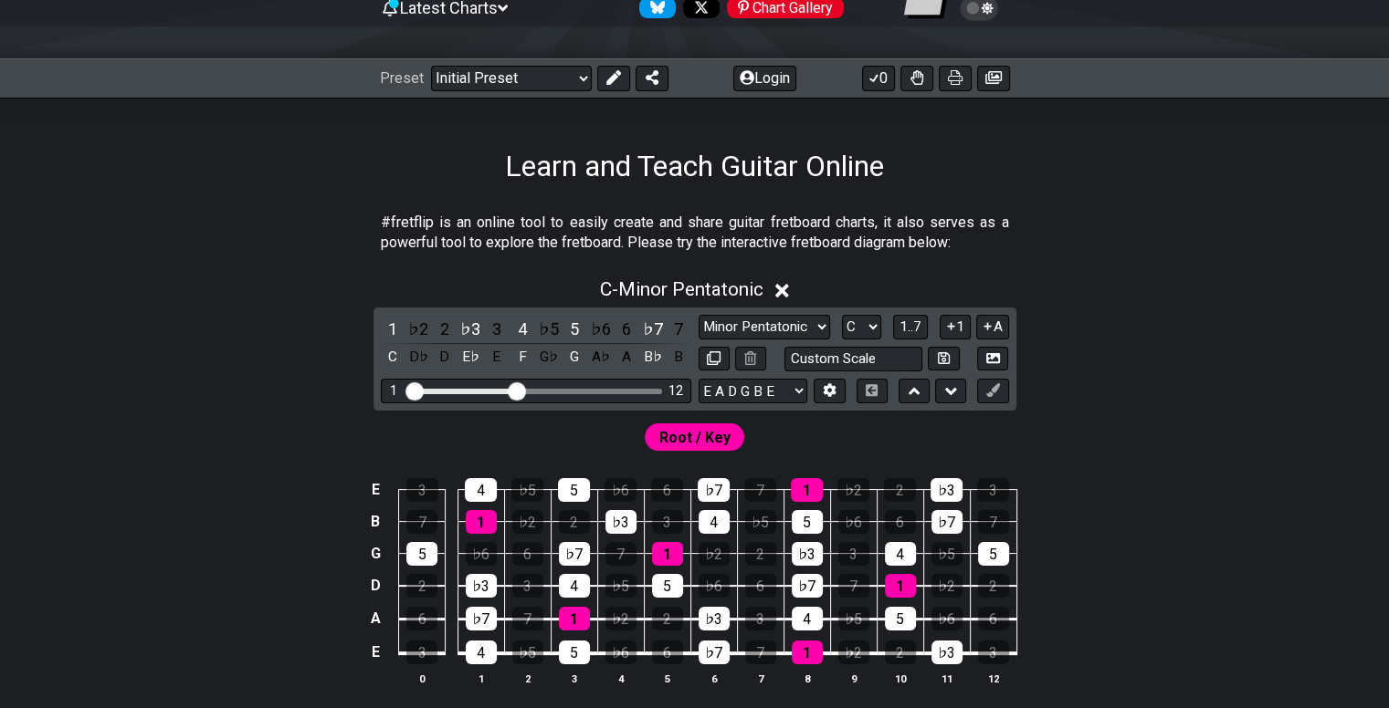
scroll to position [196, 0]
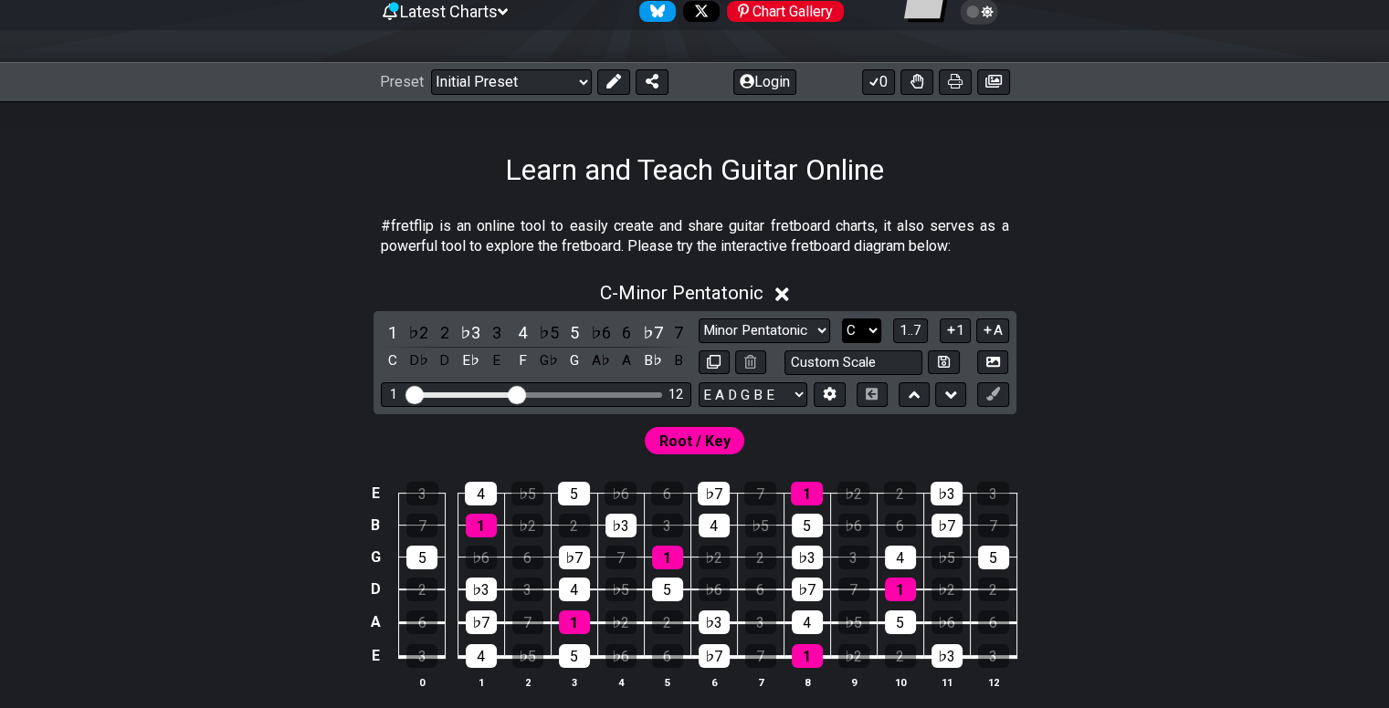
click at [859, 336] on select "A♭ A A♯ B♭ B C C♯ D♭ D D♯ E♭ E F F♯ G♭ G G♯" at bounding box center [861, 331] width 39 height 25
click at [798, 334] on select "Minor Pentatonic Click to edit Minor Pentatonic Major Pentatonic Minor Blues Ma…" at bounding box center [763, 331] width 131 height 25
select select "Major"
click at [698, 319] on select "Minor Pentatonic Click to edit Minor Pentatonic Major Pentatonic Minor Blues Ma…" at bounding box center [763, 331] width 131 height 25
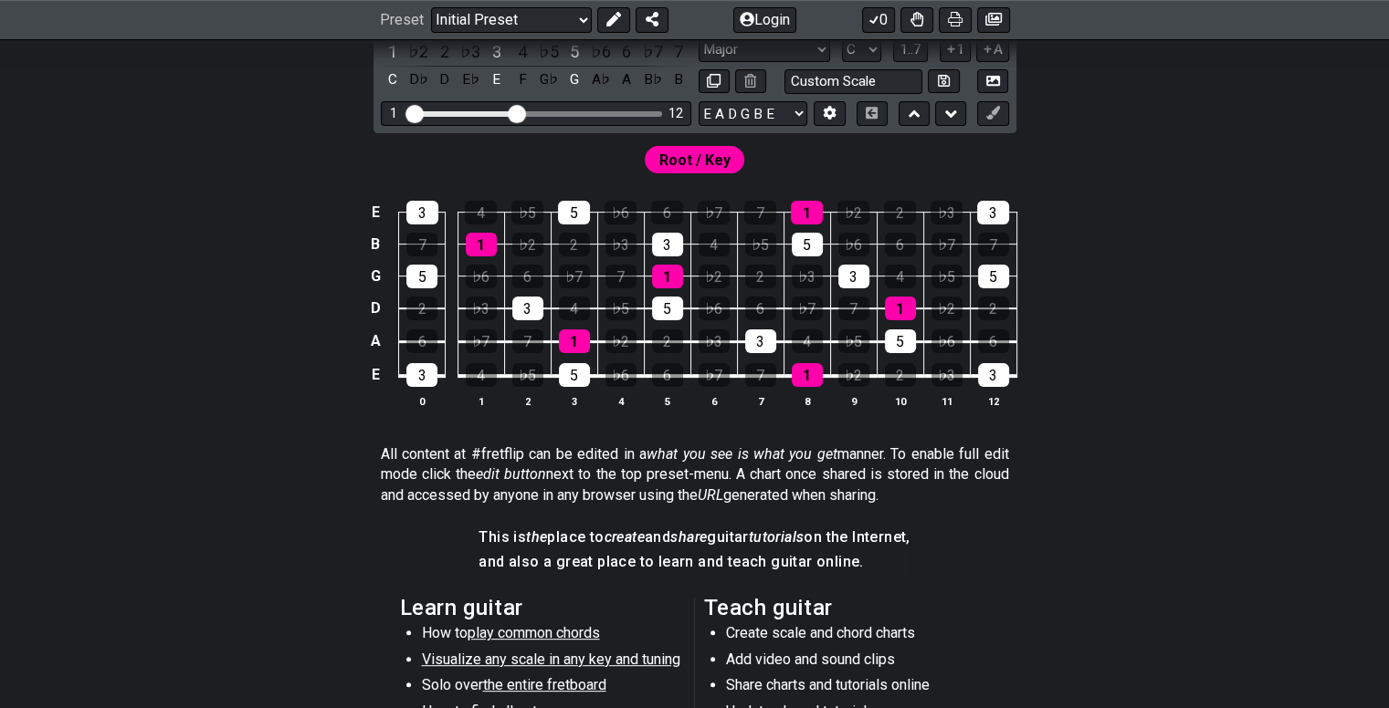
scroll to position [415, 0]
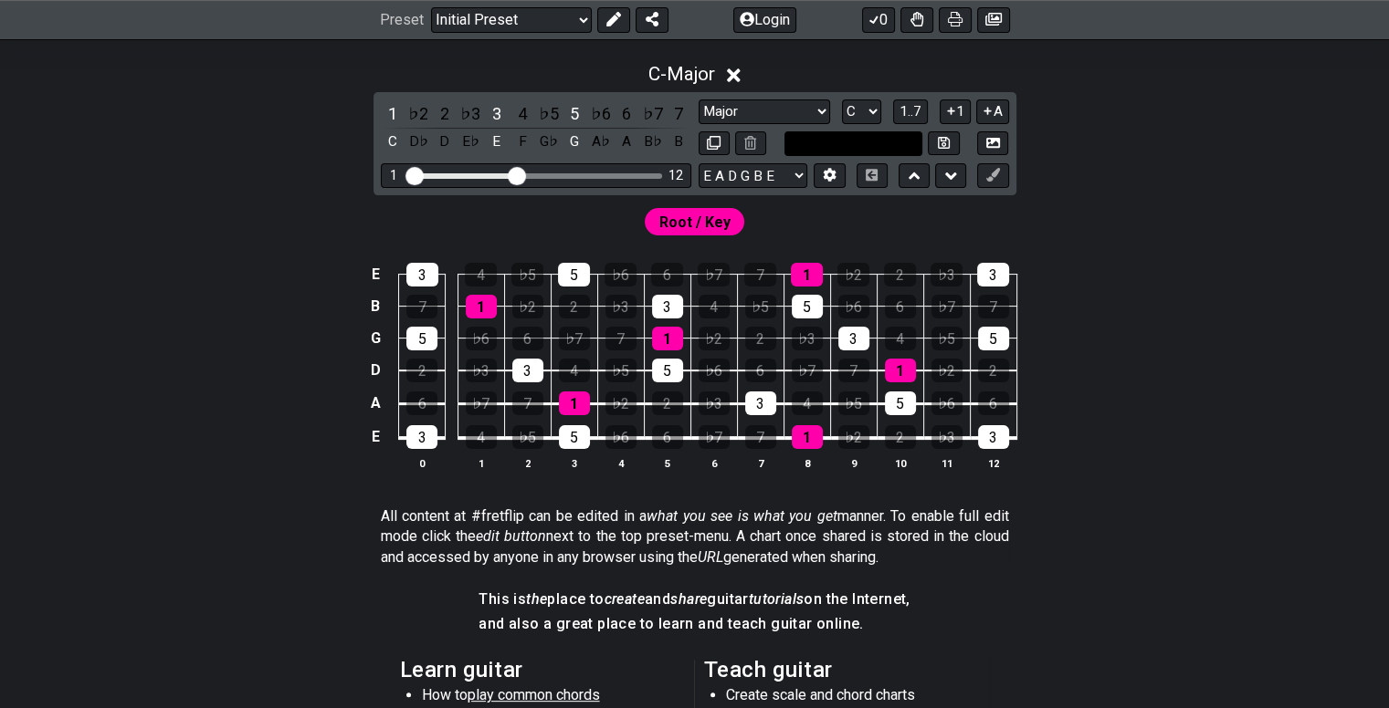
click at [856, 146] on input "text" at bounding box center [853, 143] width 139 height 25
type input "Custom Scale"
click at [788, 113] on select "Minor Pentatonic Click to edit Minor Pentatonic Major Pentatonic Minor Blues Ma…" at bounding box center [763, 112] width 131 height 25
click at [1128, 388] on div "E 3 4 ♭5 5 ♭6 6 ♭7 7 1 ♭2 2 ♭3 3 B 7 1 ♭2 2 ♭3 3 4 ♭5 5 ♭6 6 ♭7 7 G 5 ♭6 6 ♭7 7…" at bounding box center [694, 367] width 1389 height 257
click at [906, 112] on span "1..7" at bounding box center [910, 111] width 22 height 16
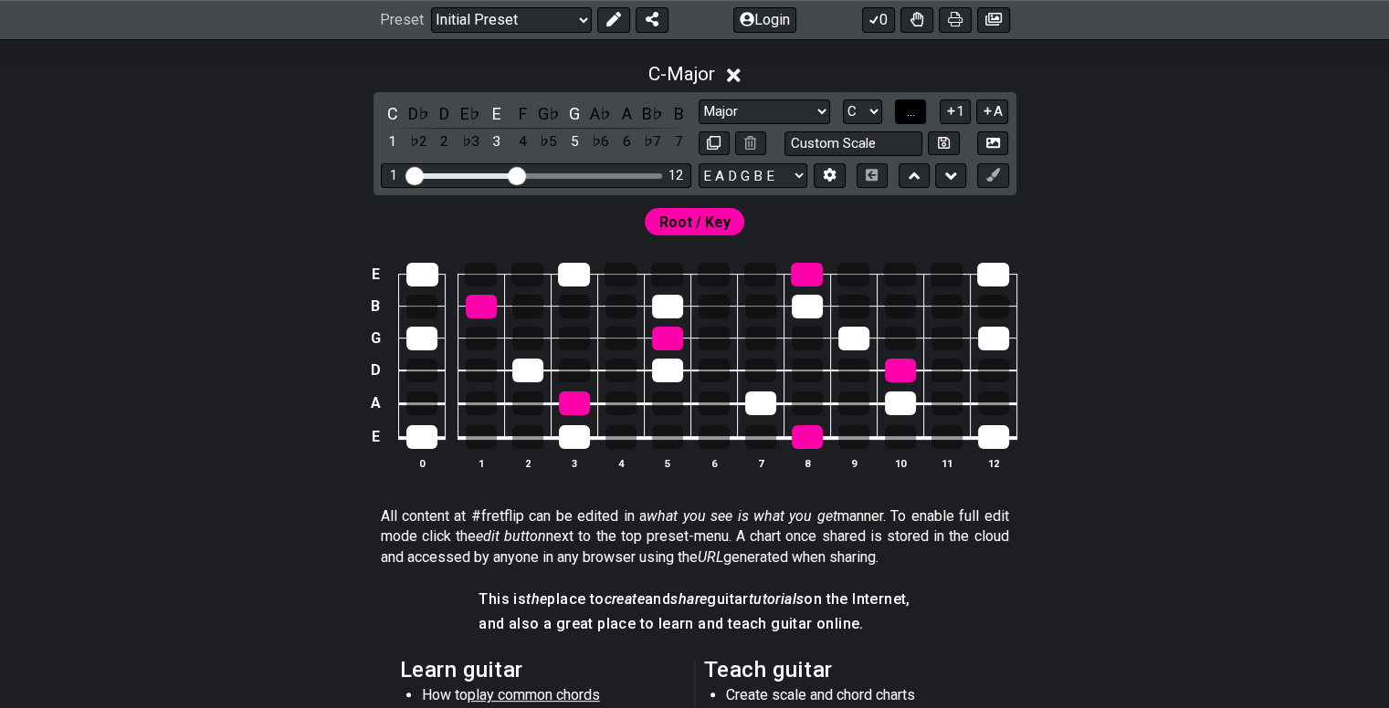
click at [907, 114] on span "..." at bounding box center [911, 111] width 8 height 16
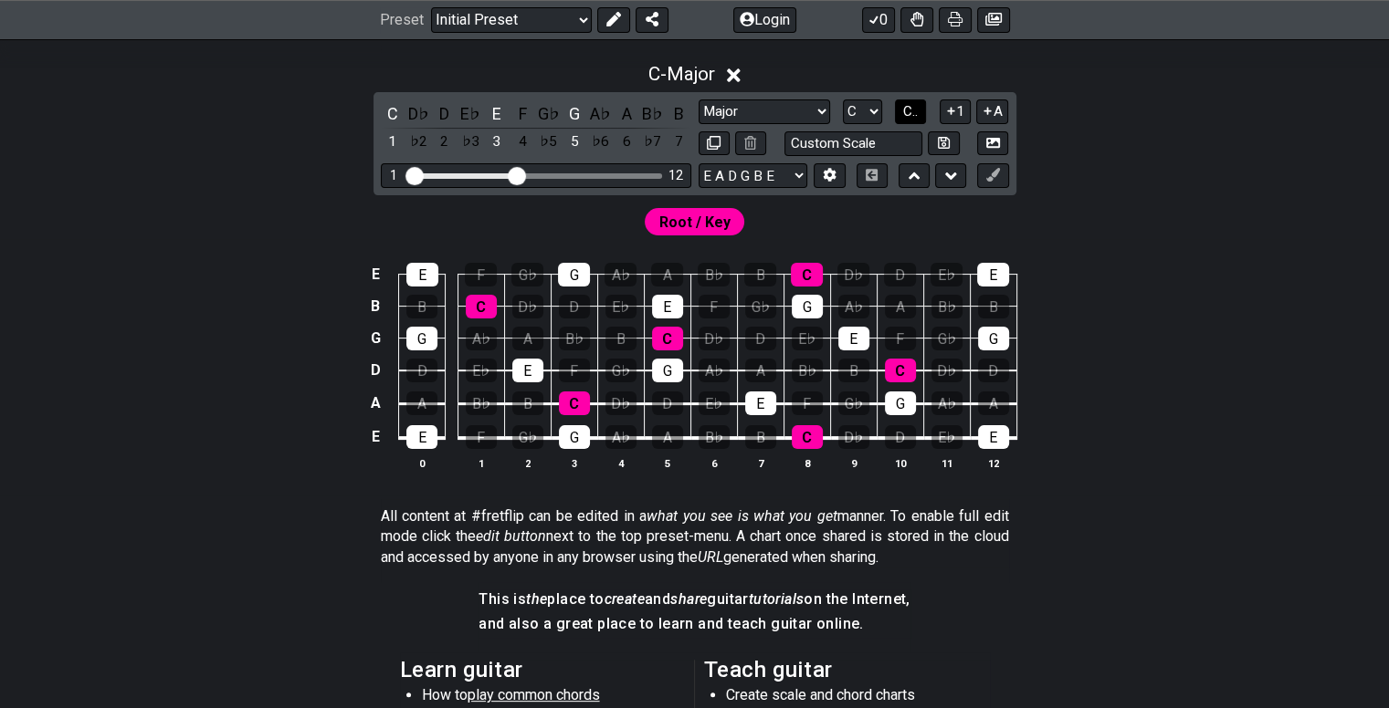
click at [909, 121] on button "C.." at bounding box center [910, 112] width 31 height 25
click at [904, 124] on div "Minor Pentatonic Click to edit Minor Pentatonic Major Pentatonic Minor Blues Ma…" at bounding box center [853, 128] width 310 height 57
click at [913, 115] on span "1..7" at bounding box center [910, 111] width 22 height 16
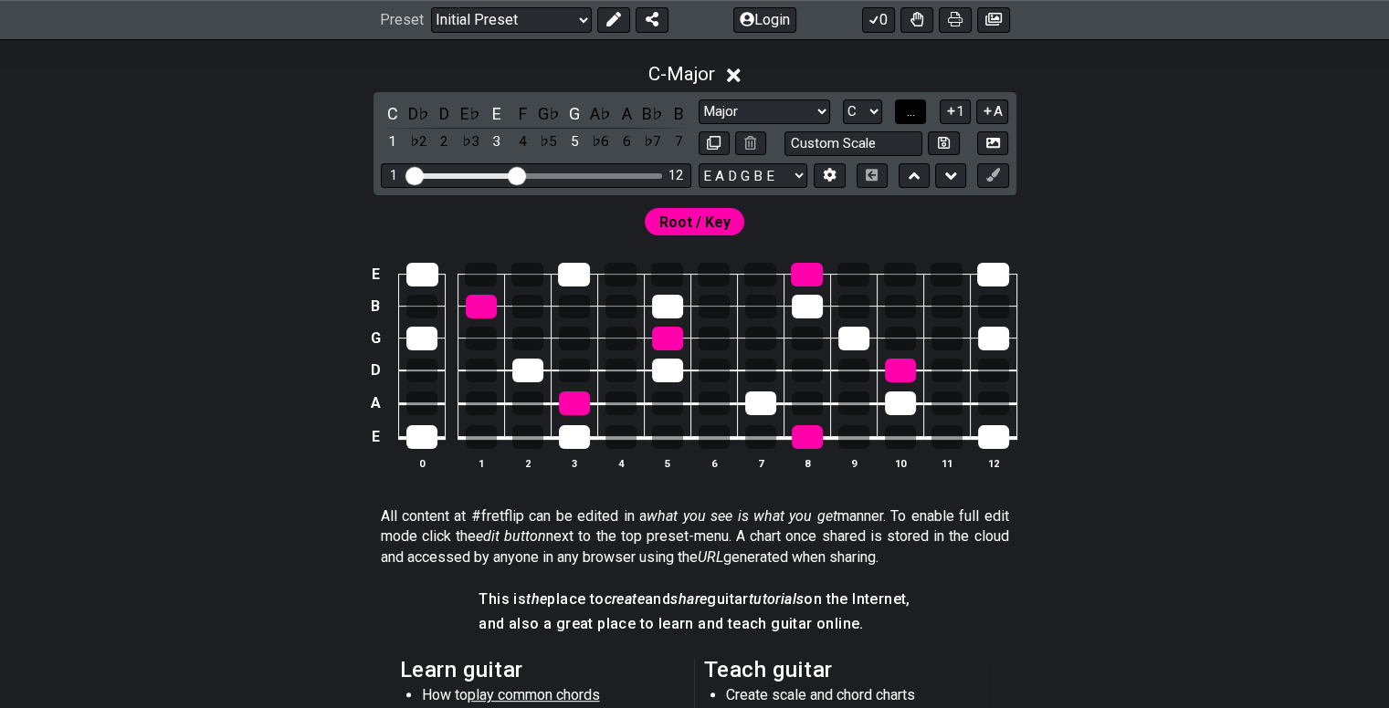
click at [913, 115] on span "..." at bounding box center [911, 111] width 8 height 16
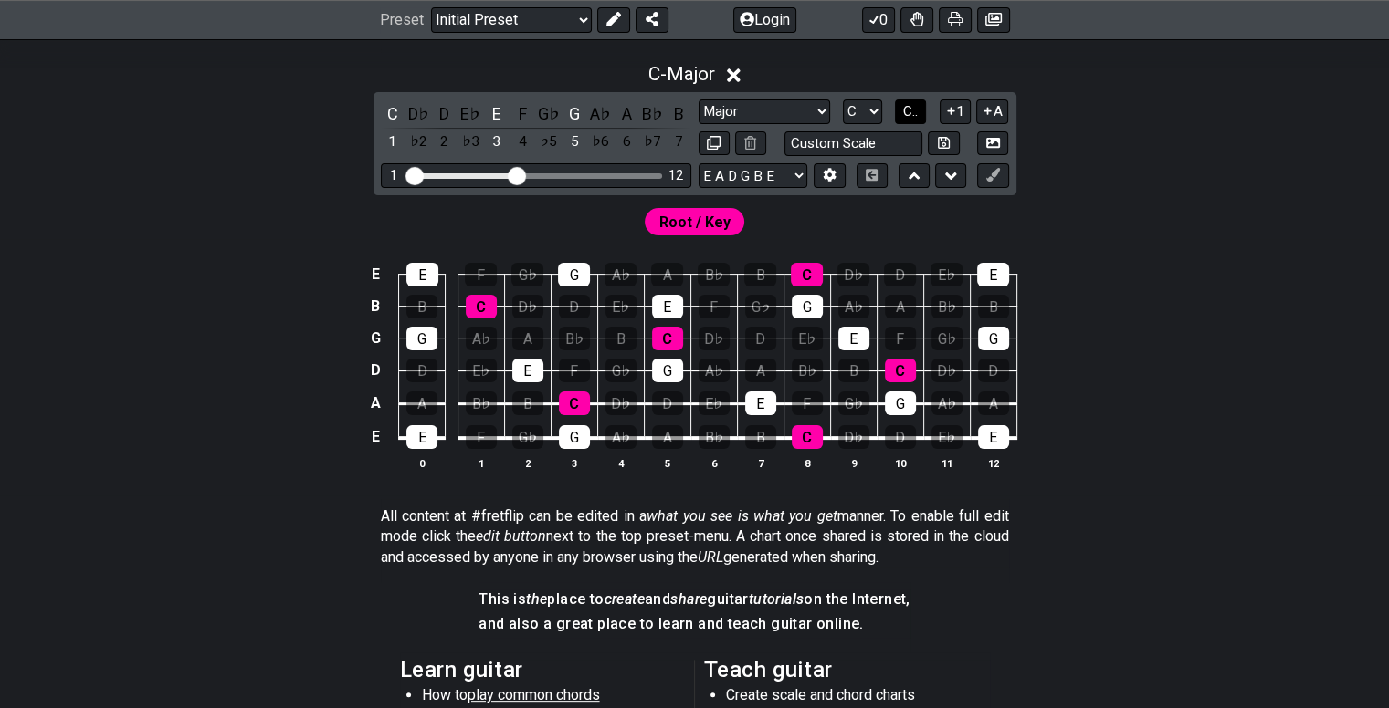
click at [911, 114] on span "C.." at bounding box center [910, 111] width 15 height 16
click at [951, 108] on icon at bounding box center [950, 111] width 7 height 7
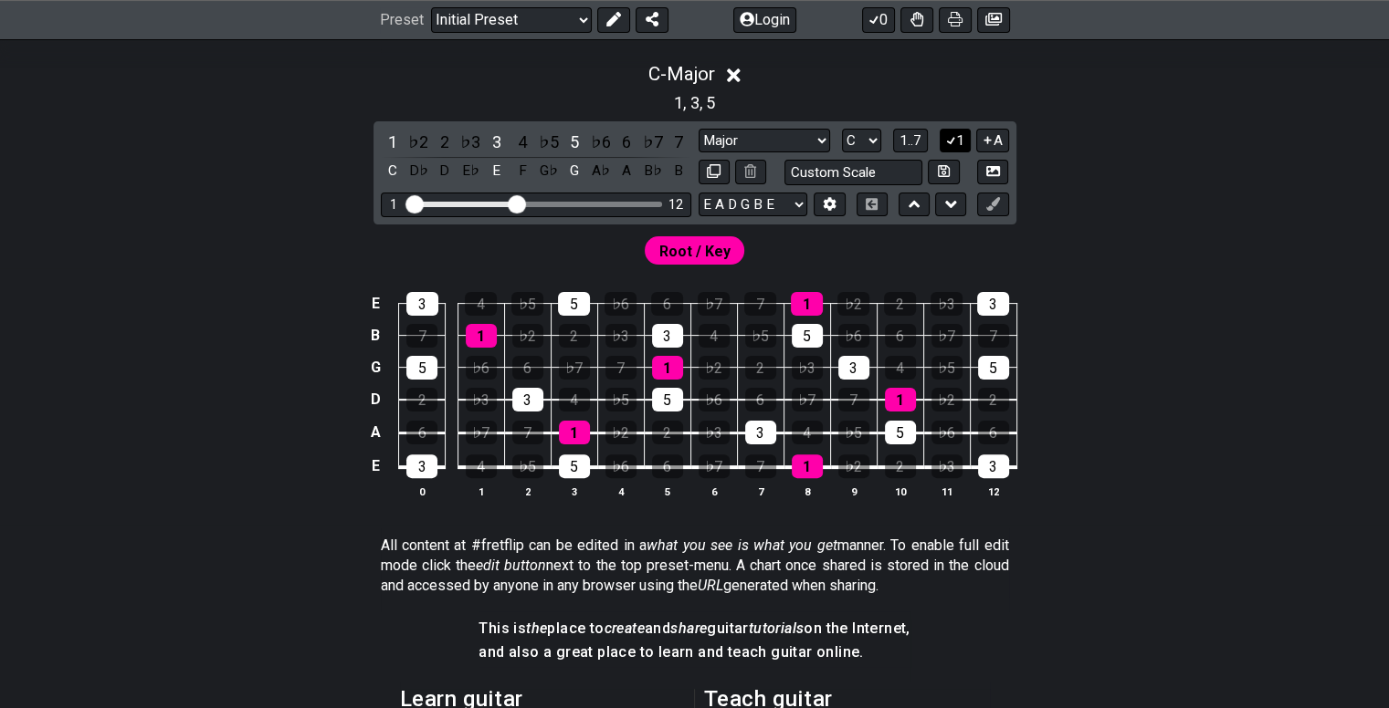
click at [949, 136] on icon at bounding box center [950, 140] width 17 height 14
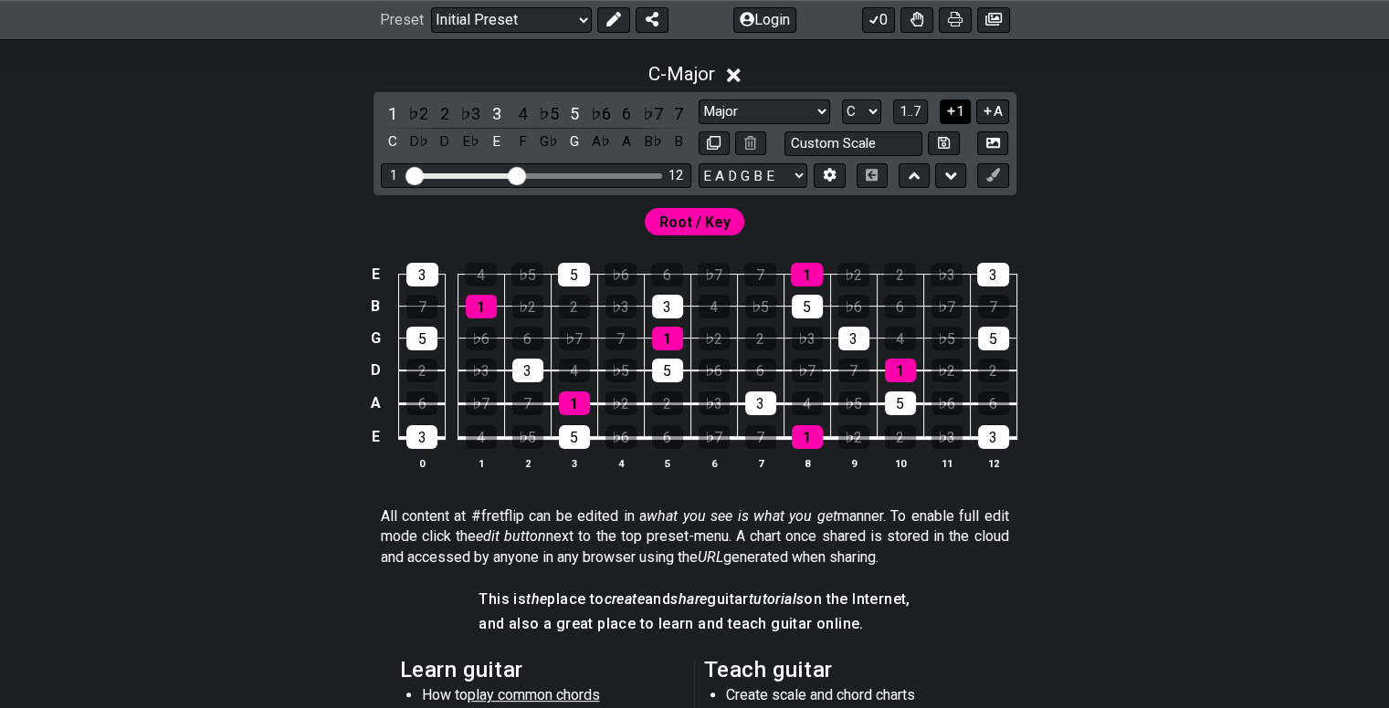
click at [949, 101] on button "1" at bounding box center [954, 112] width 31 height 25
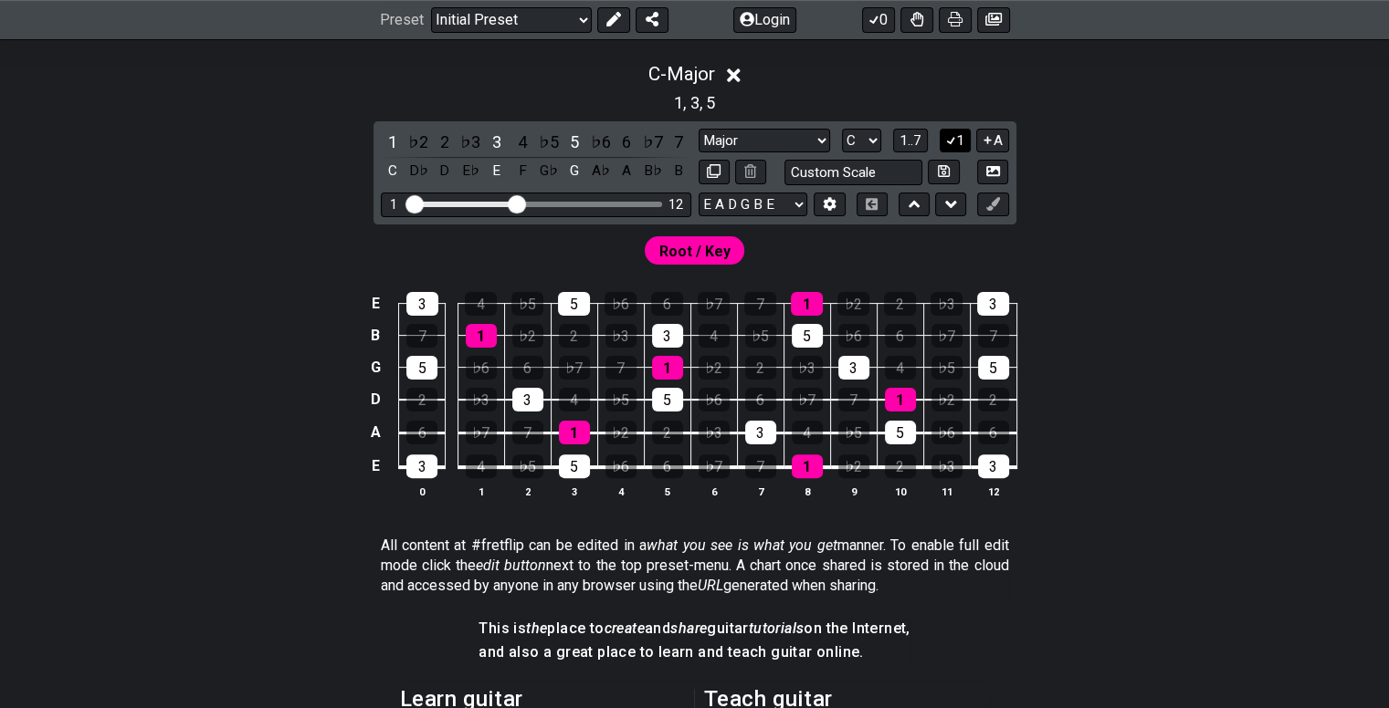
click at [951, 129] on button "1" at bounding box center [954, 141] width 31 height 25
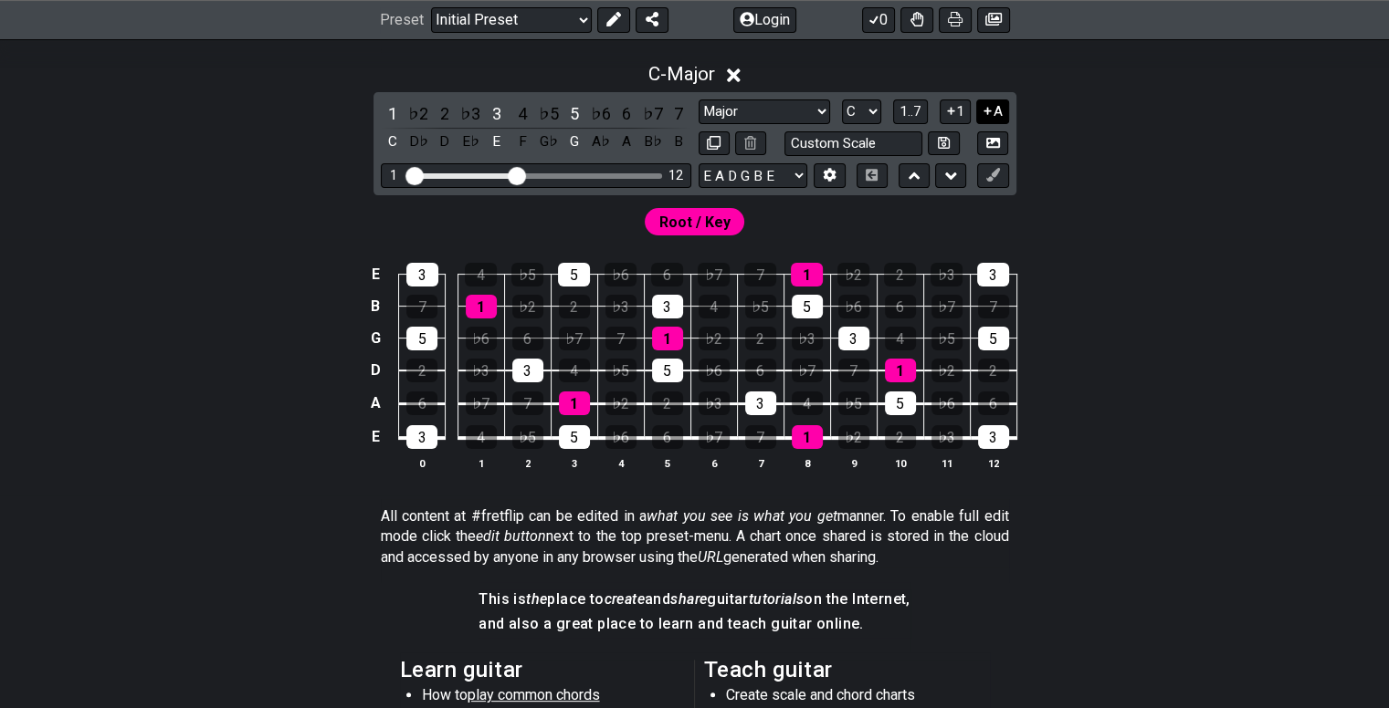
click at [986, 112] on icon at bounding box center [987, 111] width 17 height 14
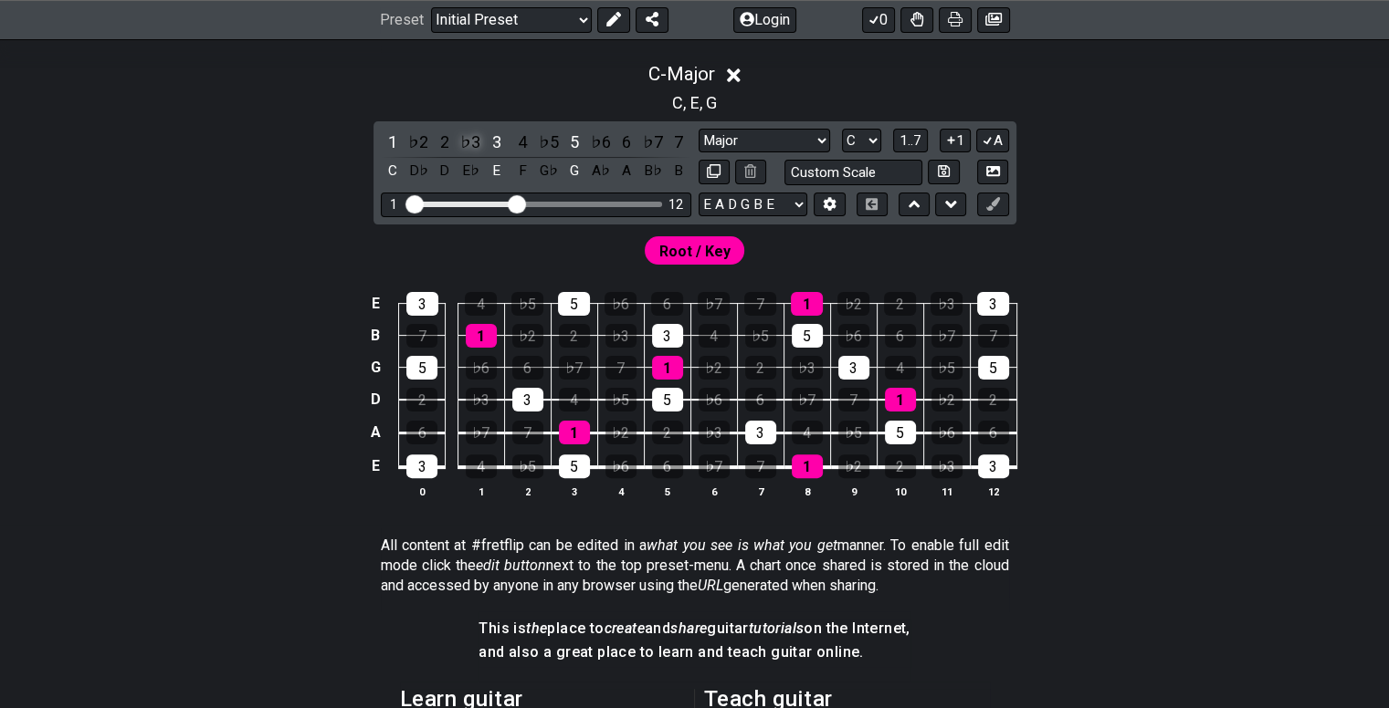
click at [472, 139] on div "♭3" at bounding box center [470, 142] width 24 height 25
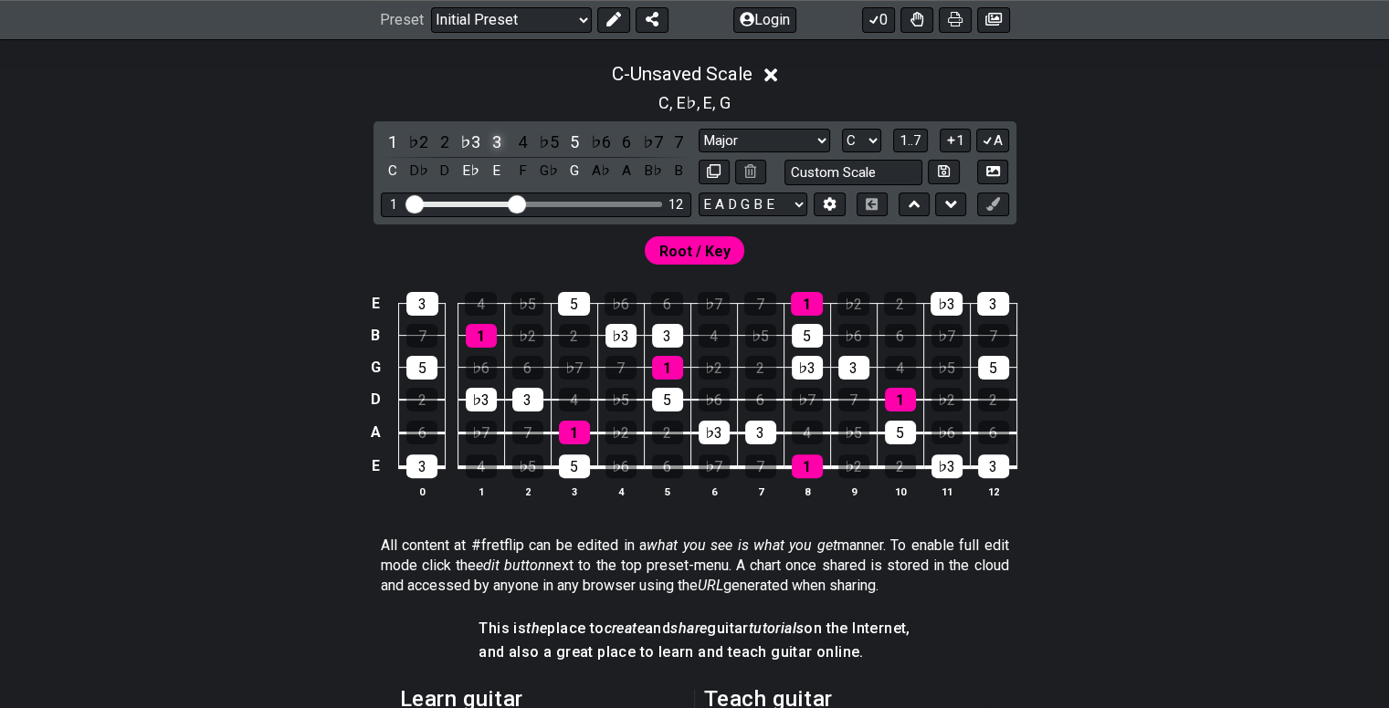
click at [493, 136] on div "3" at bounding box center [497, 142] width 24 height 25
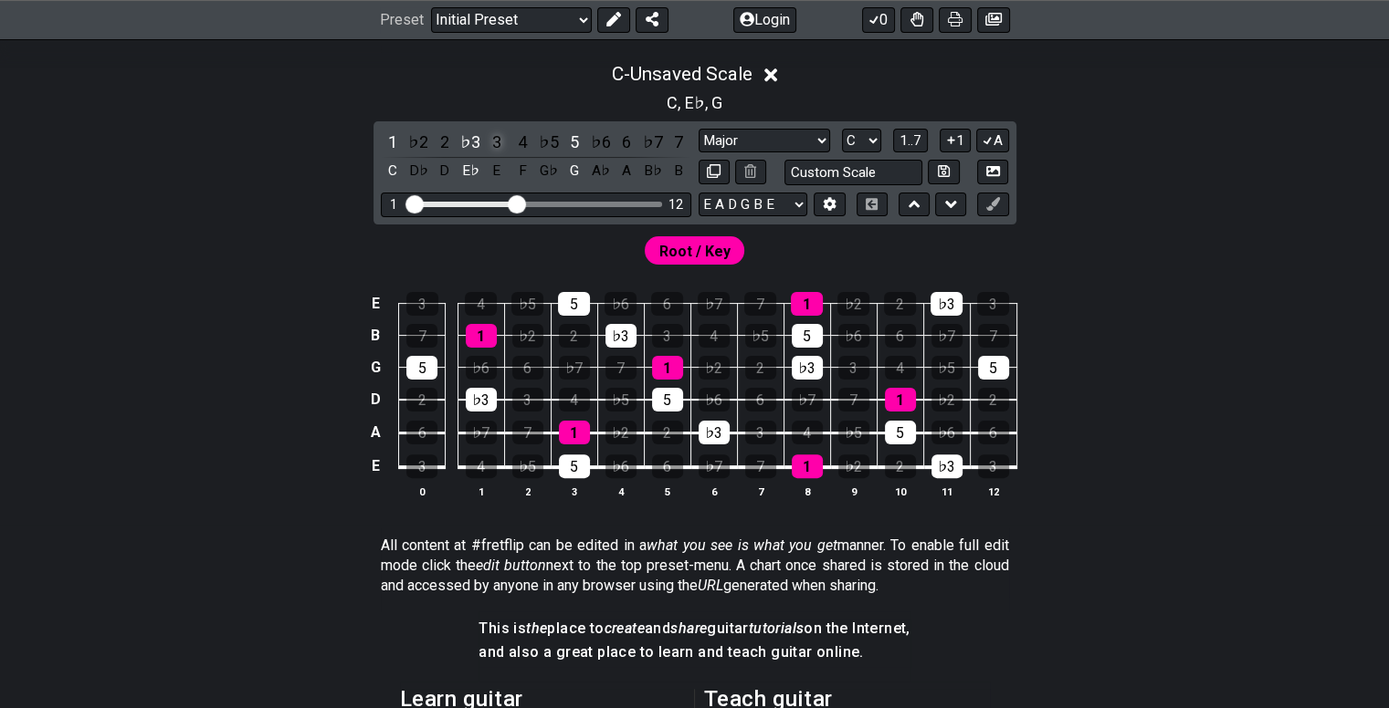
click at [492, 136] on div "3" at bounding box center [497, 142] width 24 height 25
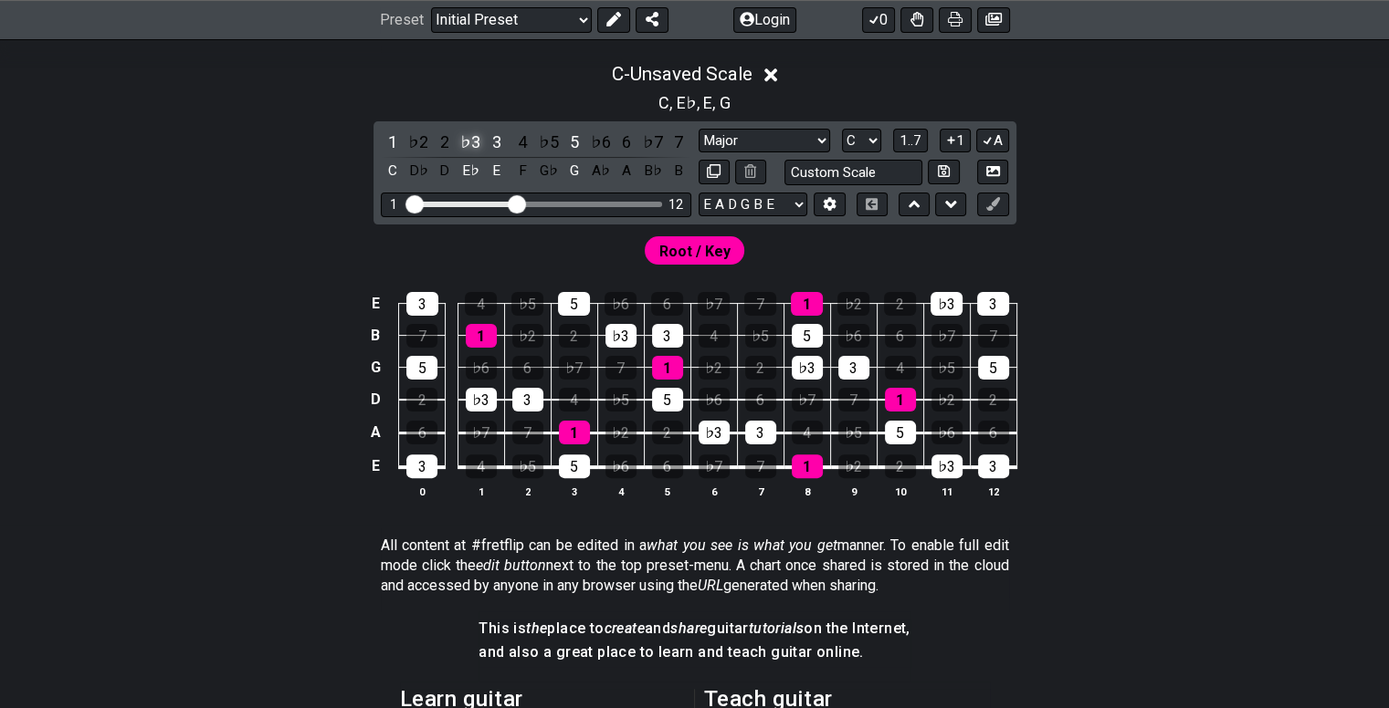
click at [468, 133] on div "♭3" at bounding box center [470, 142] width 24 height 25
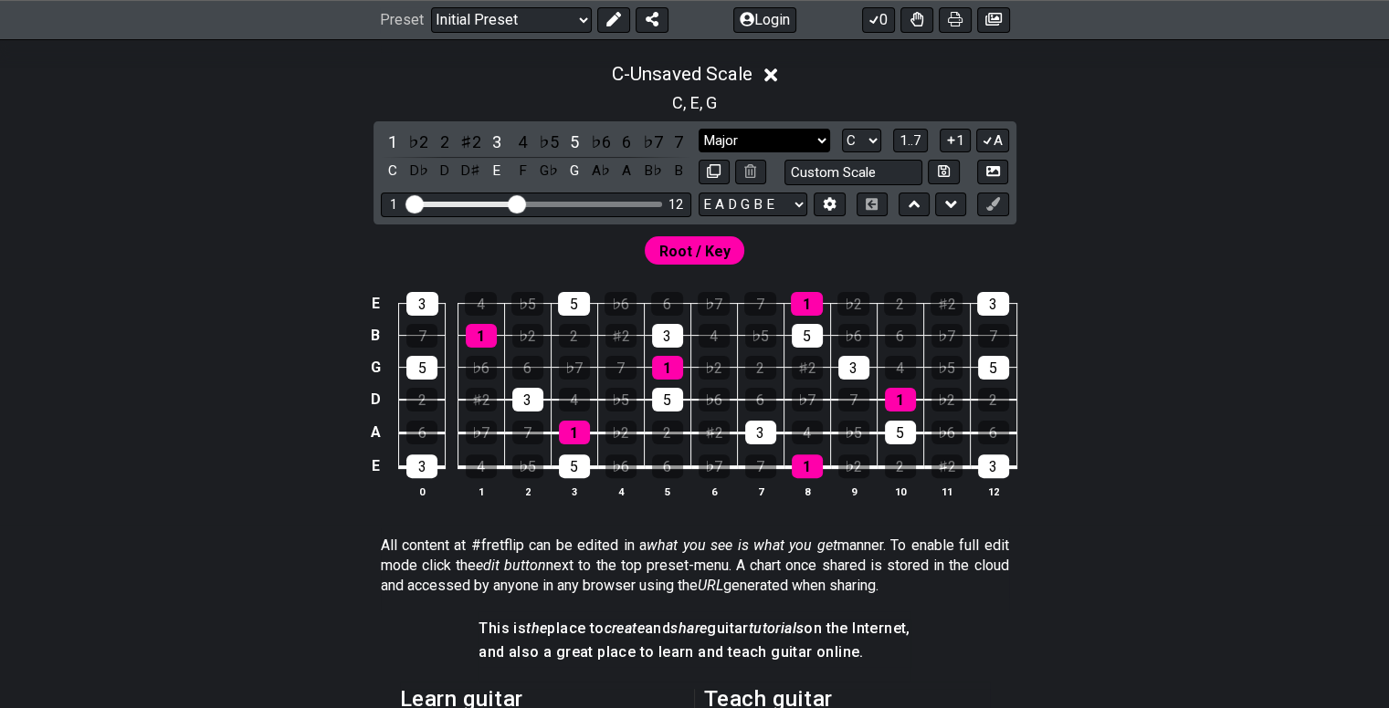
click at [760, 133] on select "Minor Pentatonic Click to edit Minor Pentatonic Major Pentatonic Minor Blues Ma…" at bounding box center [763, 141] width 131 height 25
select select "Major 7th"
click at [698, 129] on select "Minor Pentatonic Click to edit Minor Pentatonic Major Pentatonic Minor Blues Ma…" at bounding box center [763, 141] width 131 height 25
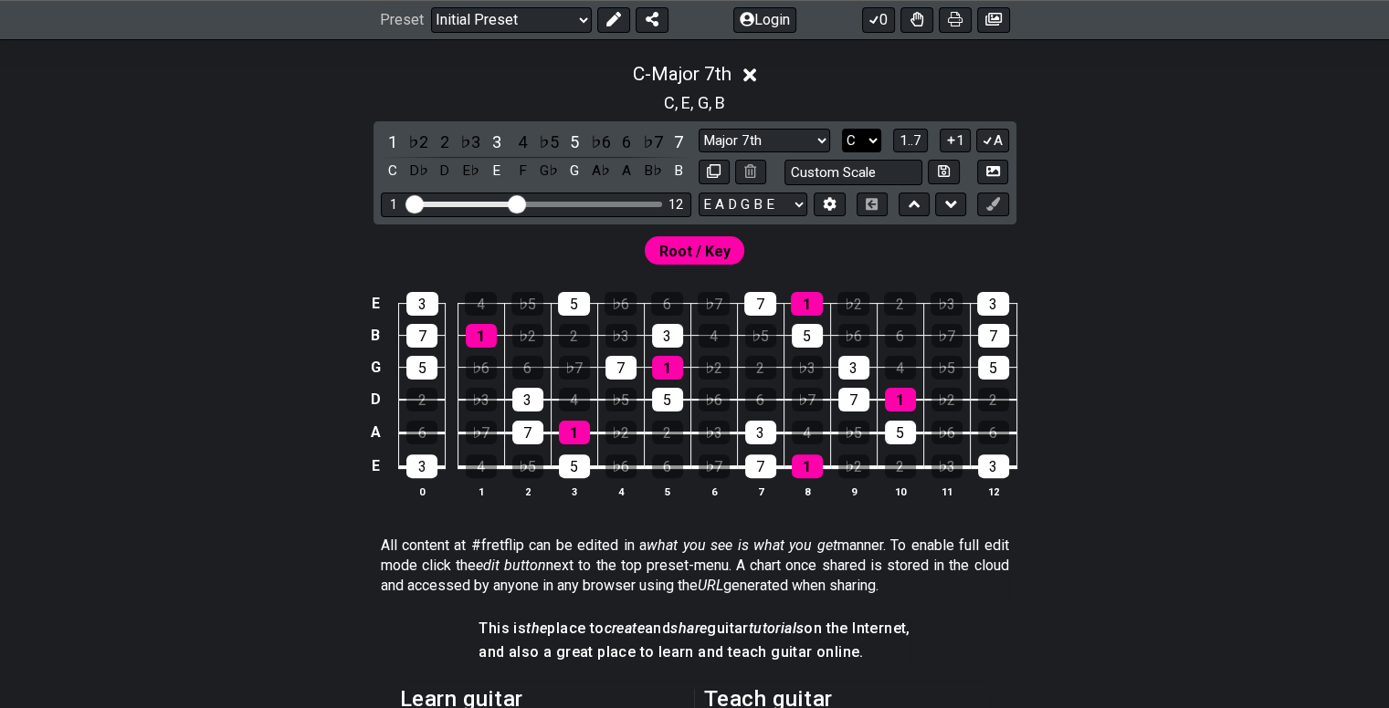
click at [866, 143] on select "A♭ A A♯ B♭ B C C♯ D♭ D D♯ E♭ E F F♯ G♭ G G♯" at bounding box center [861, 141] width 39 height 25
select select "B"
click at [842, 129] on select "A♭ A A♯ B♭ B C C♯ D♭ D D♯ E♭ E F F♯ G♭ G G♯" at bounding box center [861, 141] width 39 height 25
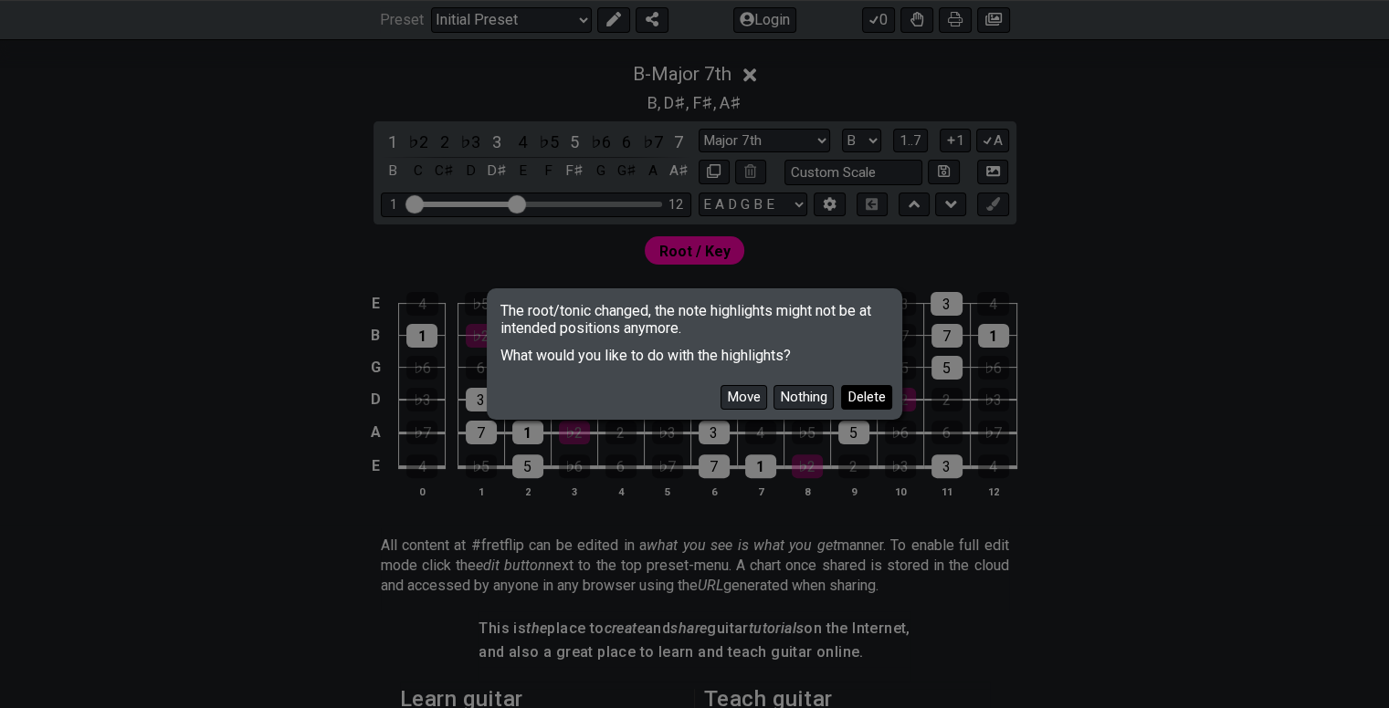
click at [851, 397] on button "Delete" at bounding box center [866, 397] width 51 height 25
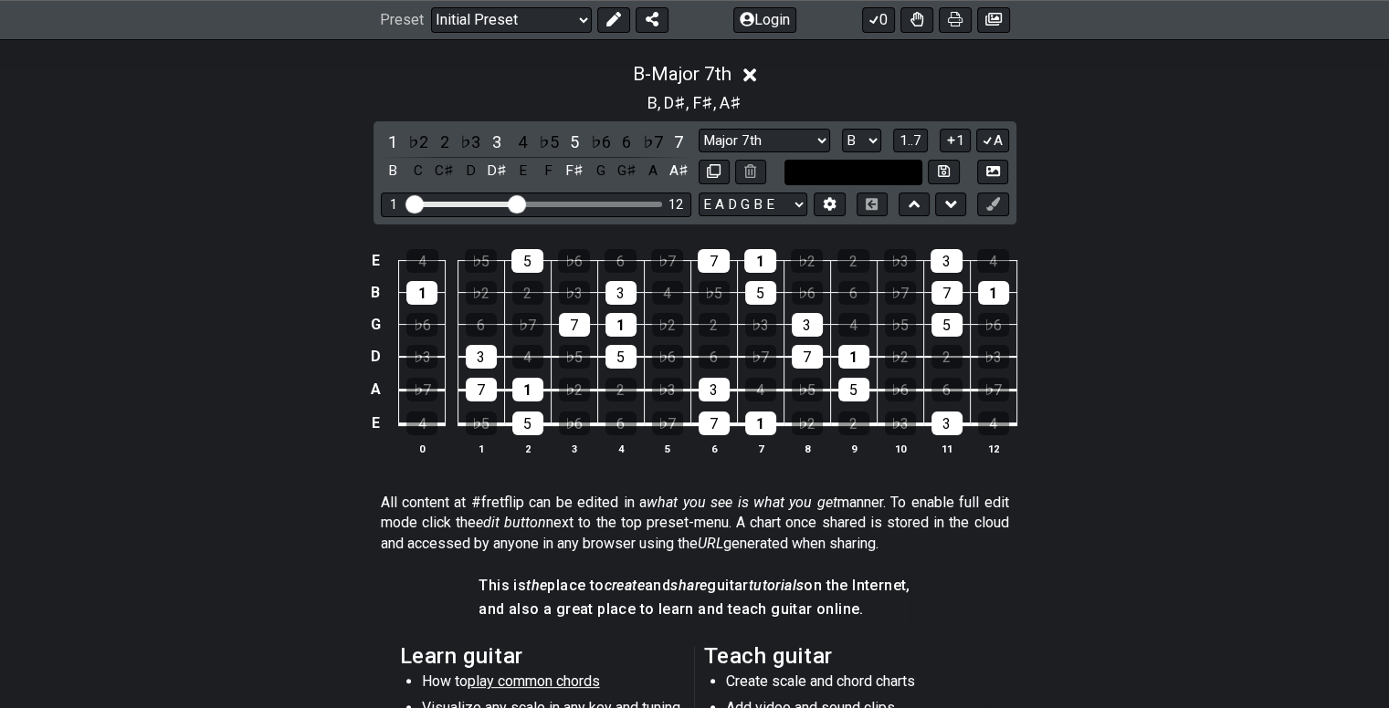
click at [846, 168] on input "text" at bounding box center [853, 172] width 139 height 25
type input "Custom Scale"
click at [1112, 192] on div "B - Major 7th B , D♯ , F♯ , A♯ 1 ♭2 2 ♭3 3 4 ♭5 5 ♭6 6 ♭7 7 B C C♯ D D♯ E F F♯ …" at bounding box center [694, 266] width 1389 height 429
click at [701, 201] on select "E A D G B E E A D G B E E A D G B E B E A D F♯ B A D G C E A D A D G B E E♭ A♭ …" at bounding box center [752, 205] width 109 height 25
click at [761, 194] on select "E A D G B E E A D G B E E A D G B E B E A D F♯ B A D G C E A D A D G B E E♭ A♭ …" at bounding box center [752, 205] width 109 height 25
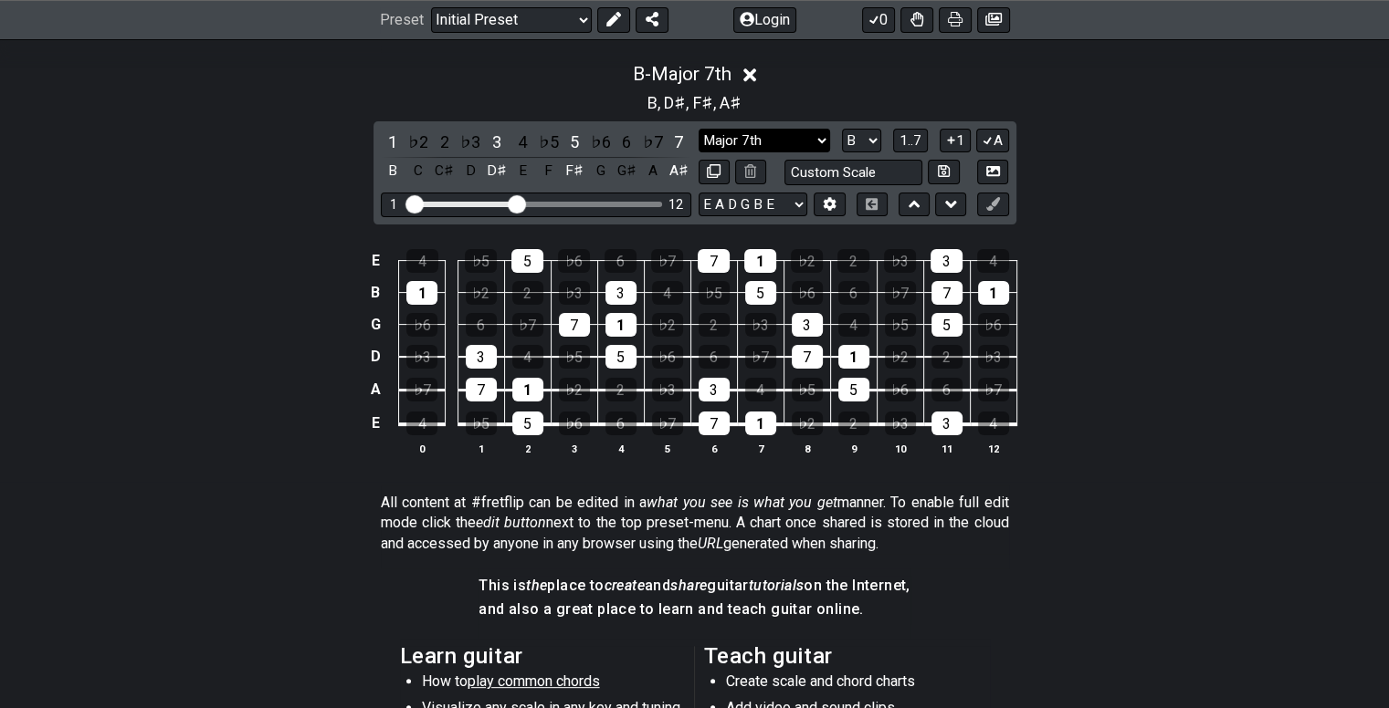
click at [807, 131] on select "Minor Pentatonic Click to edit Minor Pentatonic Major Pentatonic Minor Blues Ma…" at bounding box center [763, 141] width 131 height 25
select select "Major"
click at [698, 129] on select "Minor Pentatonic Click to edit Minor Pentatonic Major Pentatonic Minor Blues Ma…" at bounding box center [763, 141] width 131 height 25
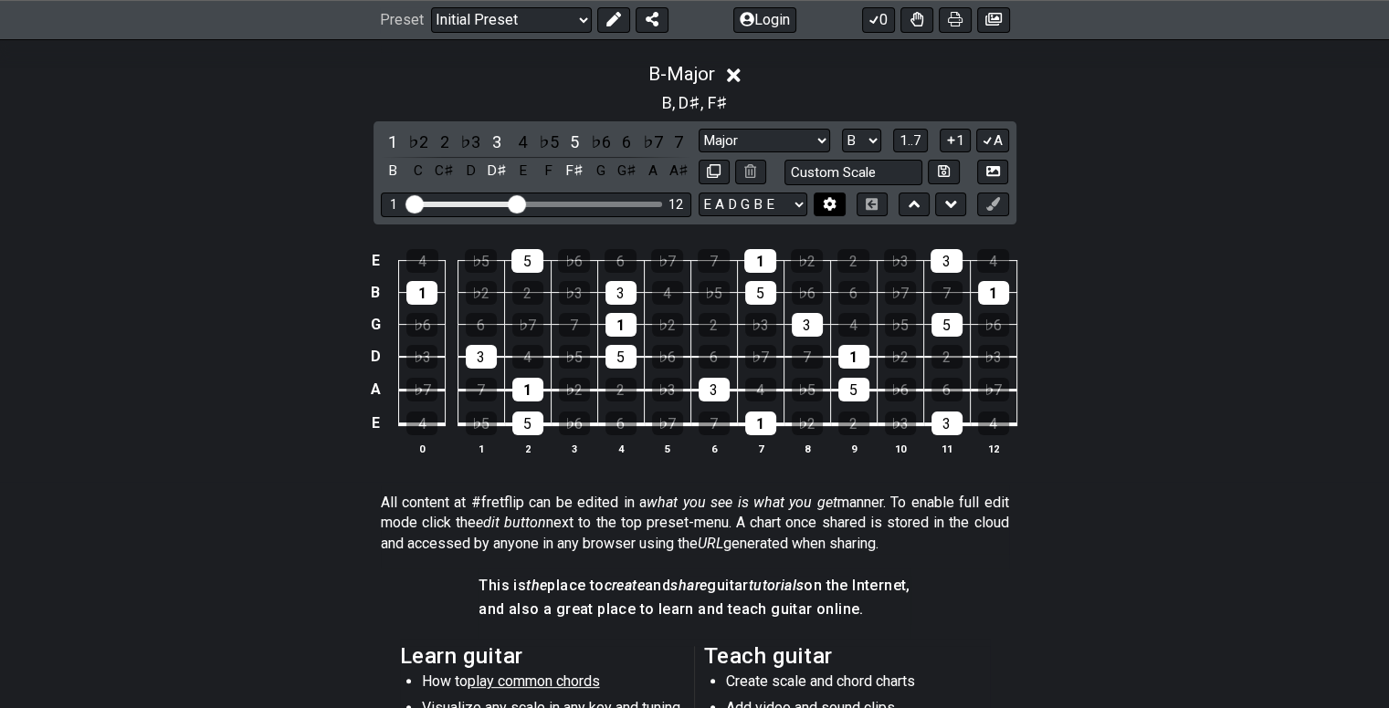
click at [836, 197] on icon at bounding box center [830, 204] width 14 height 14
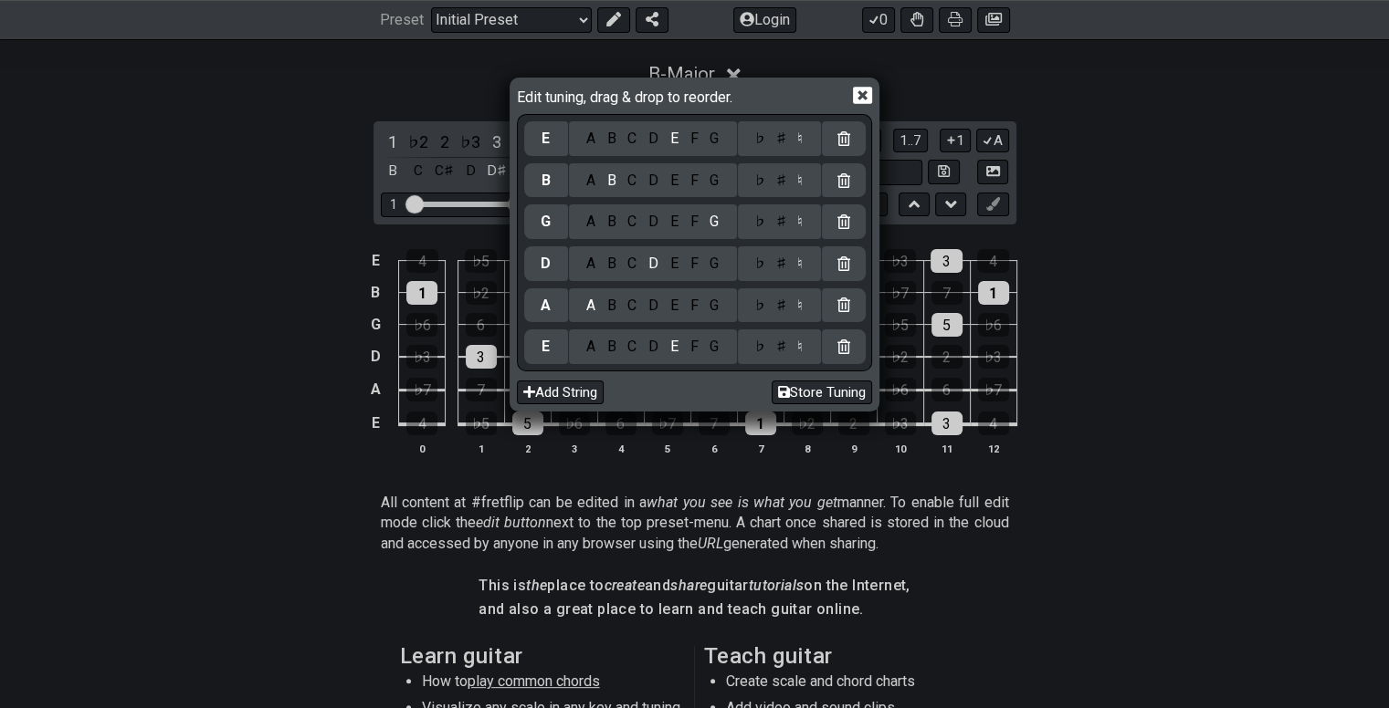
click at [859, 93] on icon at bounding box center [862, 95] width 19 height 19
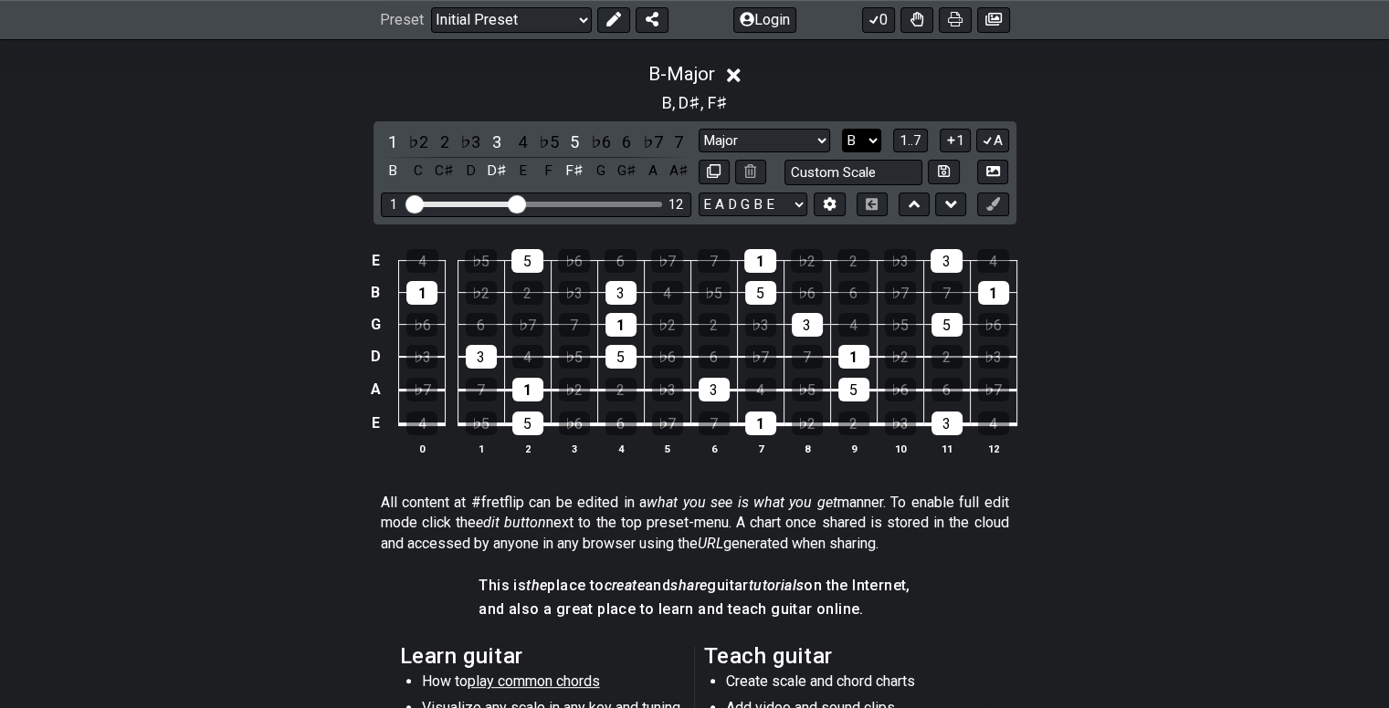
click at [862, 138] on select "A♭ A A♯ B♭ B C C♯ D♭ D D♯ E♭ E F F♯ G♭ G G♯" at bounding box center [861, 141] width 39 height 25
click at [1059, 154] on div "B - Major B , D♯ , F♯ 1 ♭2 2 ♭3 3 4 ♭5 5 ♭6 6 ♭7 7 B C C♯ D D♯ E F F♯ G G♯ A A♯…" at bounding box center [694, 266] width 1389 height 429
click at [905, 137] on span "1..7" at bounding box center [910, 140] width 22 height 16
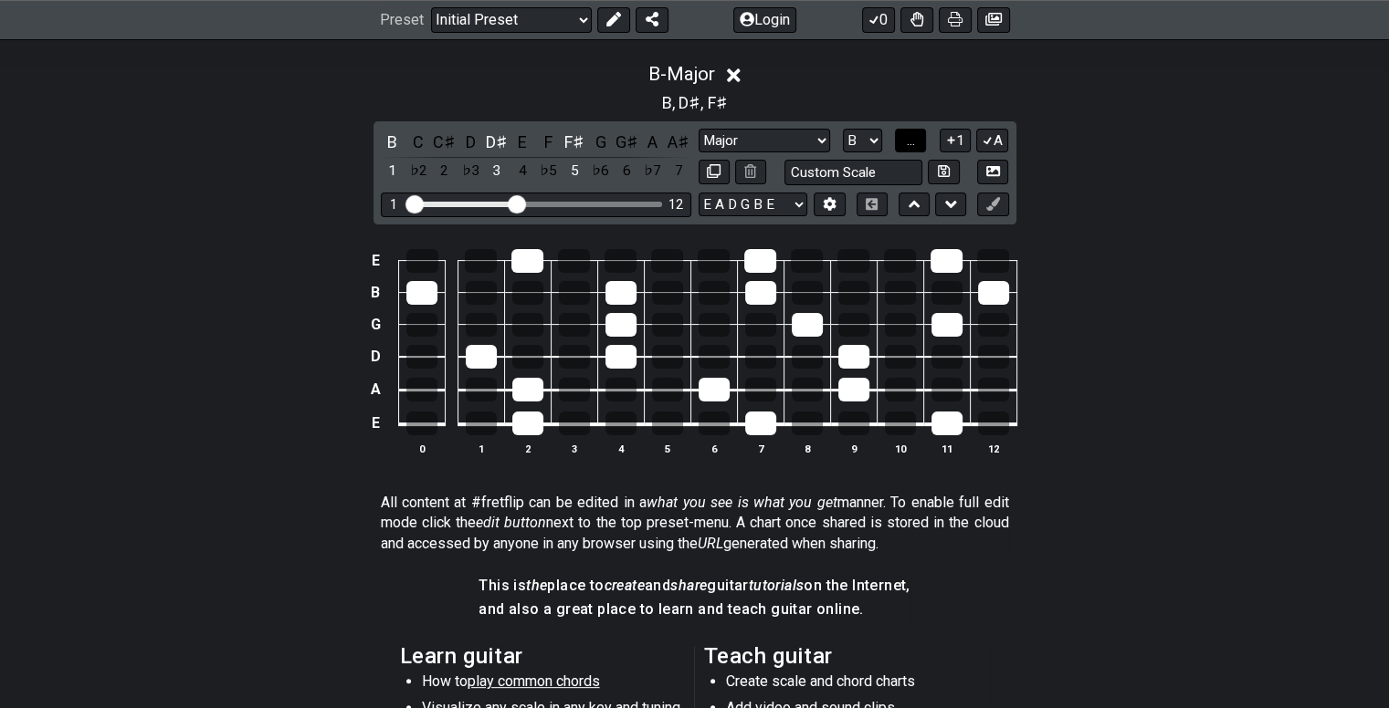
click at [909, 140] on span "..." at bounding box center [911, 140] width 8 height 16
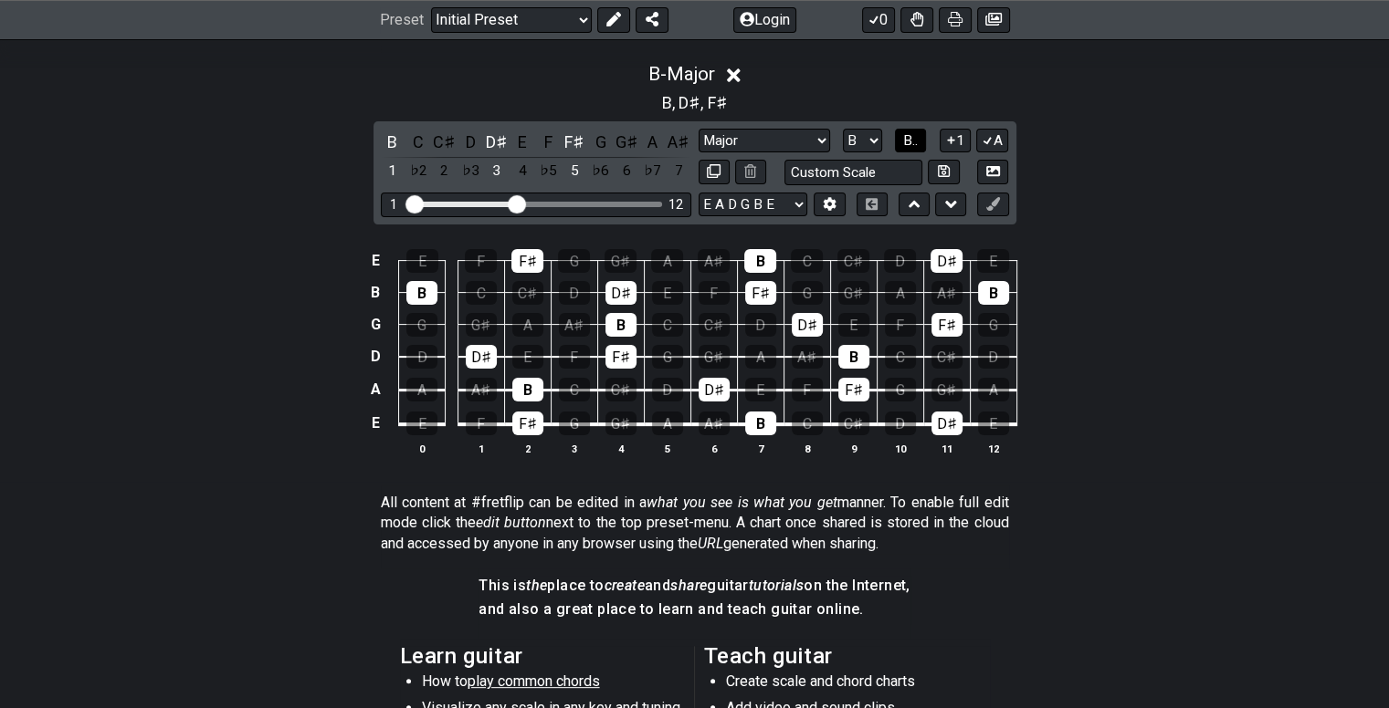
click at [910, 140] on span "B.." at bounding box center [910, 140] width 15 height 16
click at [919, 140] on span "1..7" at bounding box center [910, 140] width 22 height 16
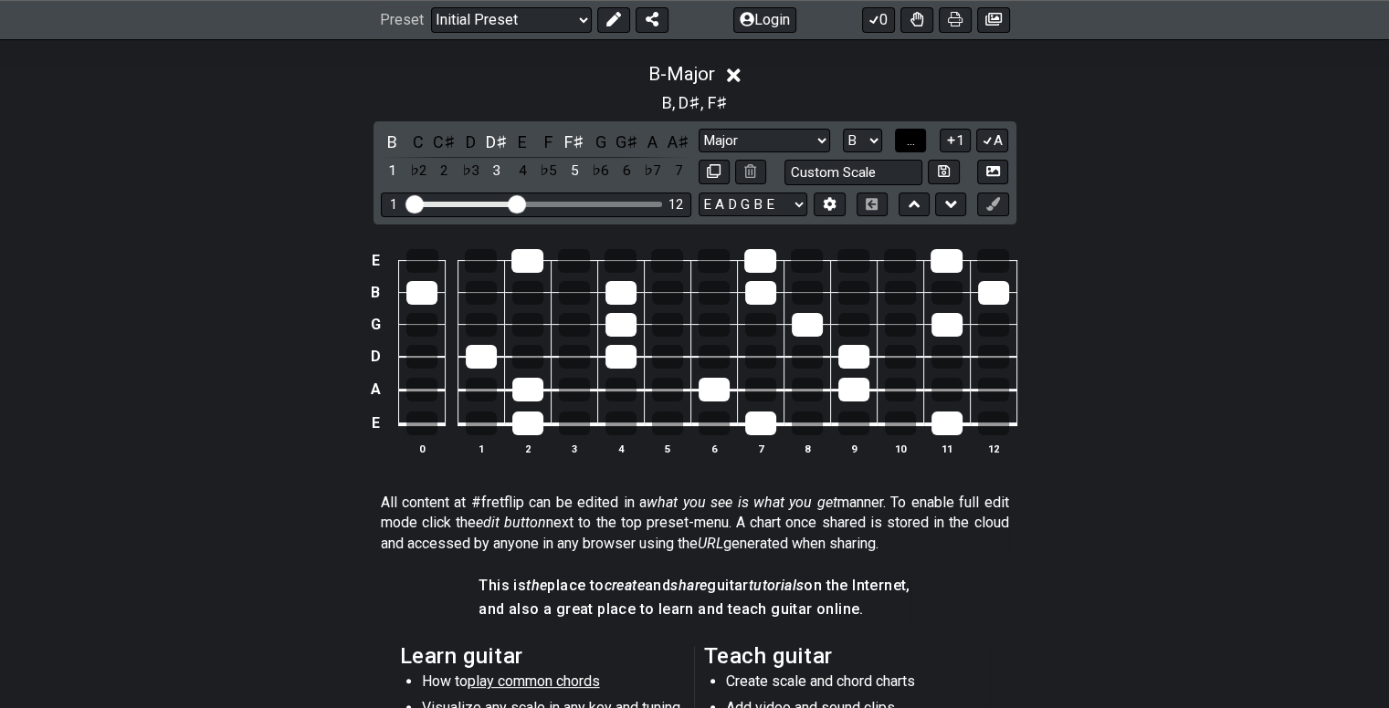
click at [919, 140] on button "..." at bounding box center [910, 141] width 31 height 25
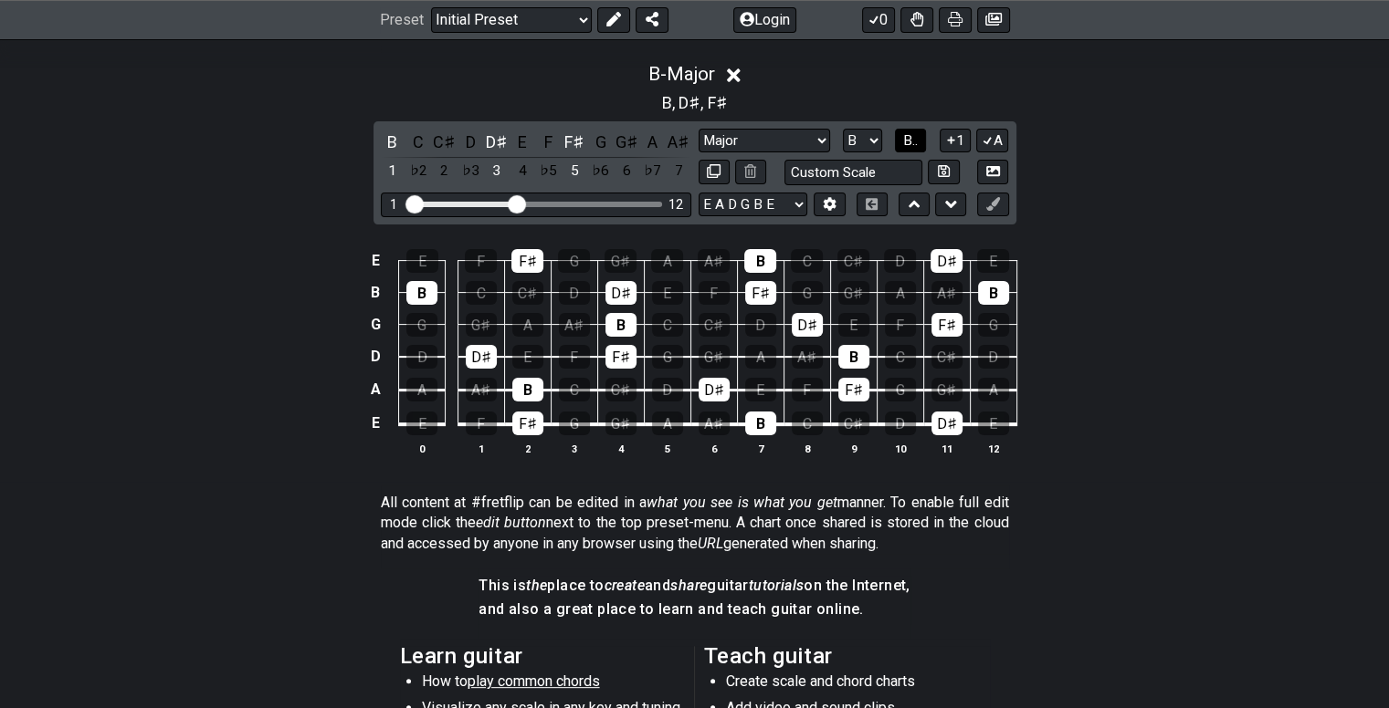
click at [919, 140] on button "B.." at bounding box center [910, 141] width 31 height 25
click at [959, 144] on button "1" at bounding box center [954, 141] width 31 height 25
click at [992, 207] on icon at bounding box center [993, 204] width 14 height 14
click at [946, 195] on icon at bounding box center [951, 204] width 12 height 18
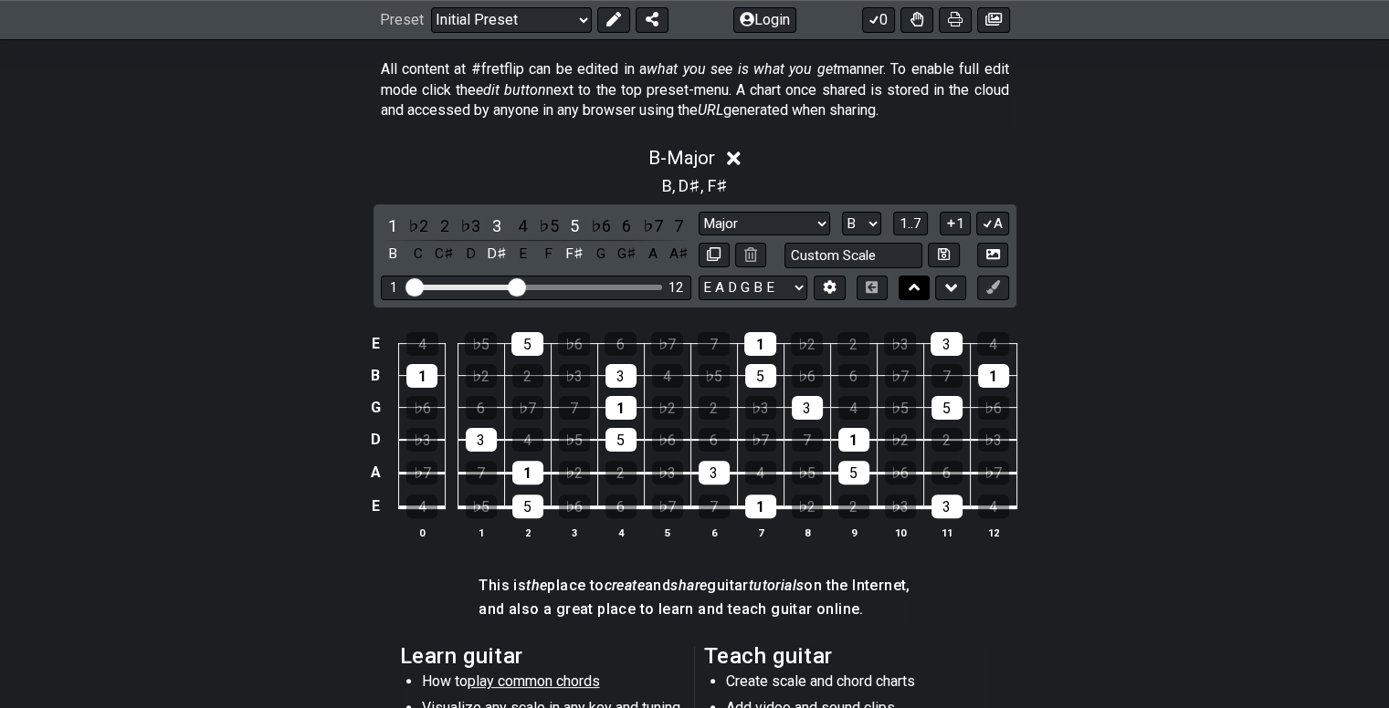
click at [919, 288] on button at bounding box center [913, 288] width 31 height 25
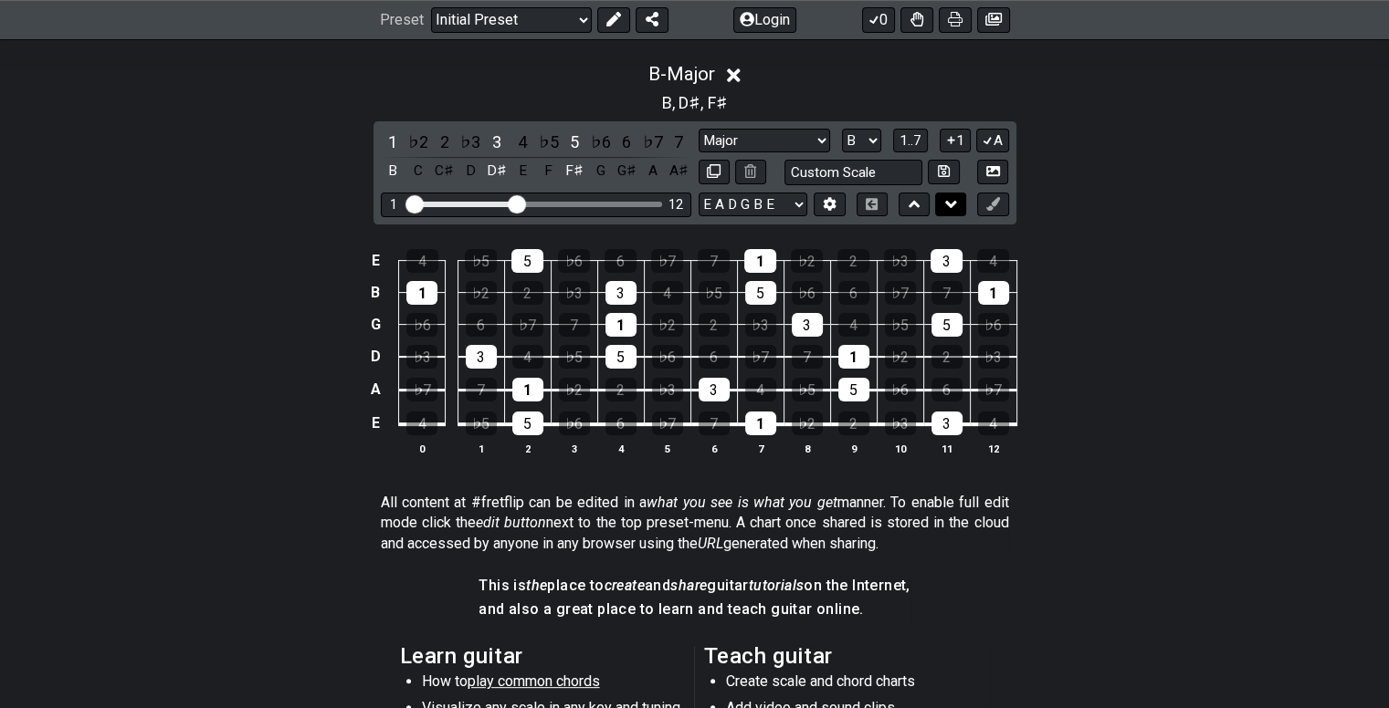
click at [950, 212] on icon at bounding box center [951, 204] width 12 height 18
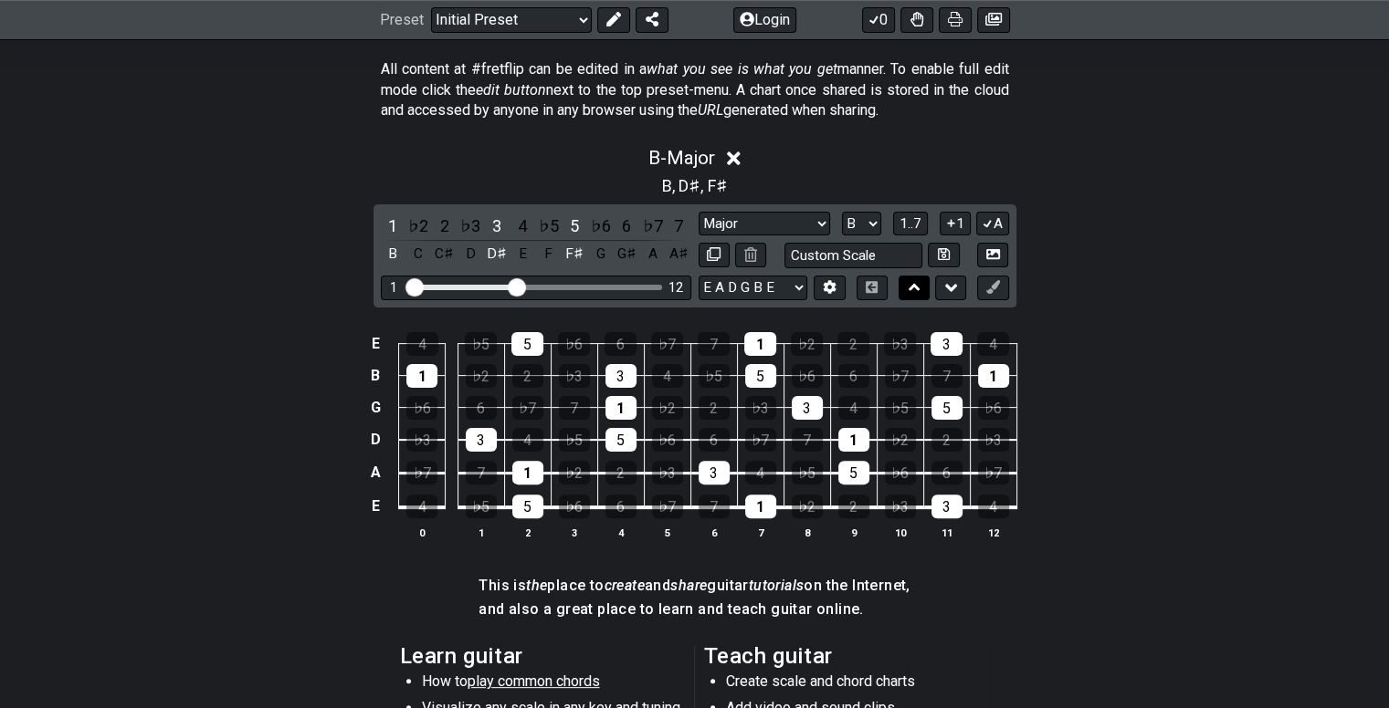
click at [907, 279] on button at bounding box center [913, 288] width 31 height 25
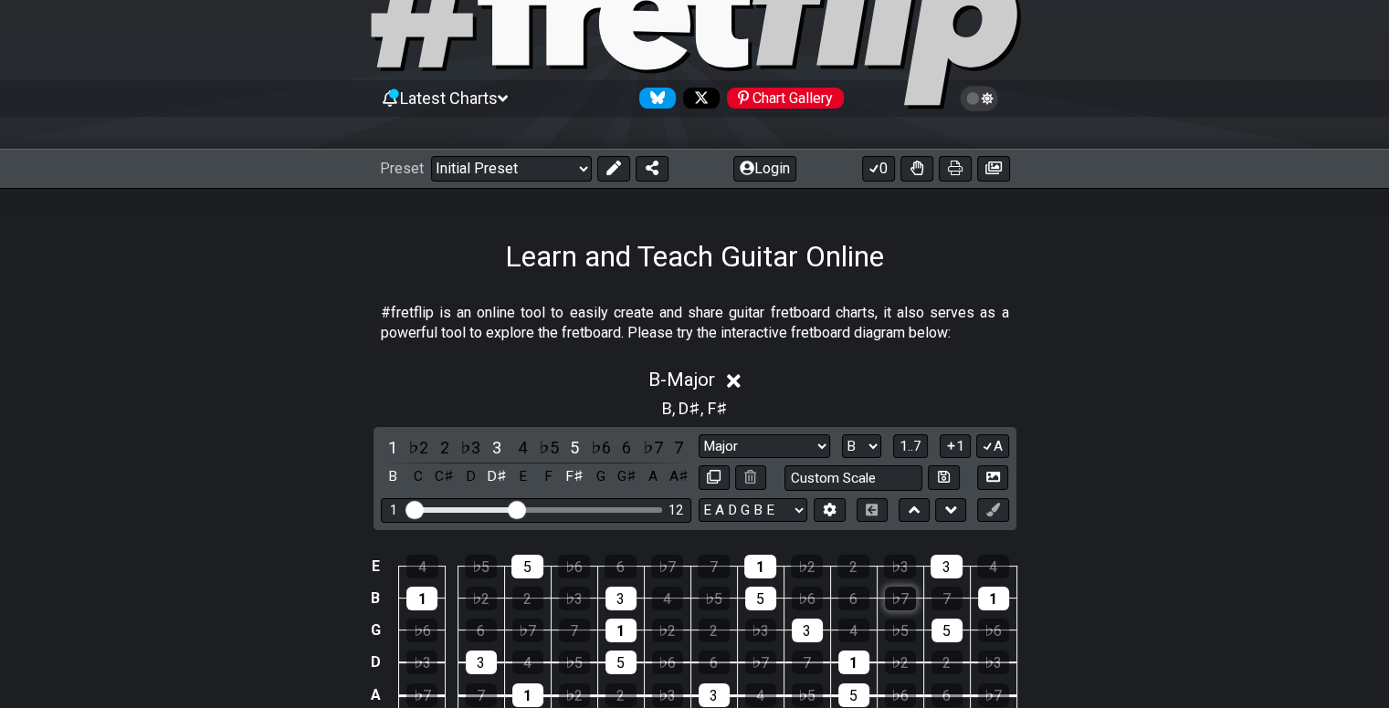
scroll to position [109, 0]
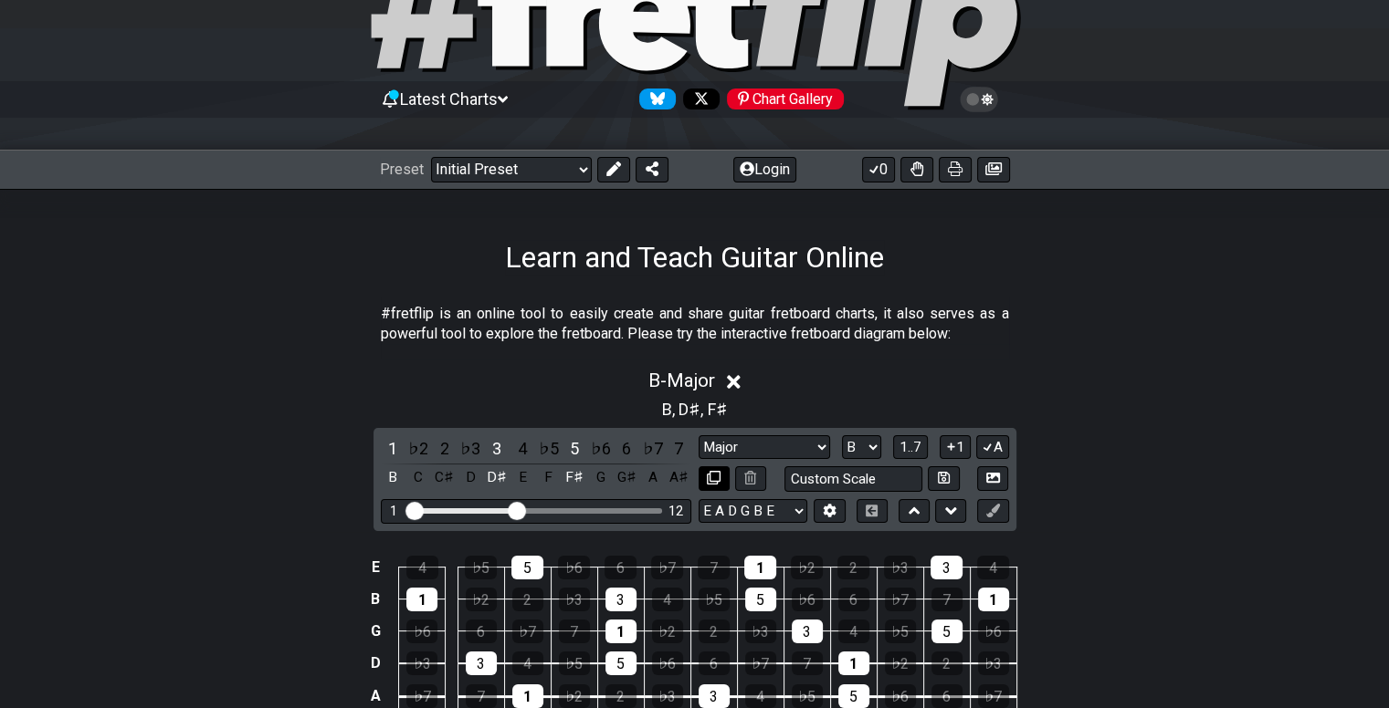
click at [708, 475] on icon at bounding box center [714, 478] width 14 height 14
select select "Major"
select select "B"
click at [708, 475] on icon at bounding box center [714, 479] width 14 height 14
select select "Major"
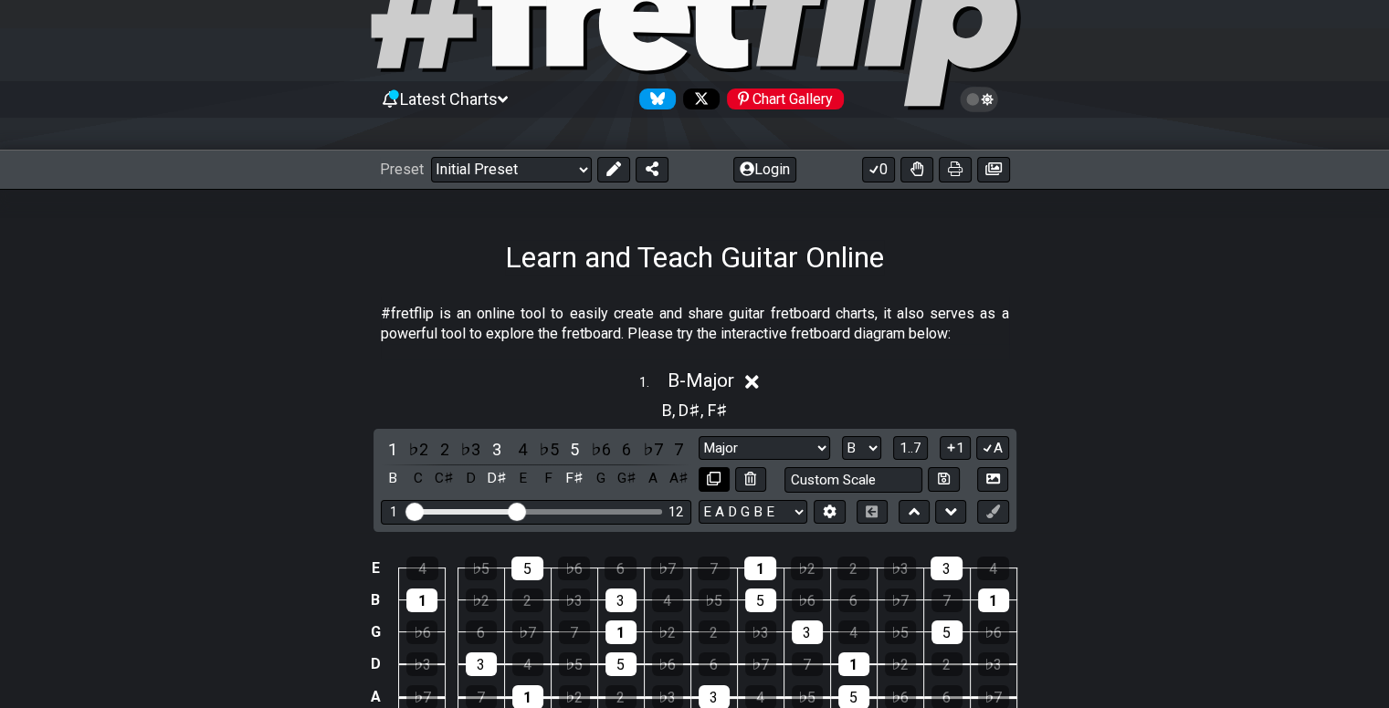
select select "B"
click at [715, 483] on icon at bounding box center [714, 479] width 14 height 14
select select "Major"
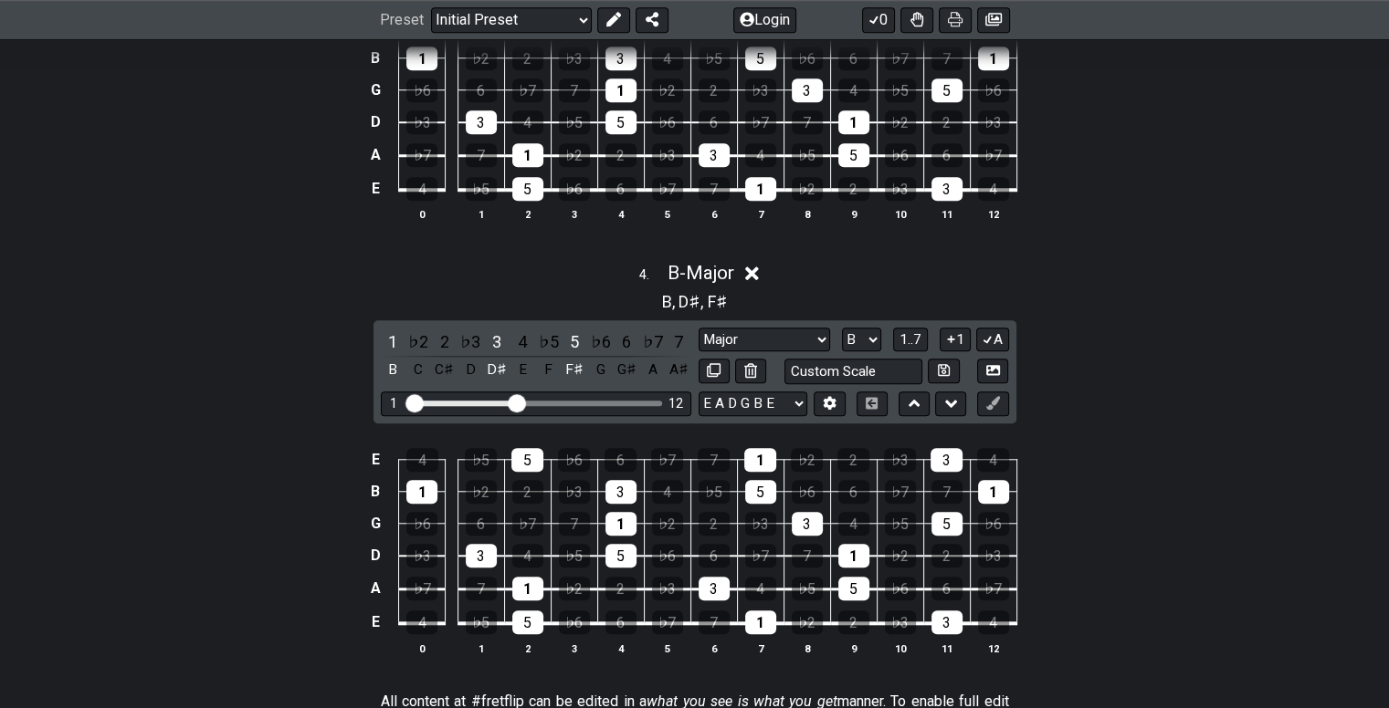
scroll to position [1556, 0]
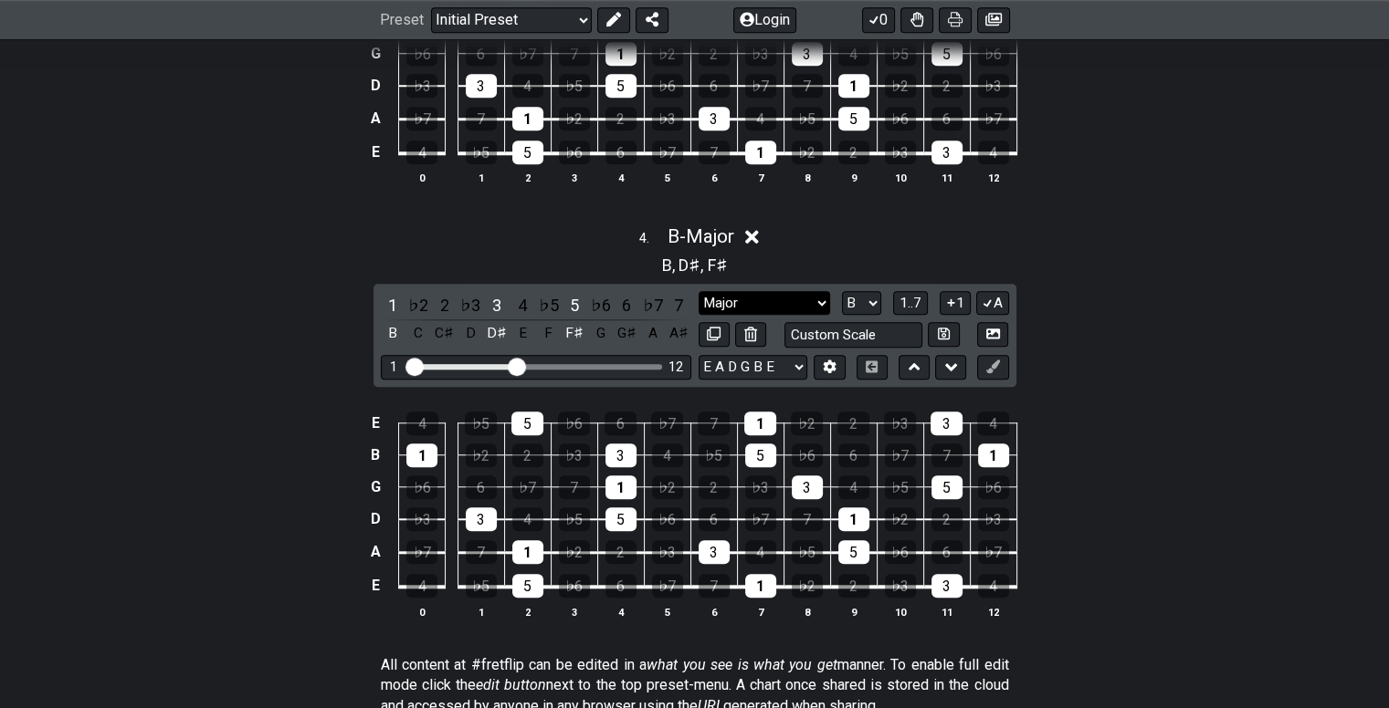
click at [763, 303] on select "Minor Pentatonic Click to edit Minor Pentatonic Major Pentatonic Minor Blues Ma…" at bounding box center [763, 303] width 131 height 25
click at [859, 291] on select "A♭ A A♯ B♭ B C C♯ D♭ D D♯ E♭ E F F♯ G♭ G G♯" at bounding box center [861, 303] width 39 height 25
select select "D"
click at [842, 291] on select "A♭ A A♯ B♭ B C C♯ D♭ D D♯ E♭ E F F♯ G♭ G G♯" at bounding box center [861, 303] width 39 height 25
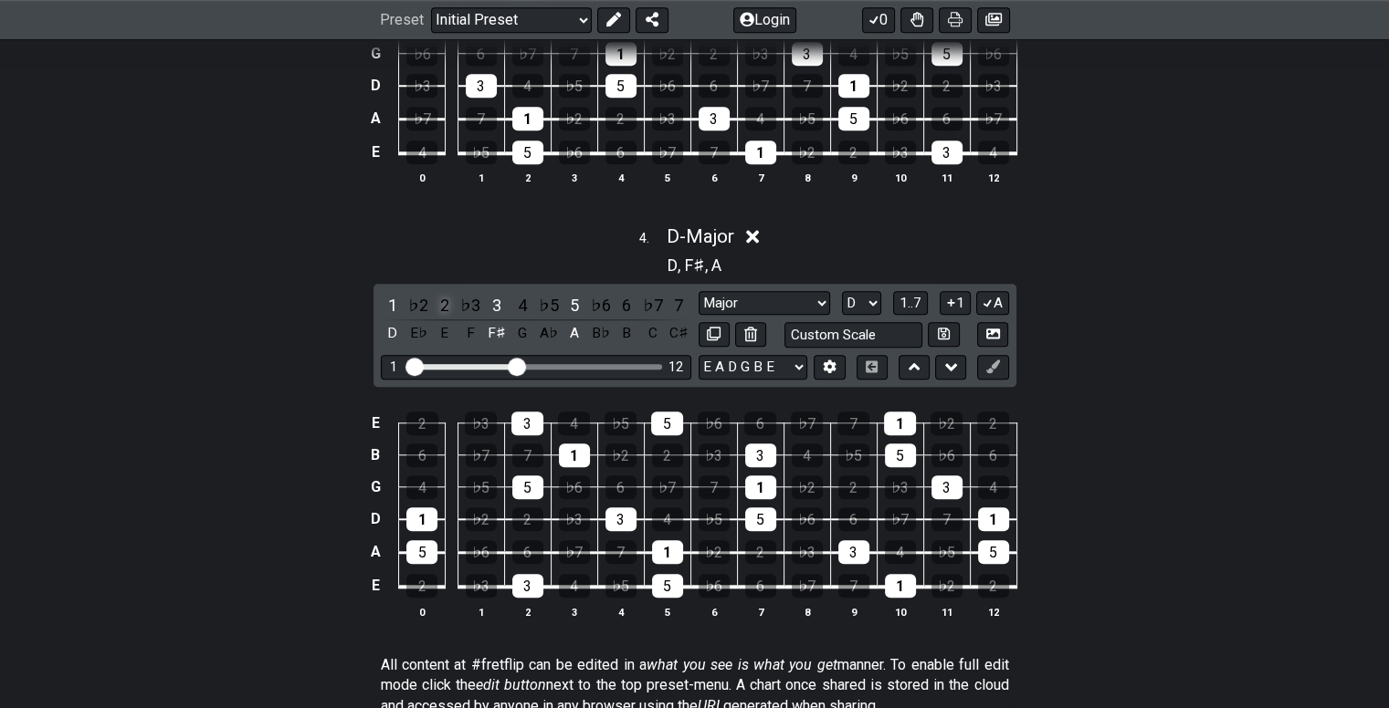
click at [438, 305] on div "2" at bounding box center [445, 305] width 24 height 25
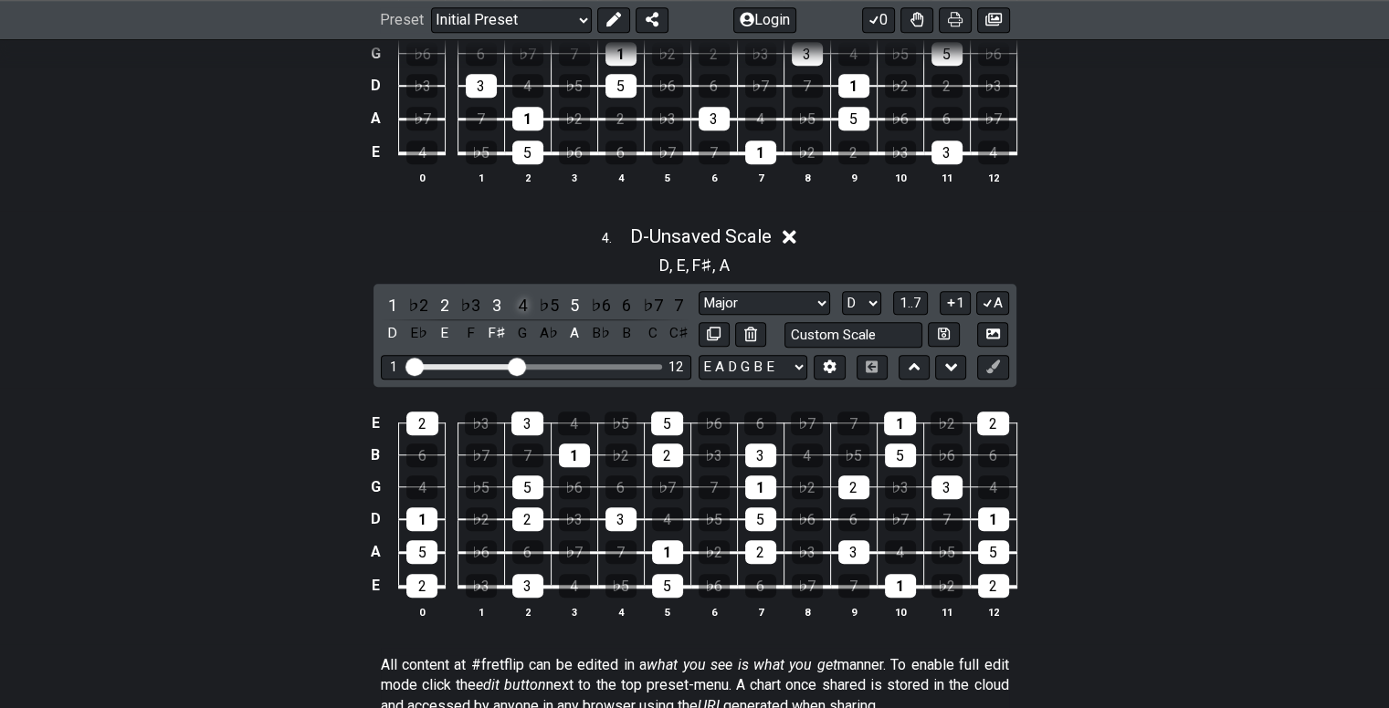
click at [526, 304] on div "4" at bounding box center [522, 305] width 24 height 25
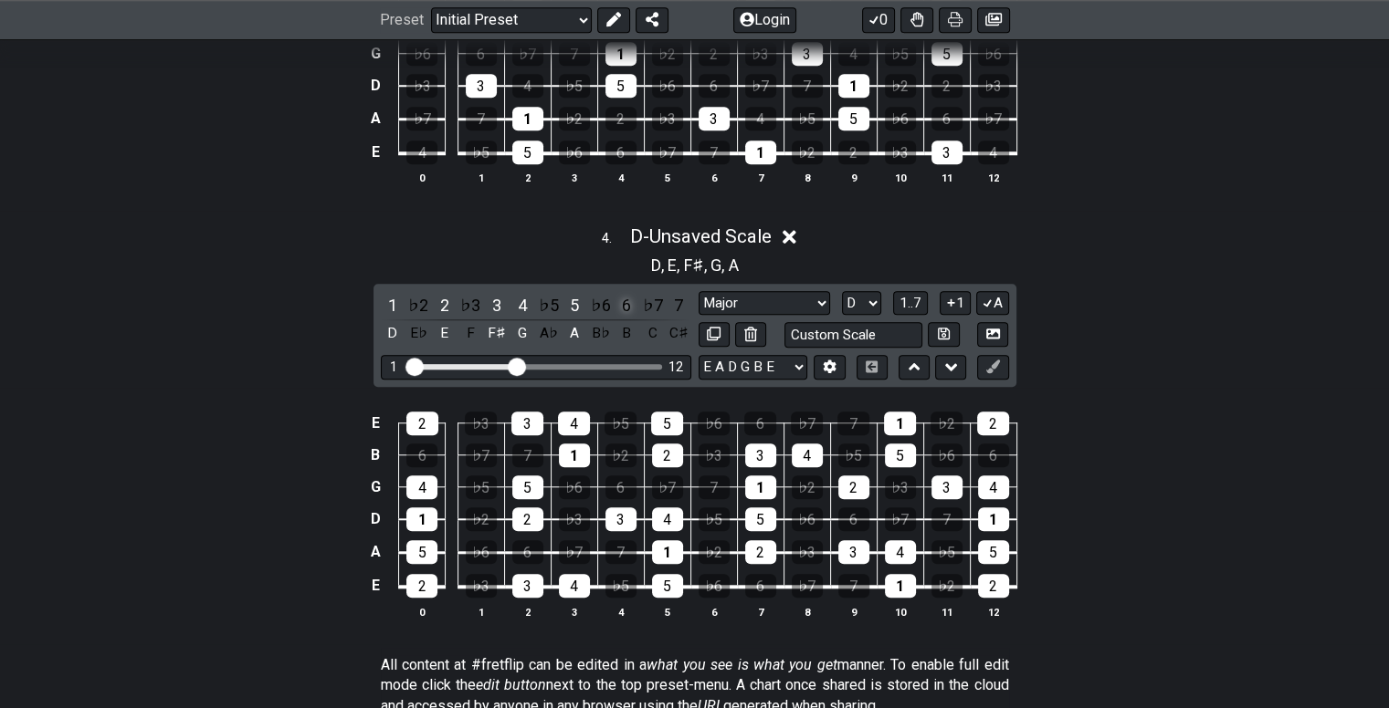
click at [624, 305] on div "6" at bounding box center [626, 305] width 24 height 25
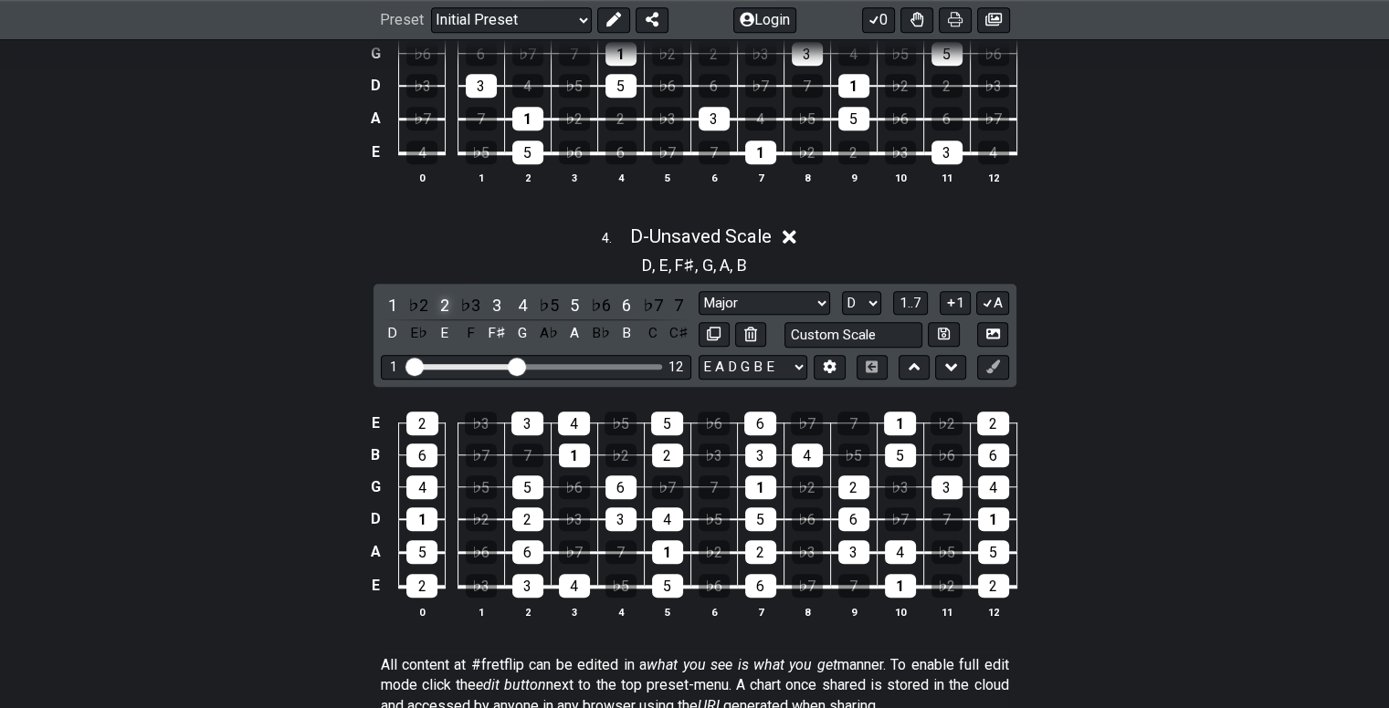
click at [434, 303] on div "2" at bounding box center [445, 305] width 24 height 25
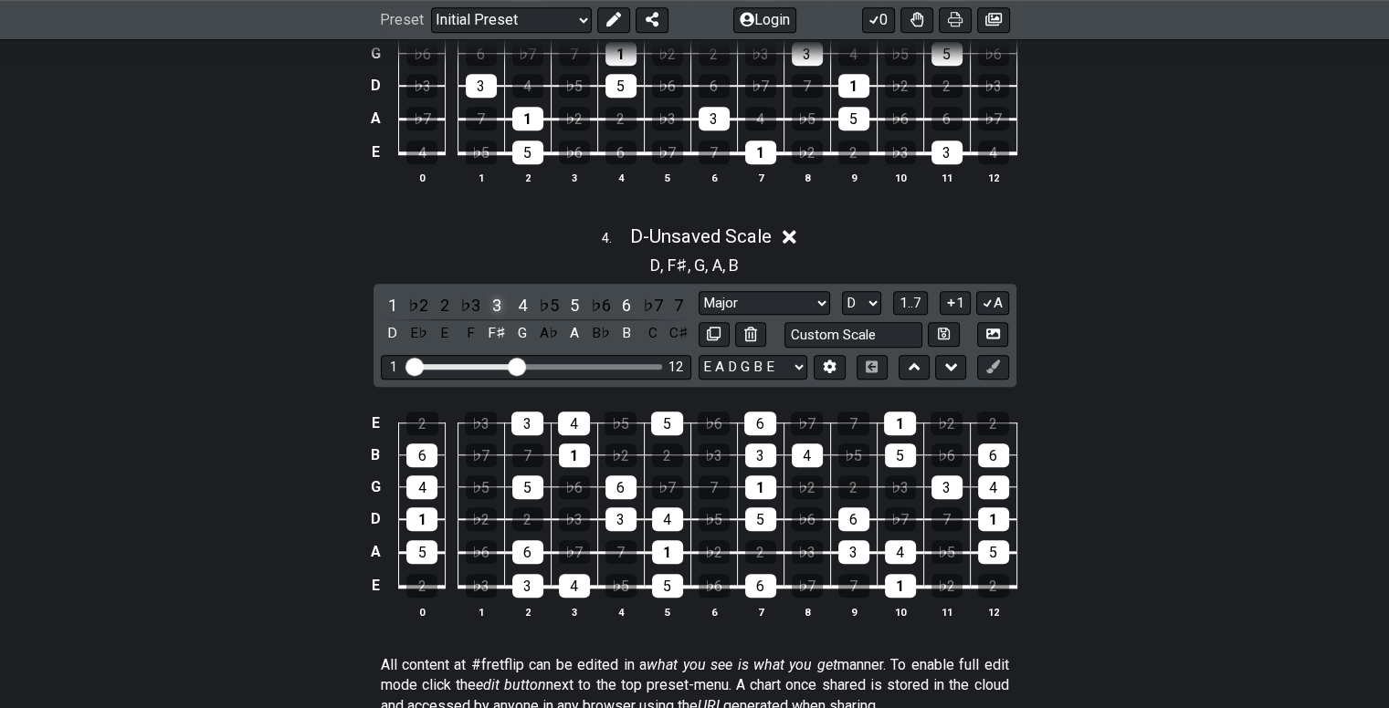
click at [497, 301] on div "3" at bounding box center [497, 305] width 24 height 25
click at [516, 304] on div "4" at bounding box center [522, 305] width 24 height 25
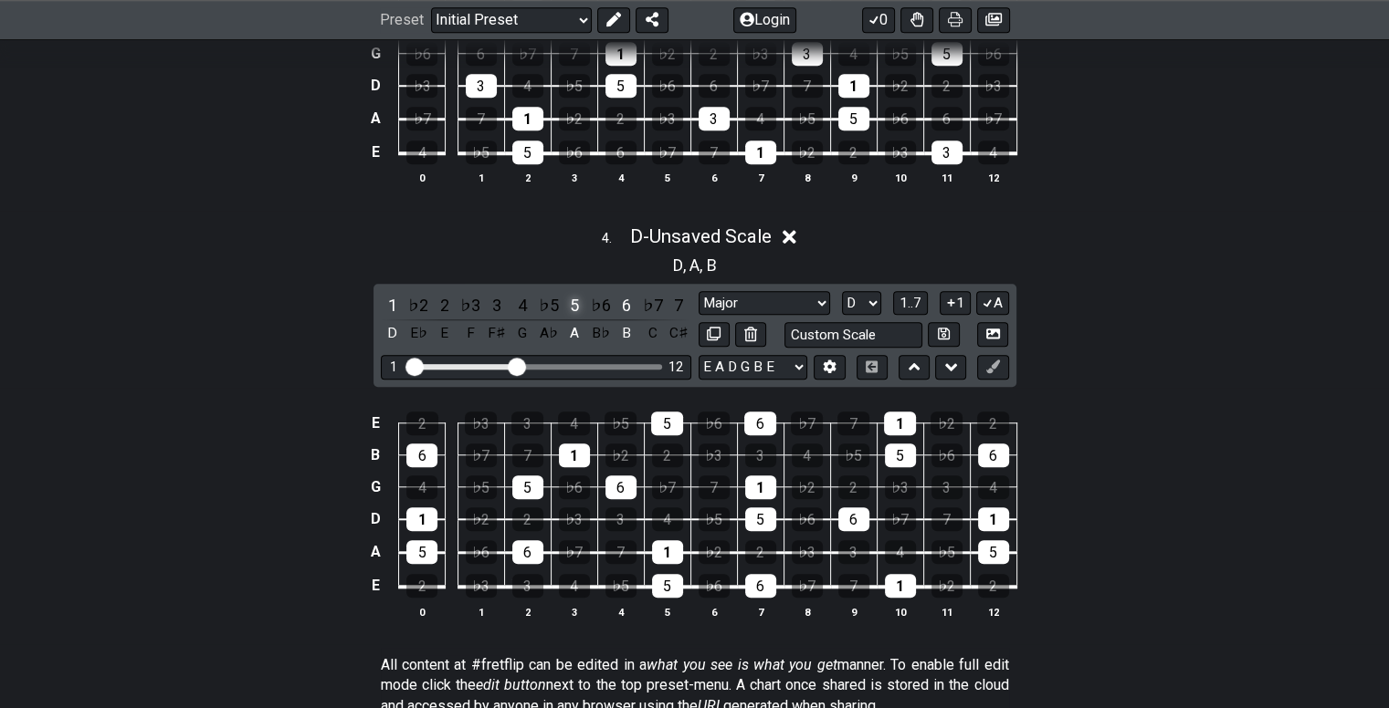
click at [575, 309] on div "5" at bounding box center [574, 305] width 24 height 25
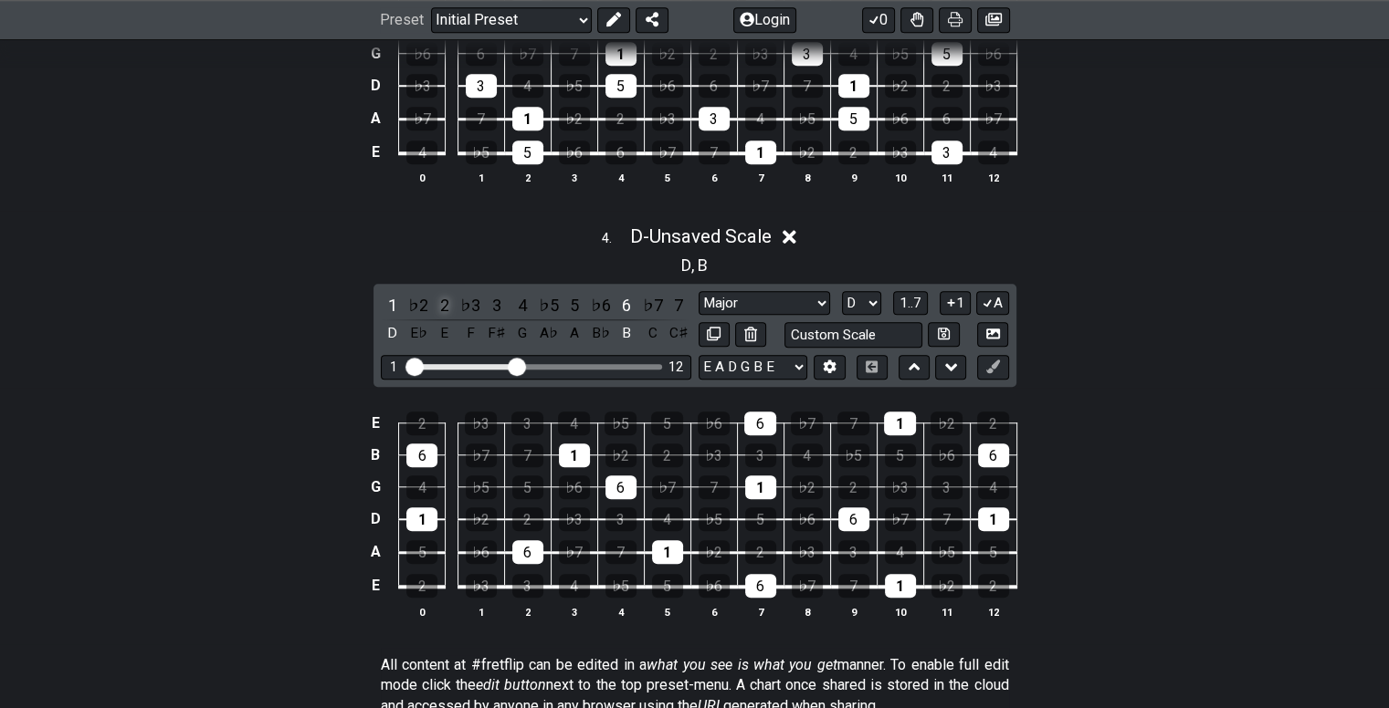
click at [441, 304] on div "2" at bounding box center [445, 305] width 24 height 25
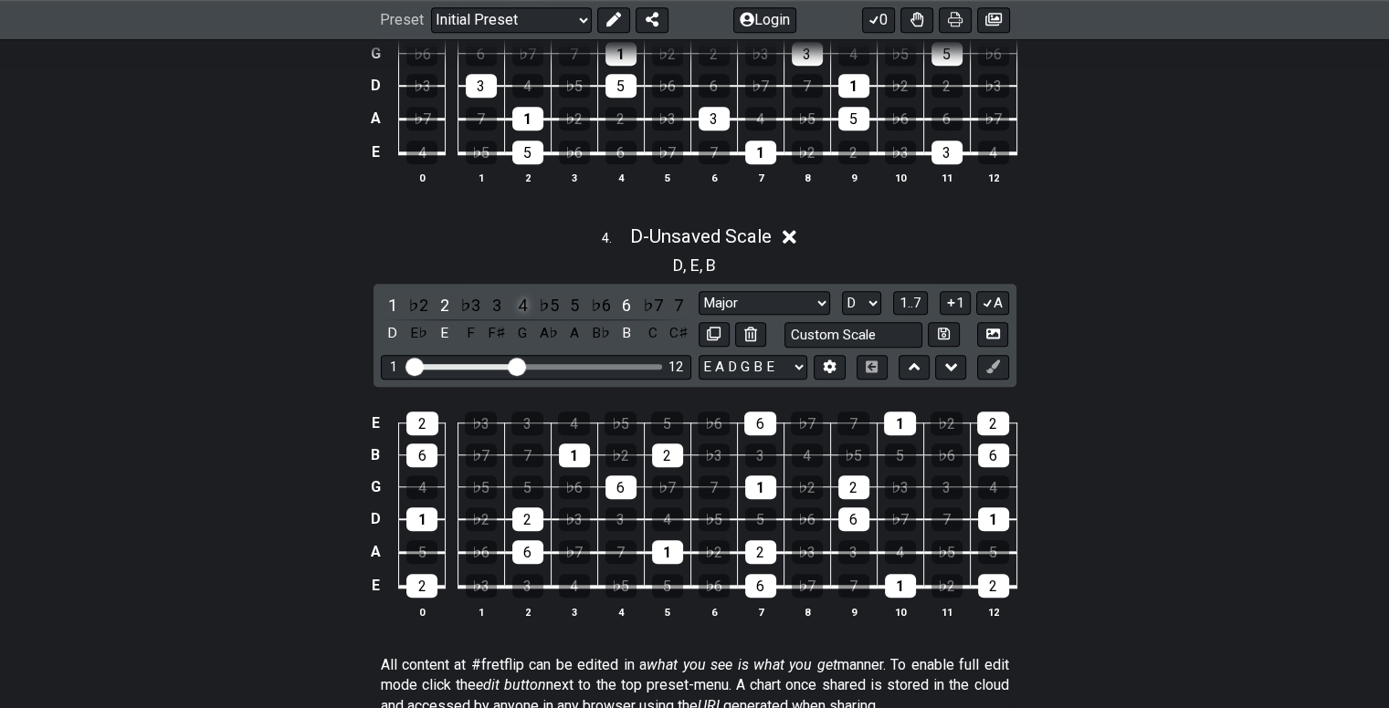
click at [524, 297] on div "4" at bounding box center [522, 305] width 24 height 25
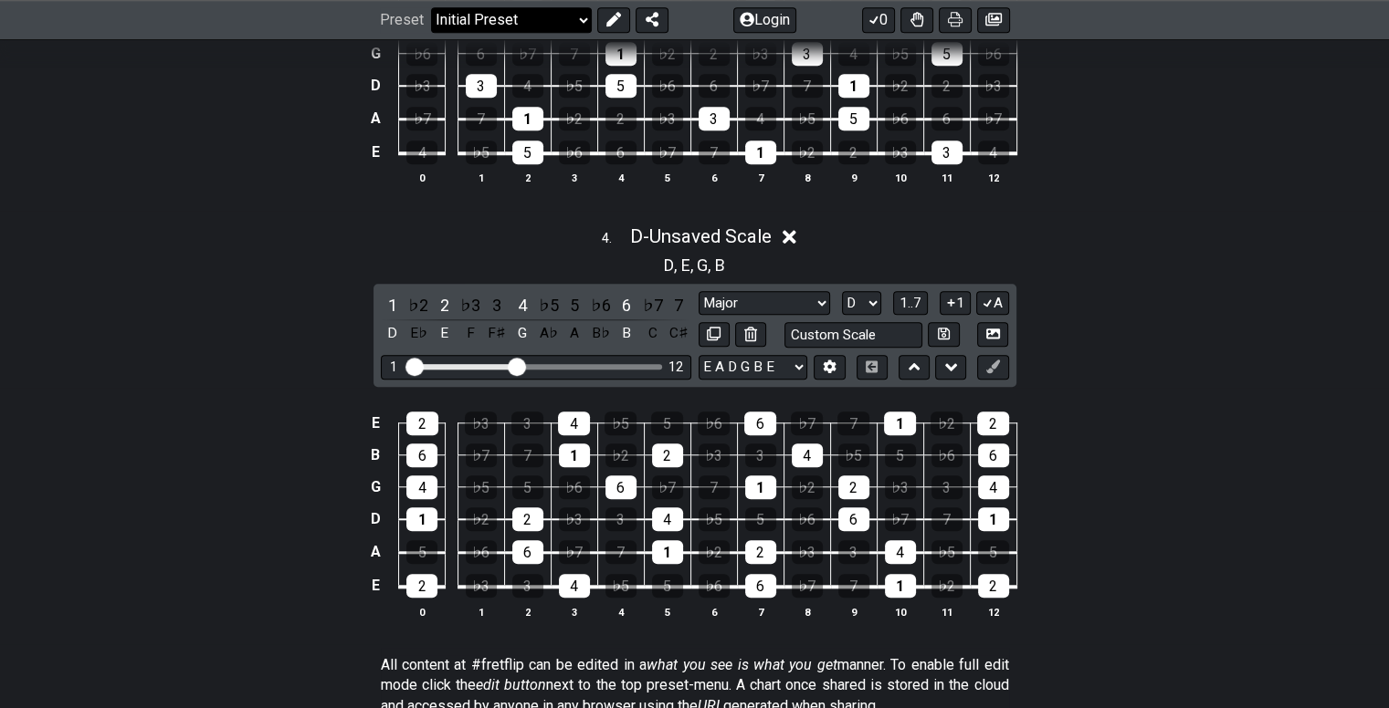
click at [519, 16] on select "Welcome to #fretflip! Initial Preset Custom Preset Minor Pentatonic Major Penta…" at bounding box center [511, 20] width 161 height 26
click at [431, 7] on select "Welcome to #fretflip! Initial Preset Custom Preset Minor Pentatonic Major Penta…" at bounding box center [511, 20] width 161 height 26
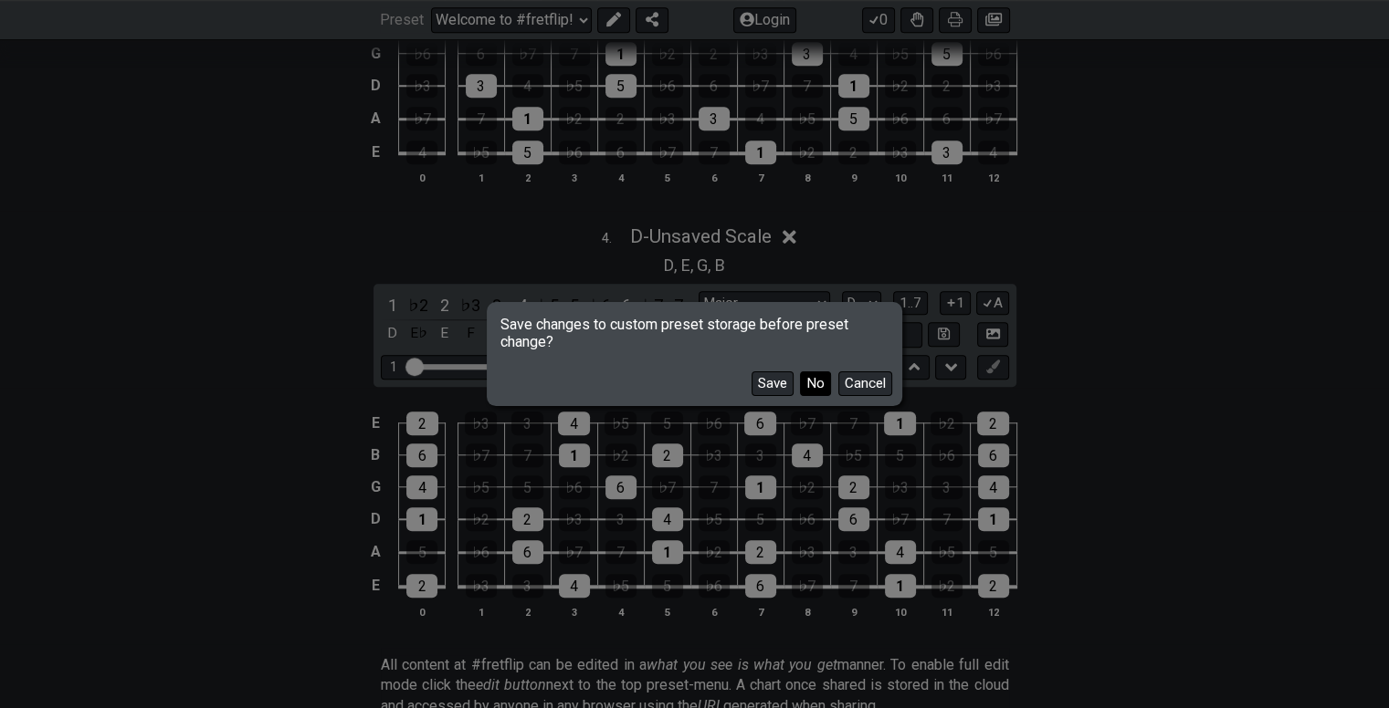
click at [810, 383] on button "No" at bounding box center [815, 384] width 31 height 25
select select "/3nps-caged-shapes"
select select "A"
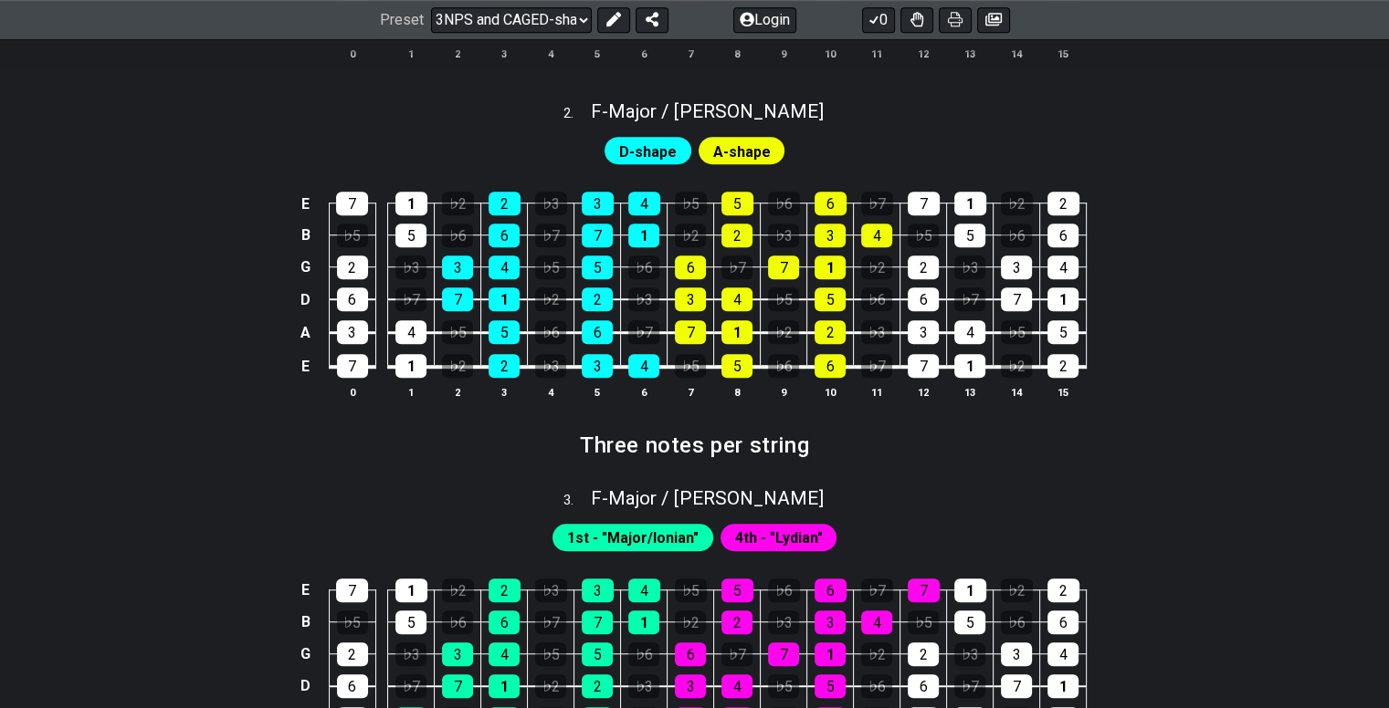
scroll to position [1311, 0]
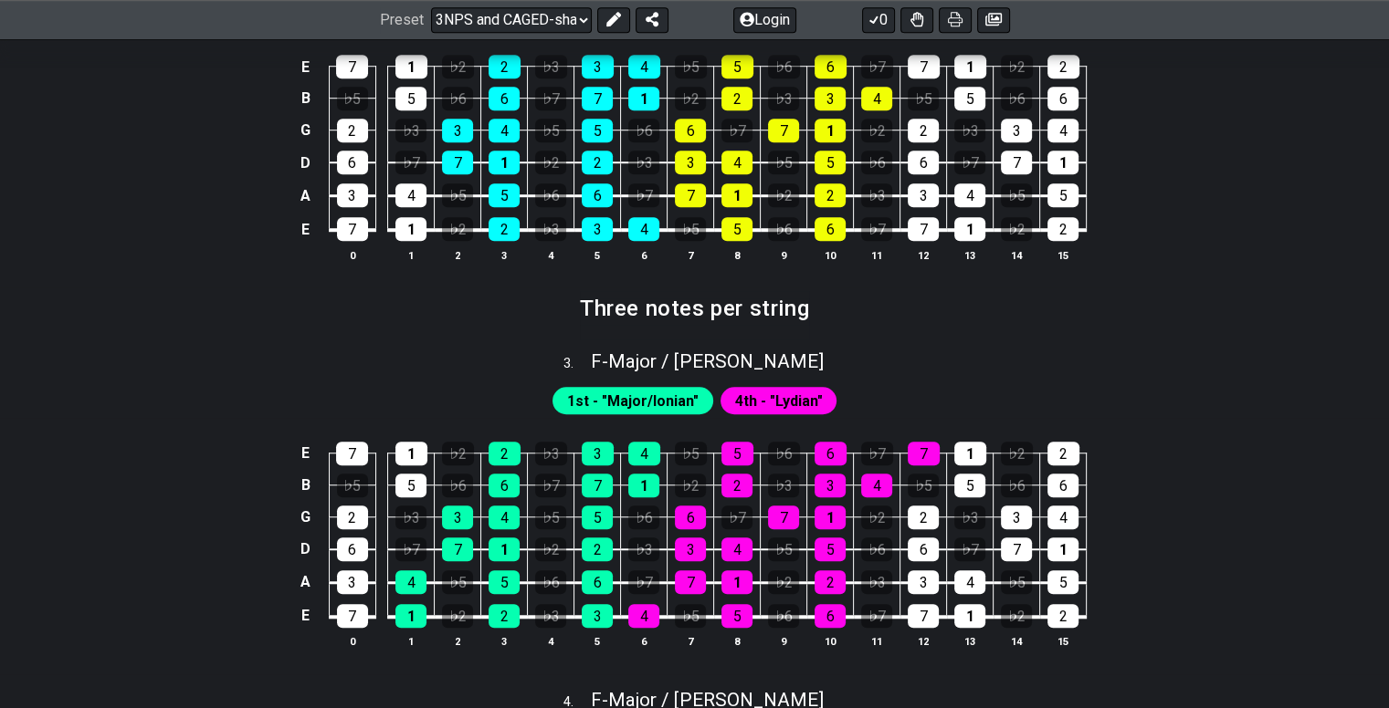
click at [626, 421] on div "E 7 1 ♭2 2 ♭3 3 4 ♭5 5 ♭6 6 ♭7 7 1 ♭2 2 B ♭5 5 ♭6 6 ♭7 7 1 ♭2 2 ♭3 3 4 ♭5 5 ♭6 …" at bounding box center [694, 546] width 1389 height 257
click at [626, 405] on span "1st - "Major/Ionian"" at bounding box center [632, 401] width 131 height 26
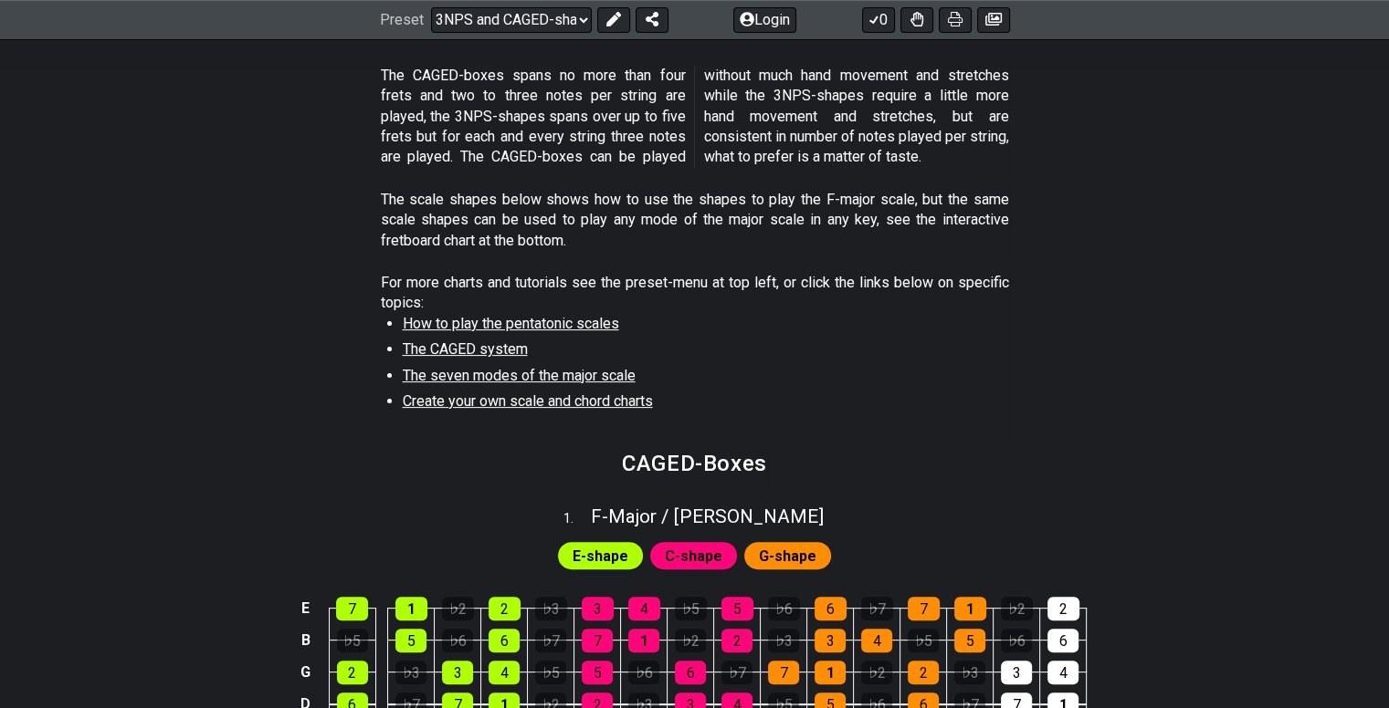
scroll to position [386, 0]
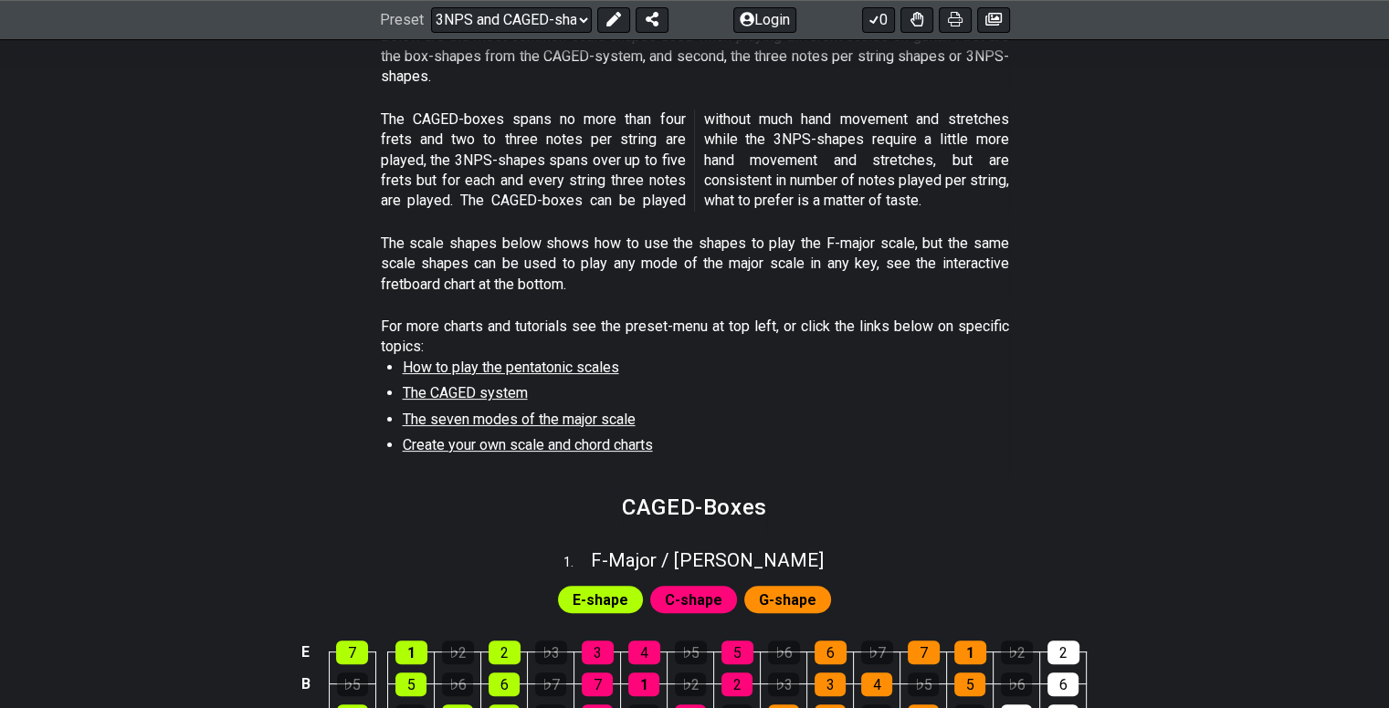
click at [483, 392] on span "The CAGED system" at bounding box center [465, 392] width 125 height 17
select select "/the-caged-system"
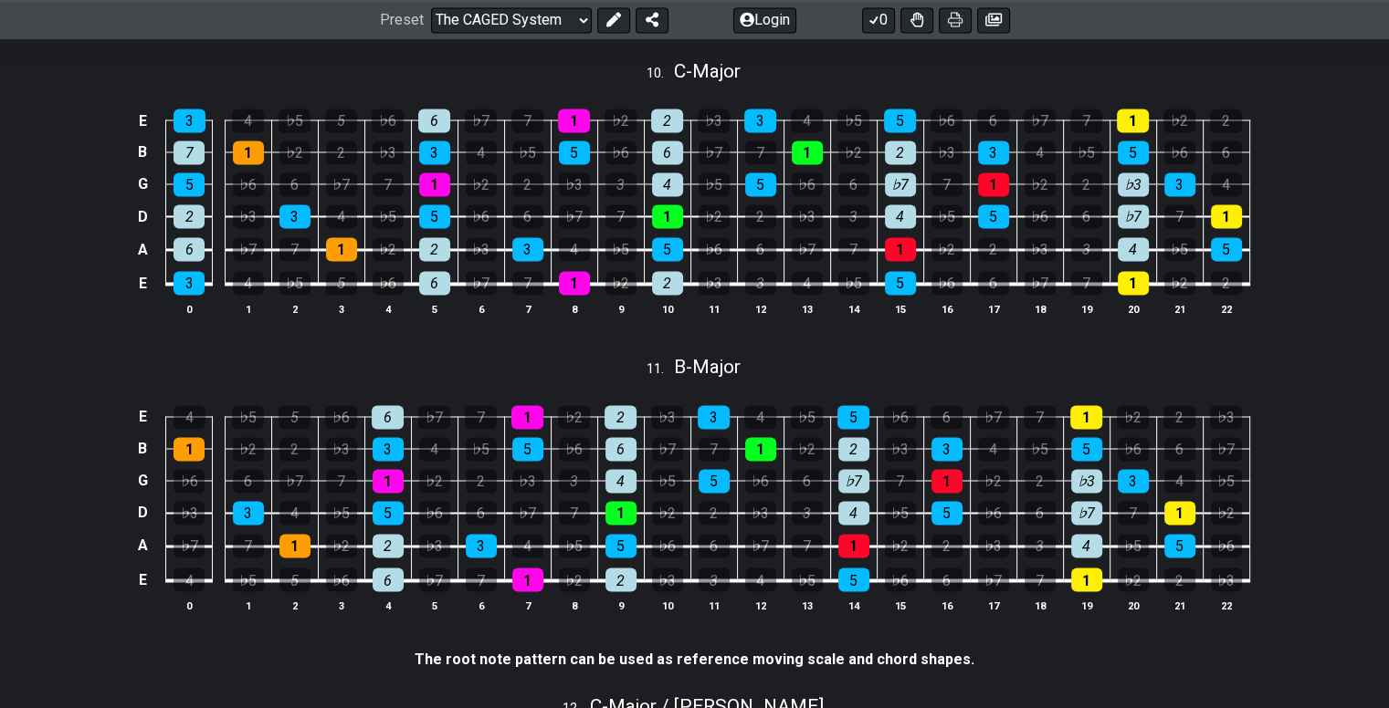
scroll to position [2913, 0]
